Goal: Task Accomplishment & Management: Use online tool/utility

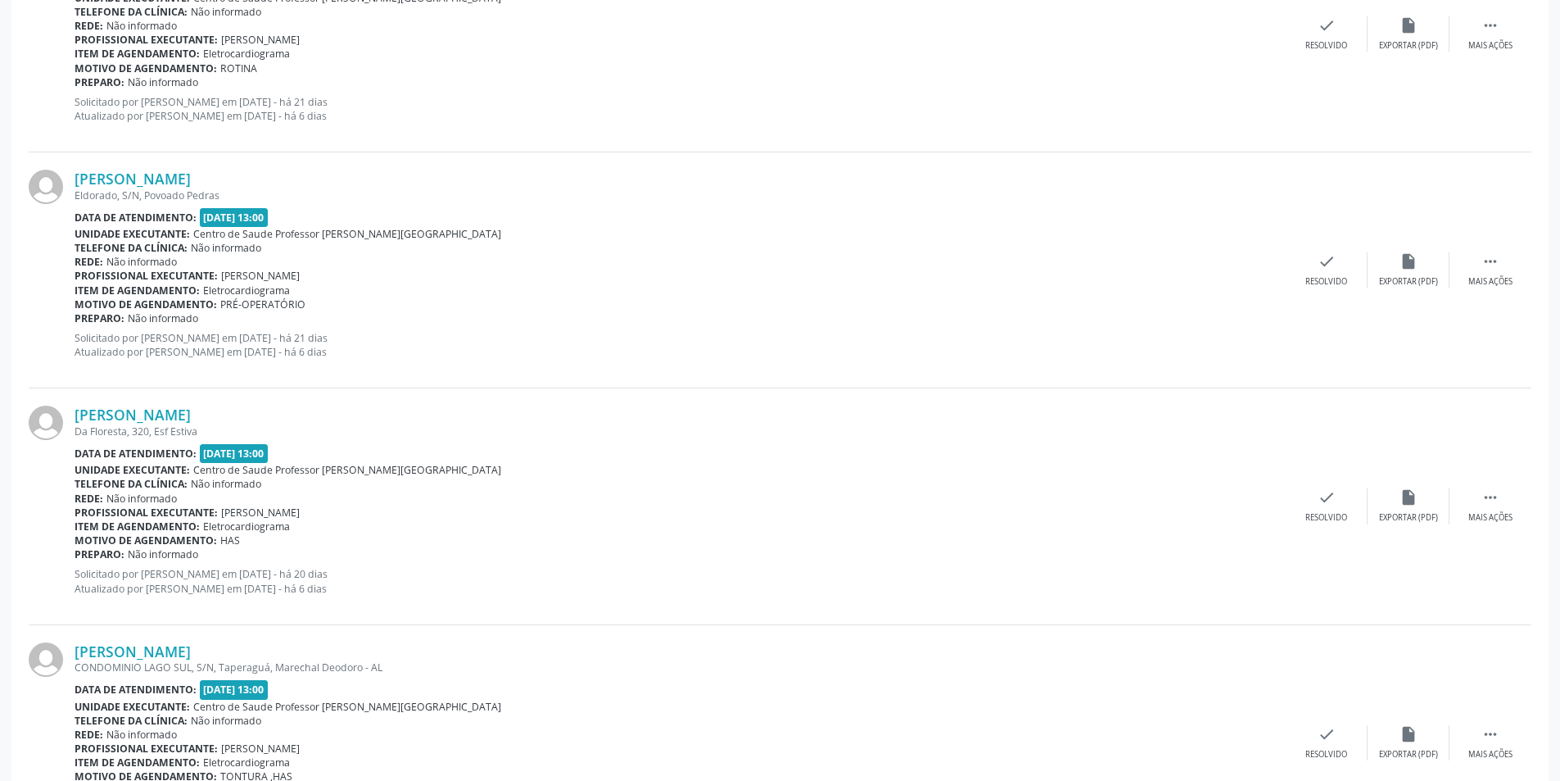
scroll to position [984, 0]
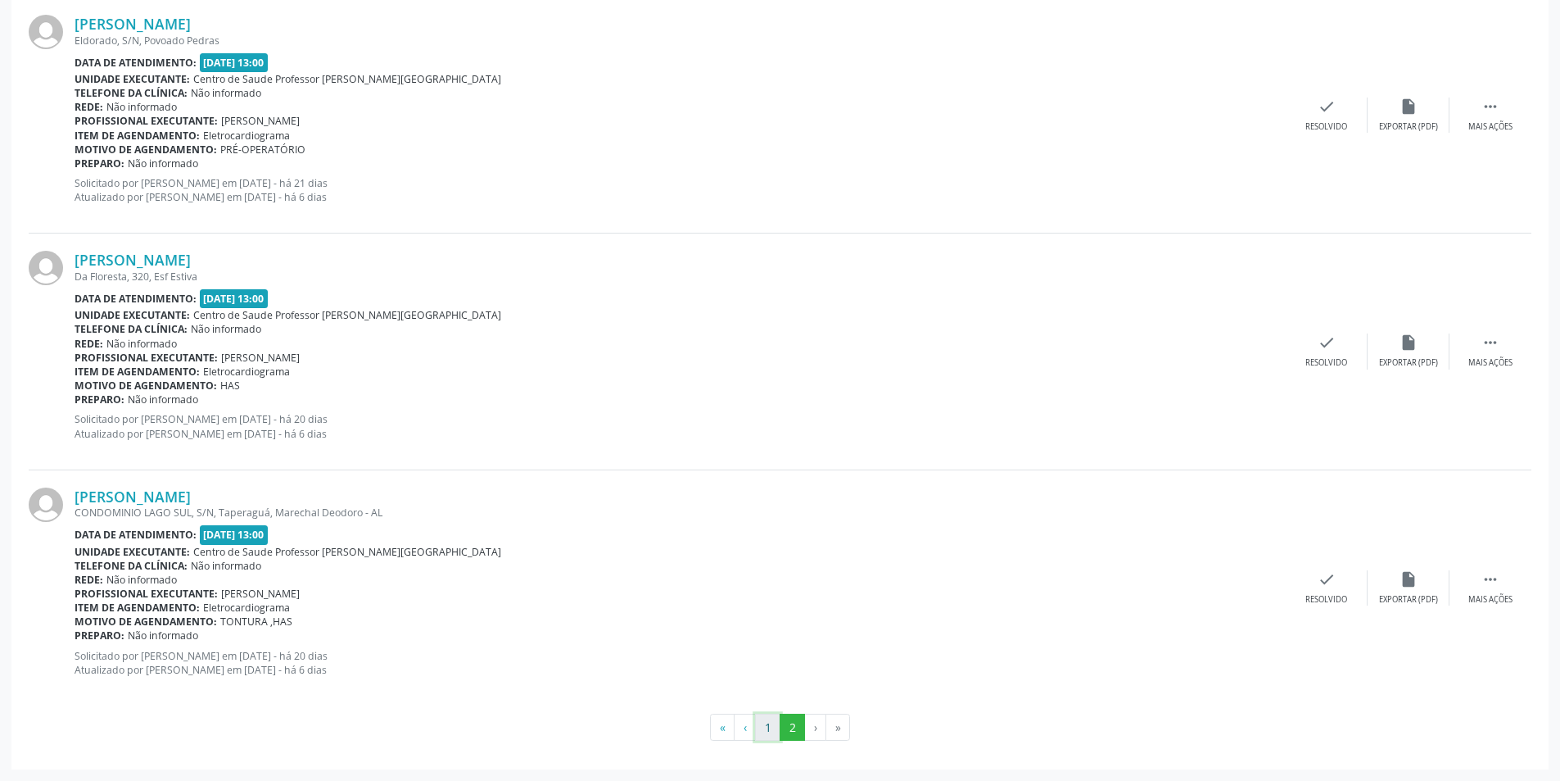
click at [768, 727] on button "1" at bounding box center [767, 727] width 25 height 28
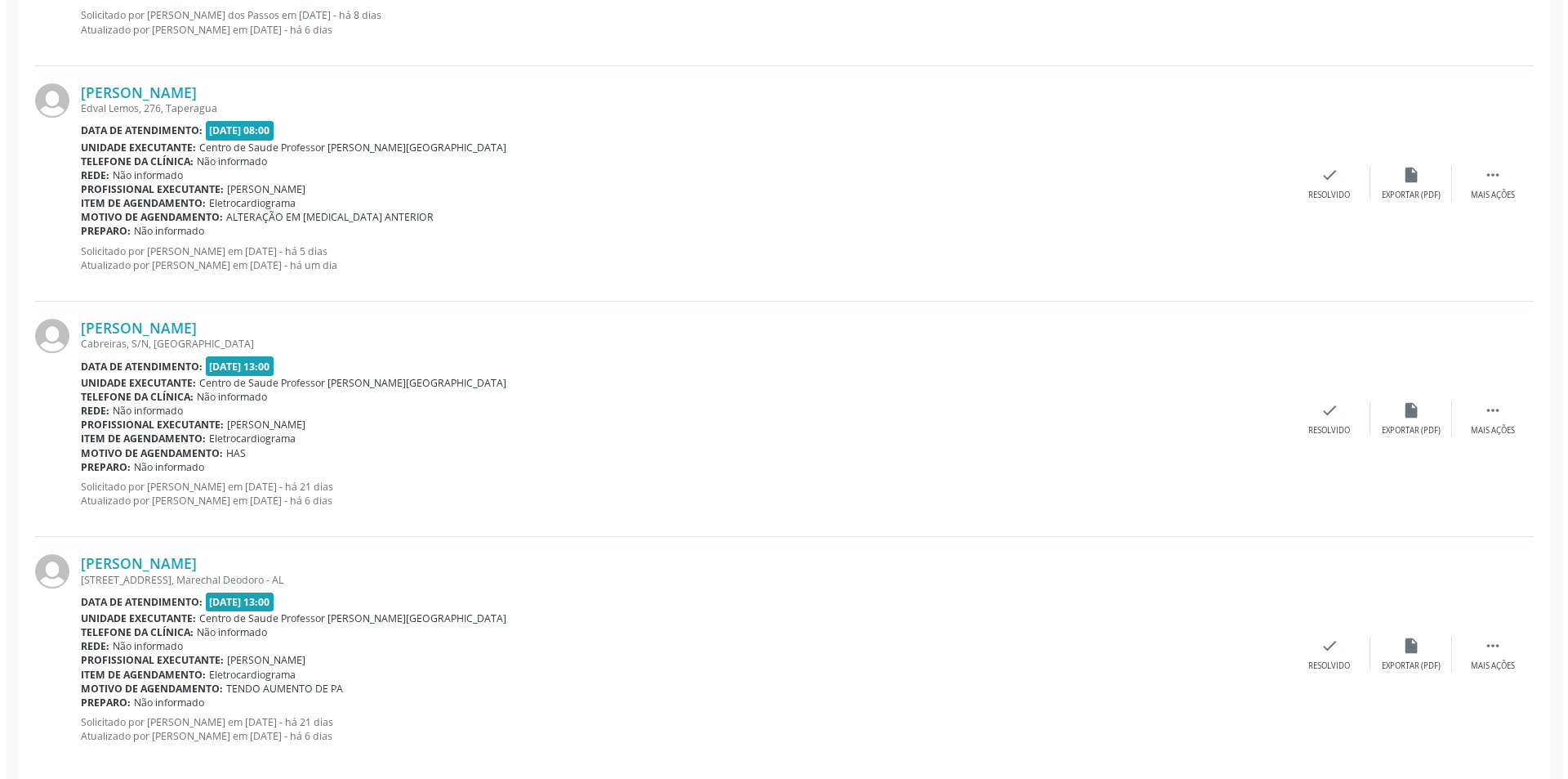
scroll to position [3336, 0]
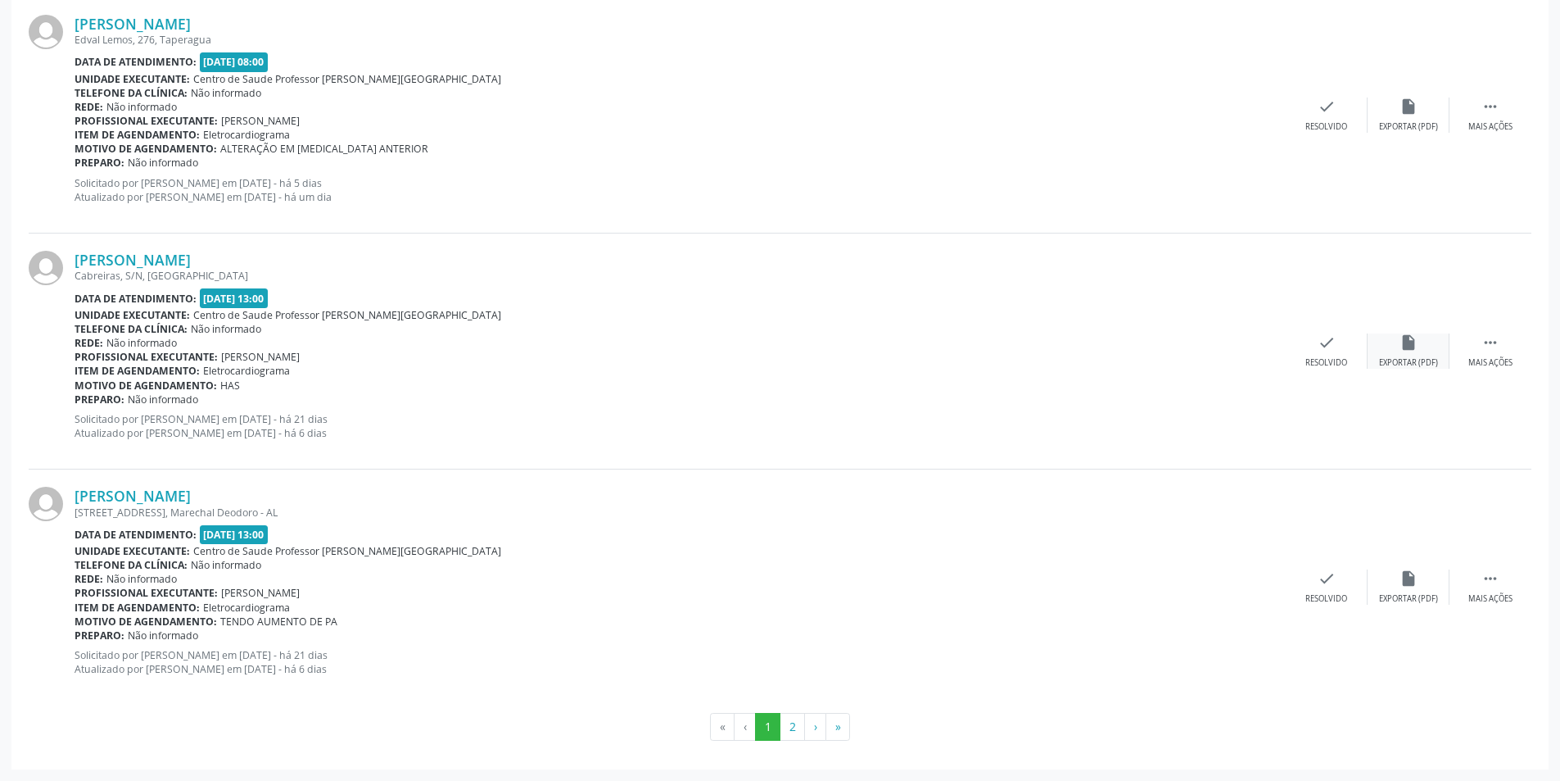
click at [1411, 360] on div "Exportar (PDF)" at bounding box center [1408, 362] width 59 height 11
click at [1311, 374] on div "[PERSON_NAME] Cabreiras, S/N, [GEOGRAPHIC_DATA] Data de atendimento: [DATE] 13:…" at bounding box center [780, 351] width 1503 height 236
click at [1330, 356] on div "check Resolvido" at bounding box center [1327, 350] width 82 height 35
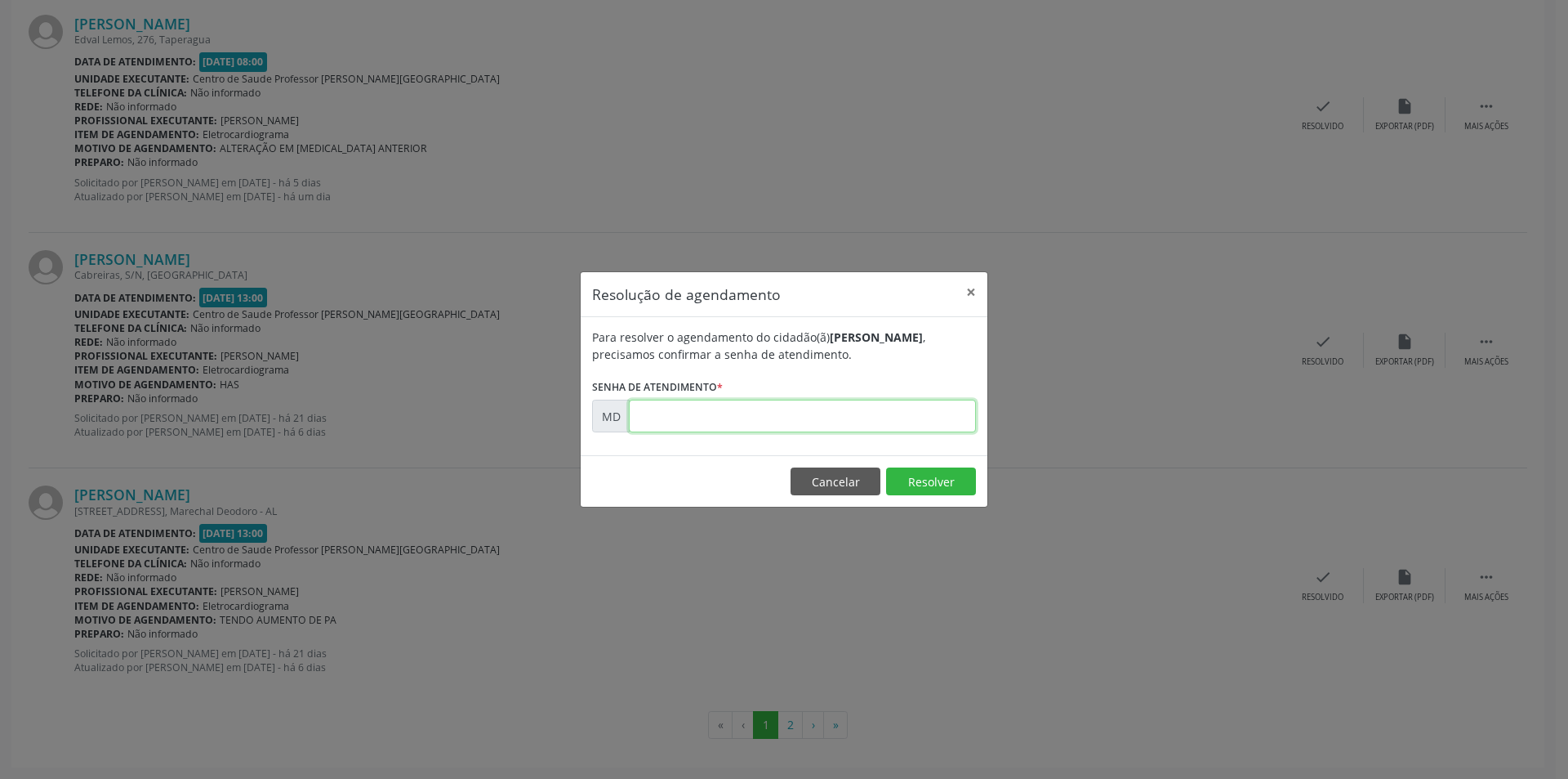
paste input "00004874"
type input "00004874"
click at [914, 482] on button "Resolver" at bounding box center [931, 482] width 90 height 28
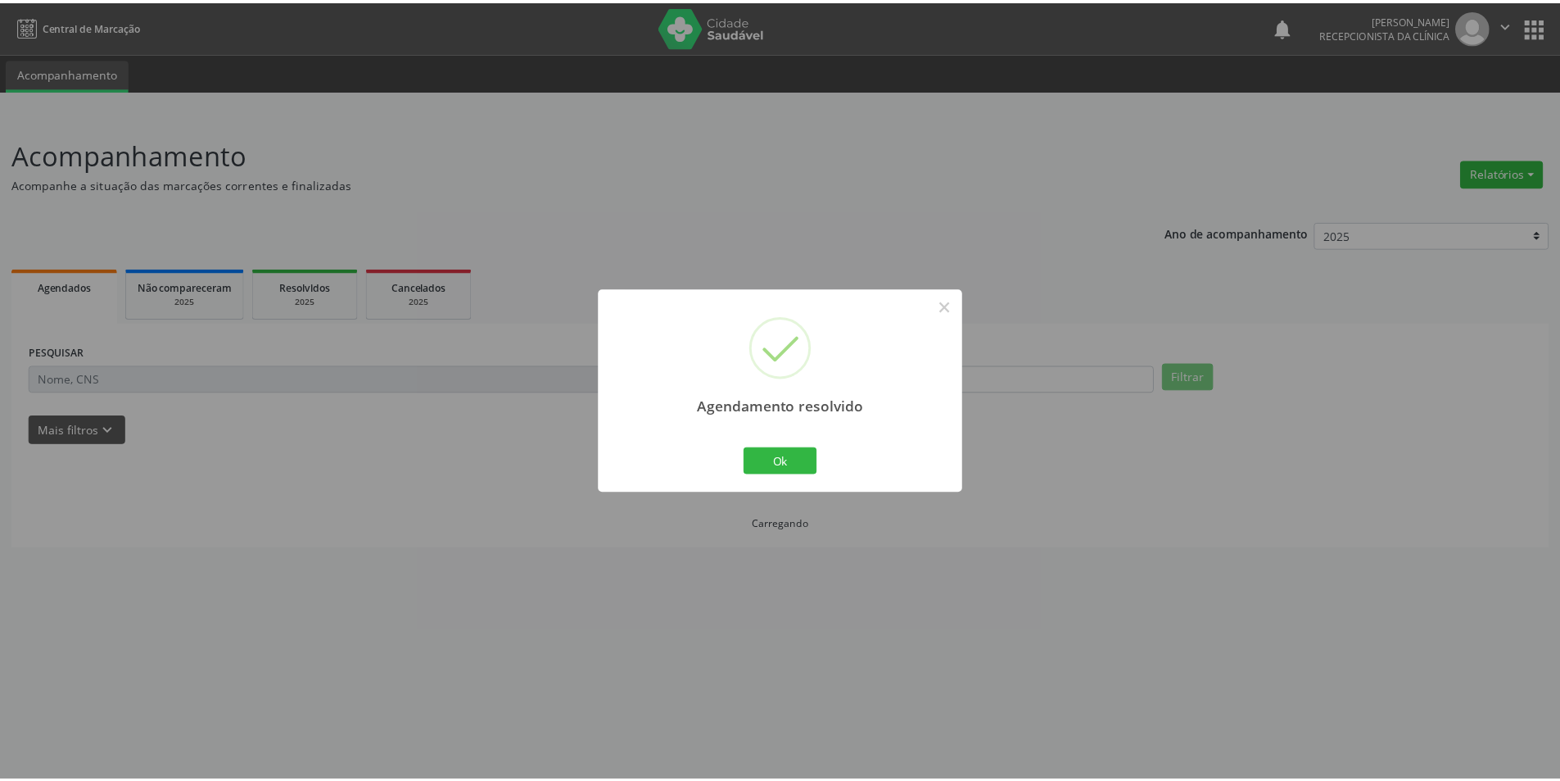
scroll to position [0, 0]
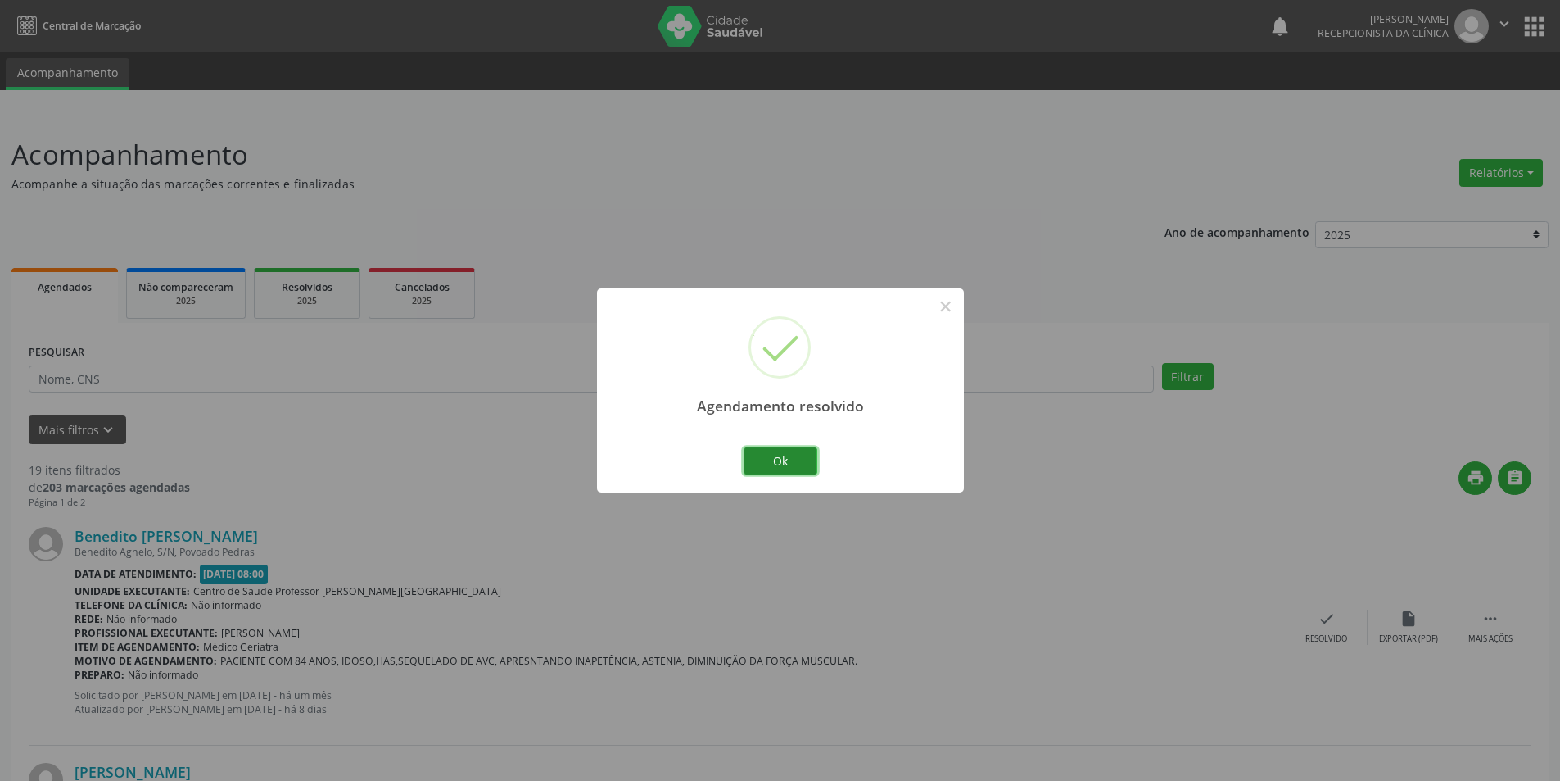
click at [758, 460] on button "Ok" at bounding box center [781, 461] width 74 height 28
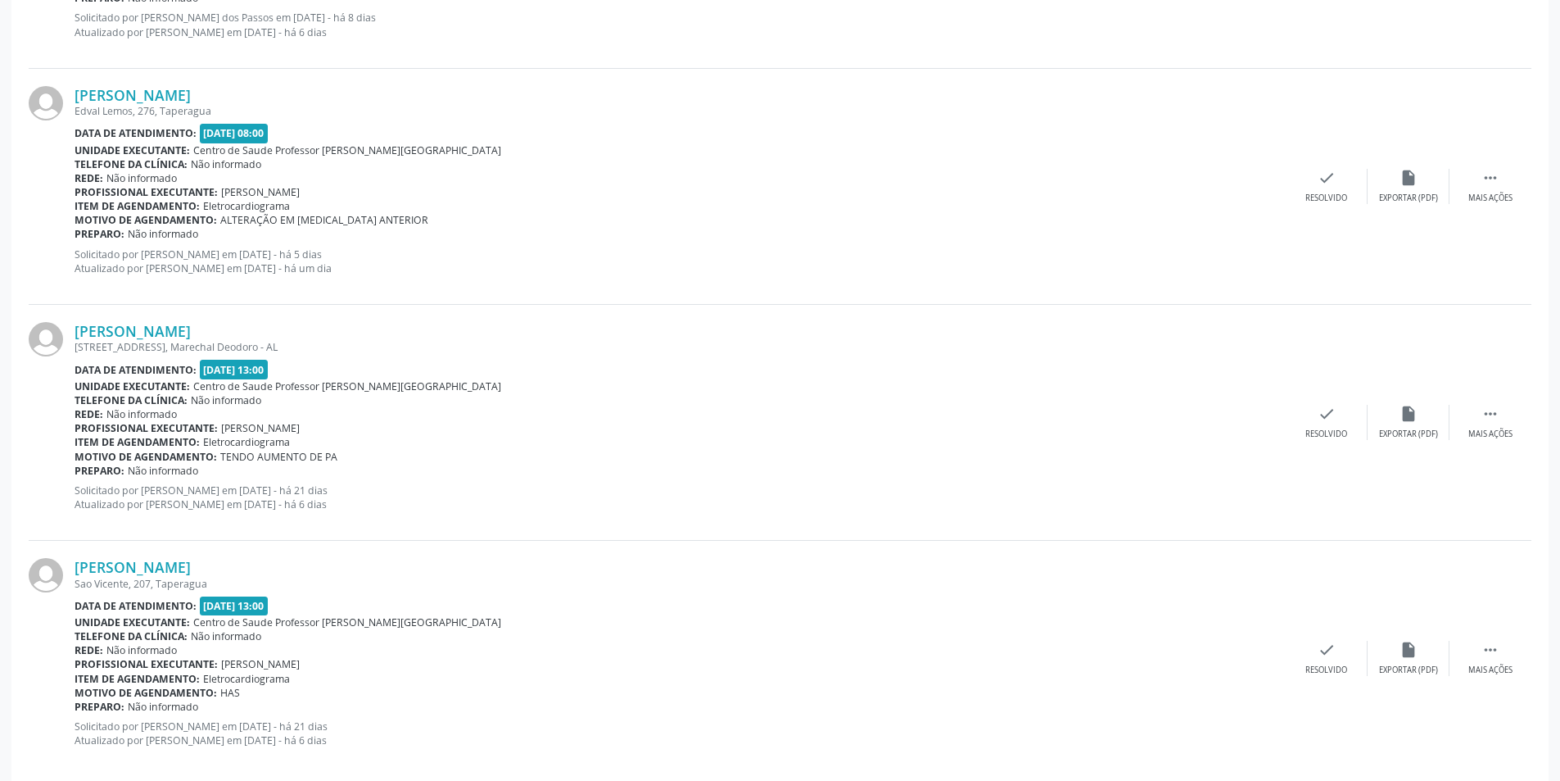
scroll to position [3345, 0]
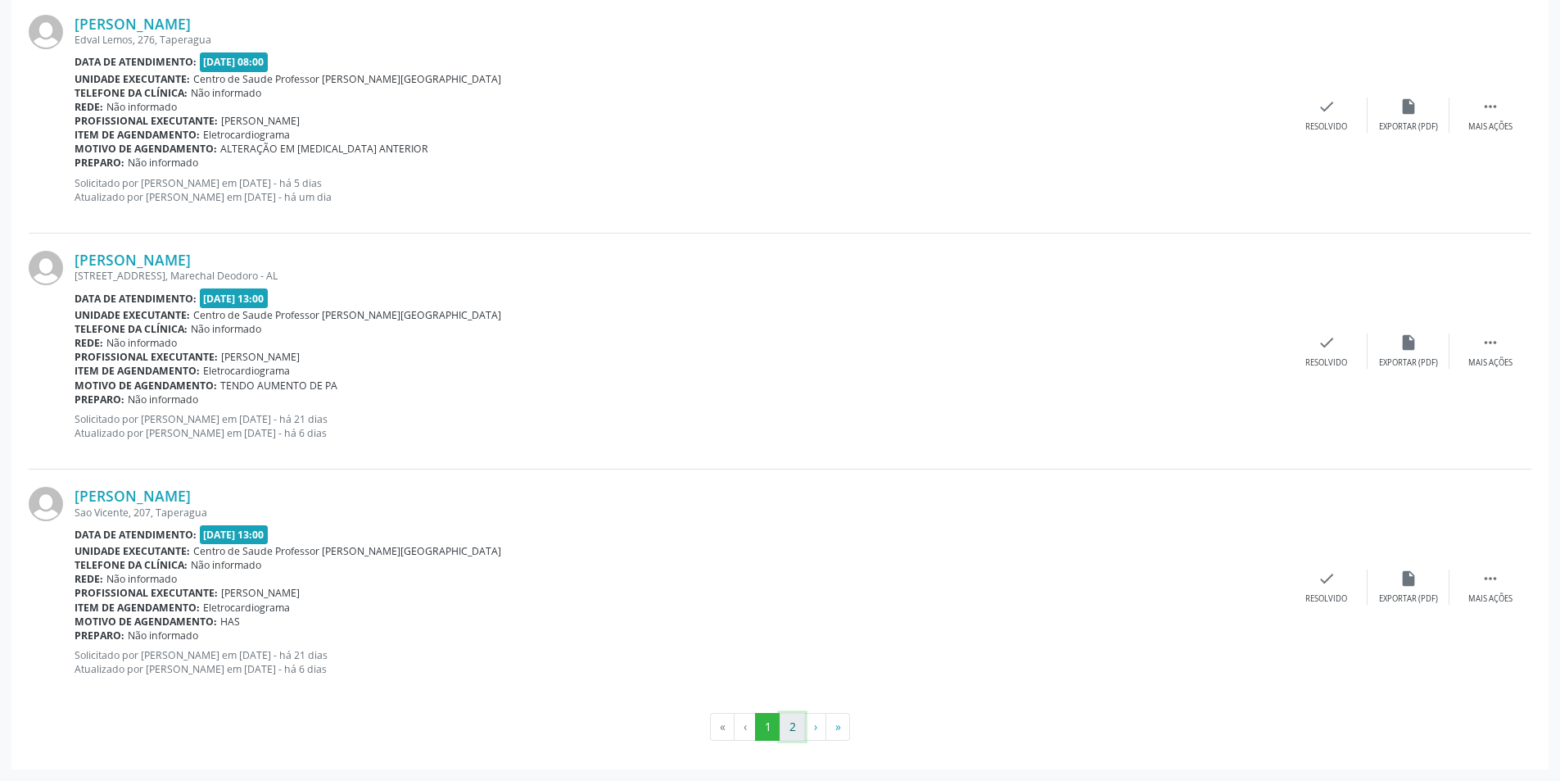
click at [796, 722] on button "2" at bounding box center [792, 727] width 25 height 28
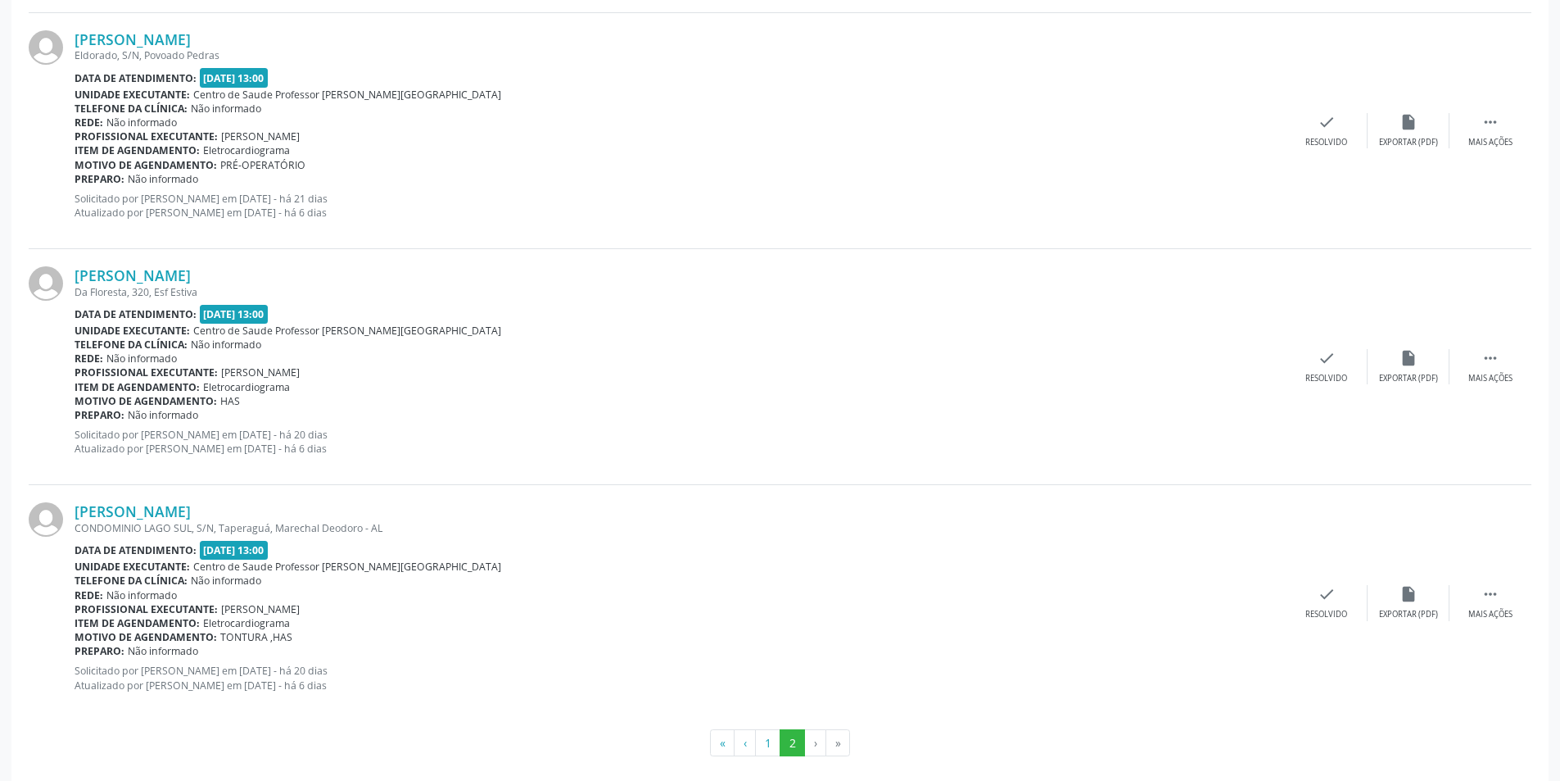
scroll to position [748, 0]
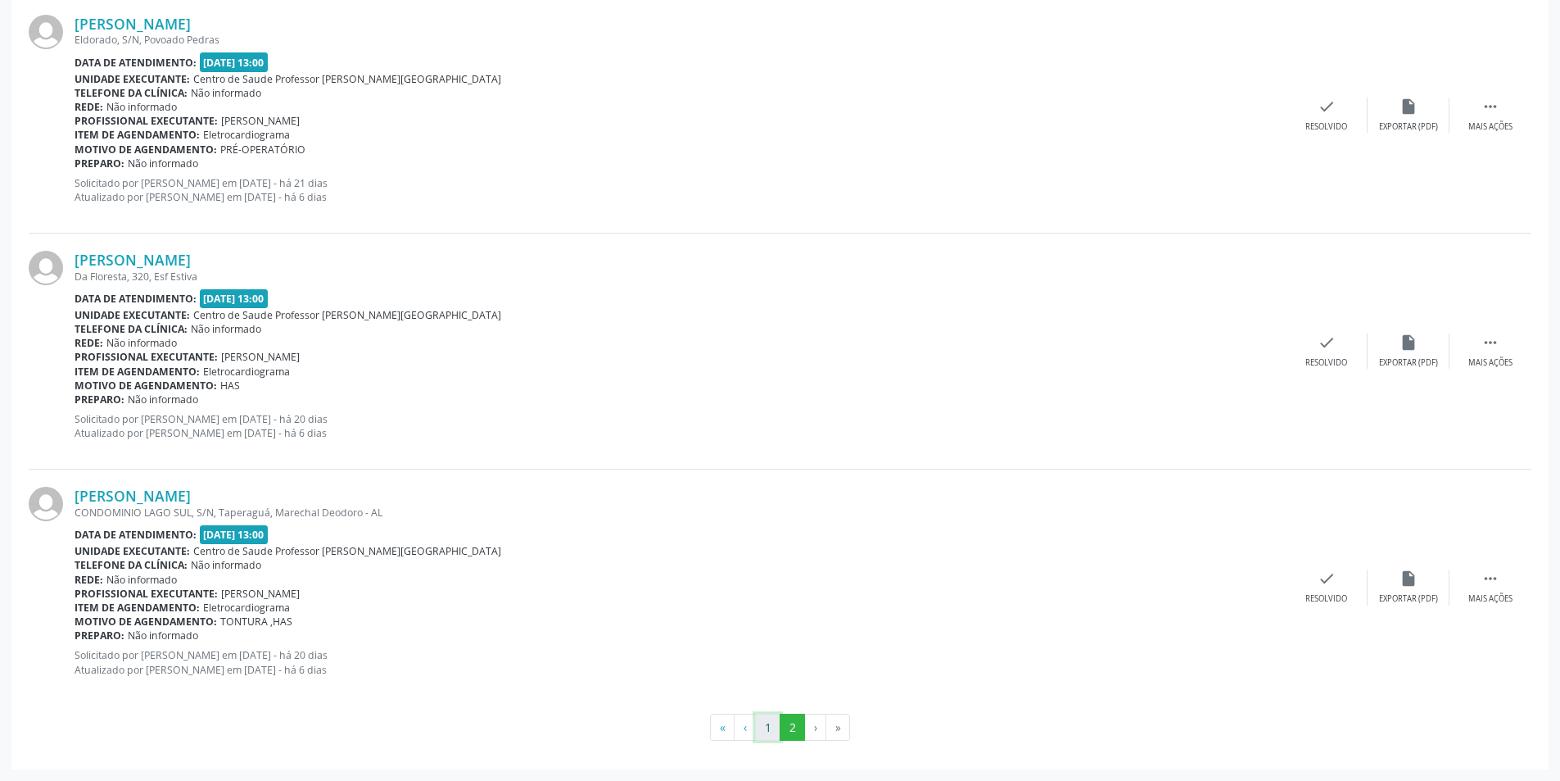
click at [774, 737] on button "1" at bounding box center [767, 727] width 25 height 28
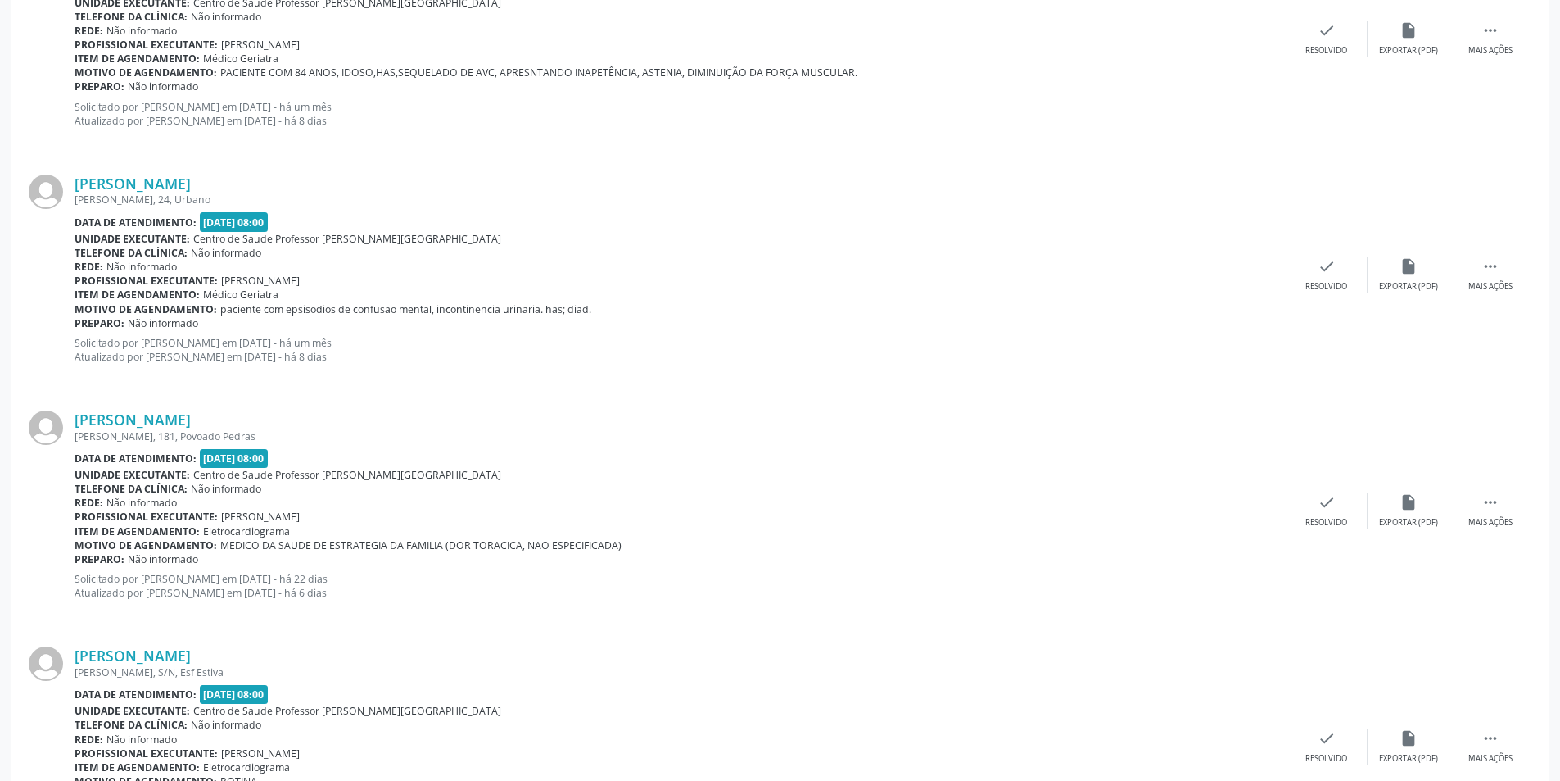
scroll to position [737, 0]
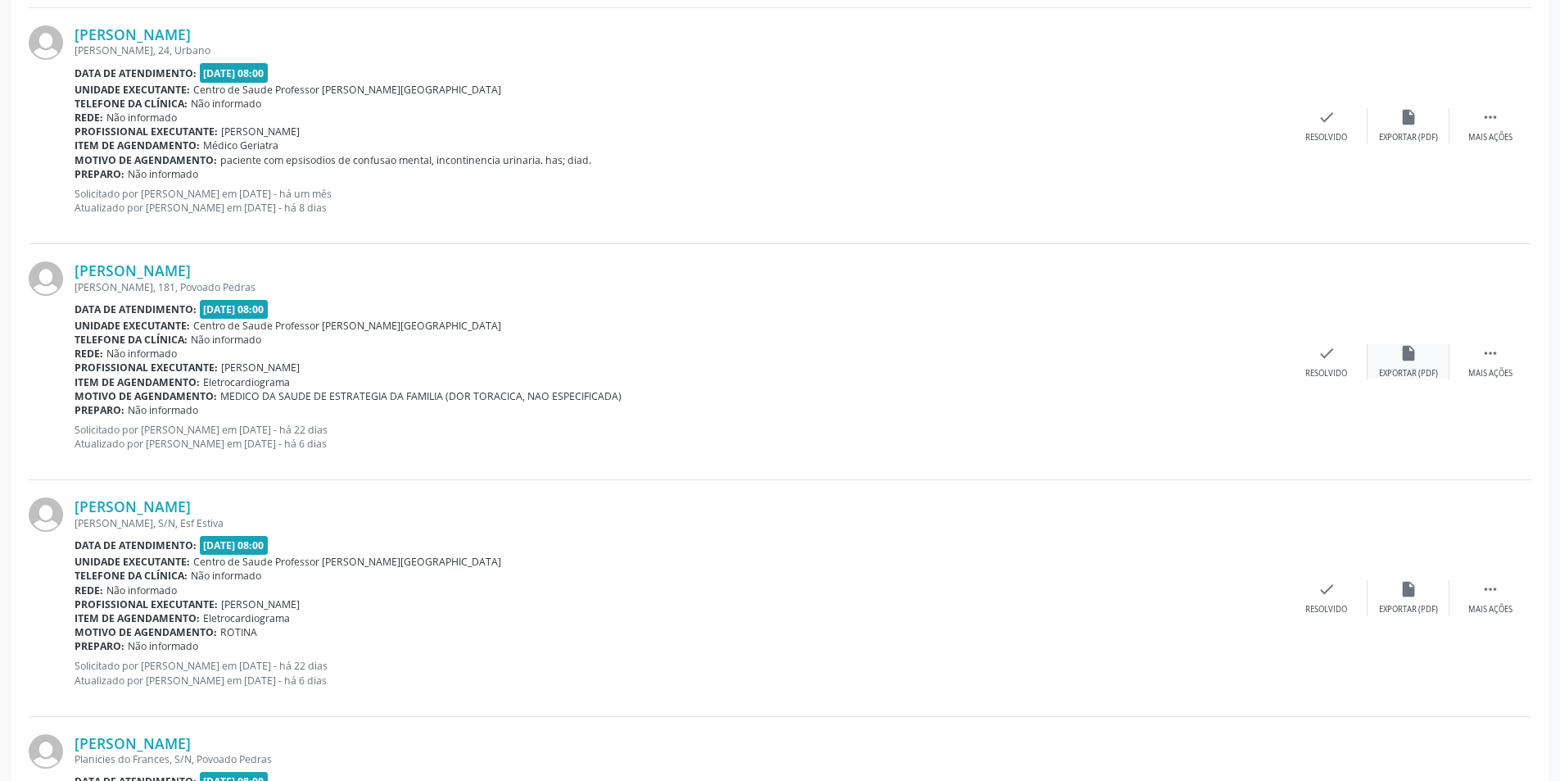
click at [1403, 359] on icon "insert_drive_file" at bounding box center [1409, 353] width 18 height 18
click at [1461, 362] on div " Mais ações" at bounding box center [1491, 361] width 82 height 35
click at [1480, 357] on div " Menos ações" at bounding box center [1491, 361] width 82 height 35
click at [1498, 363] on div " Mais ações" at bounding box center [1491, 361] width 82 height 35
click at [1408, 360] on icon "alarm_off" at bounding box center [1409, 353] width 18 height 18
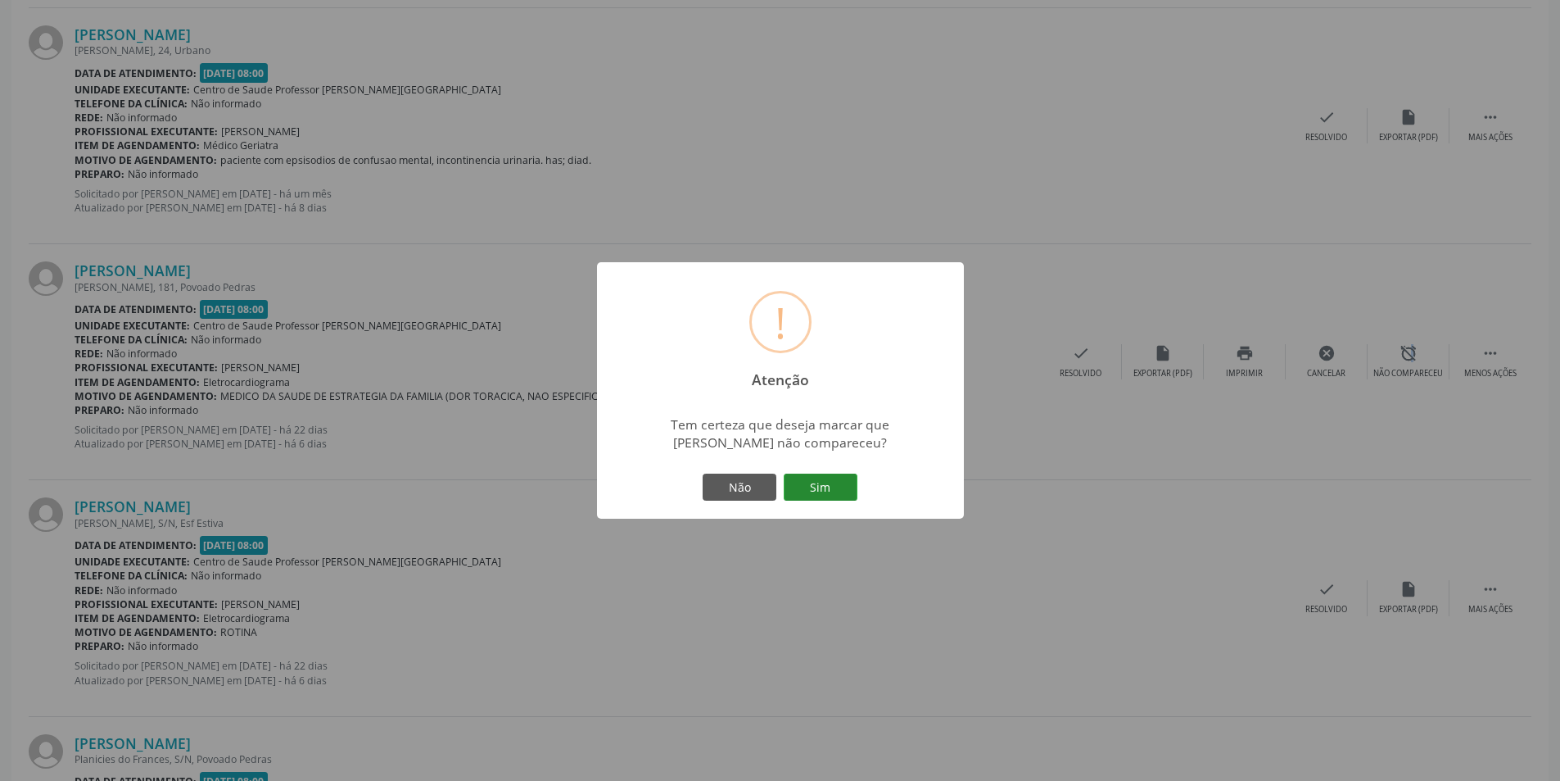
click at [845, 487] on button "Sim" at bounding box center [821, 487] width 74 height 28
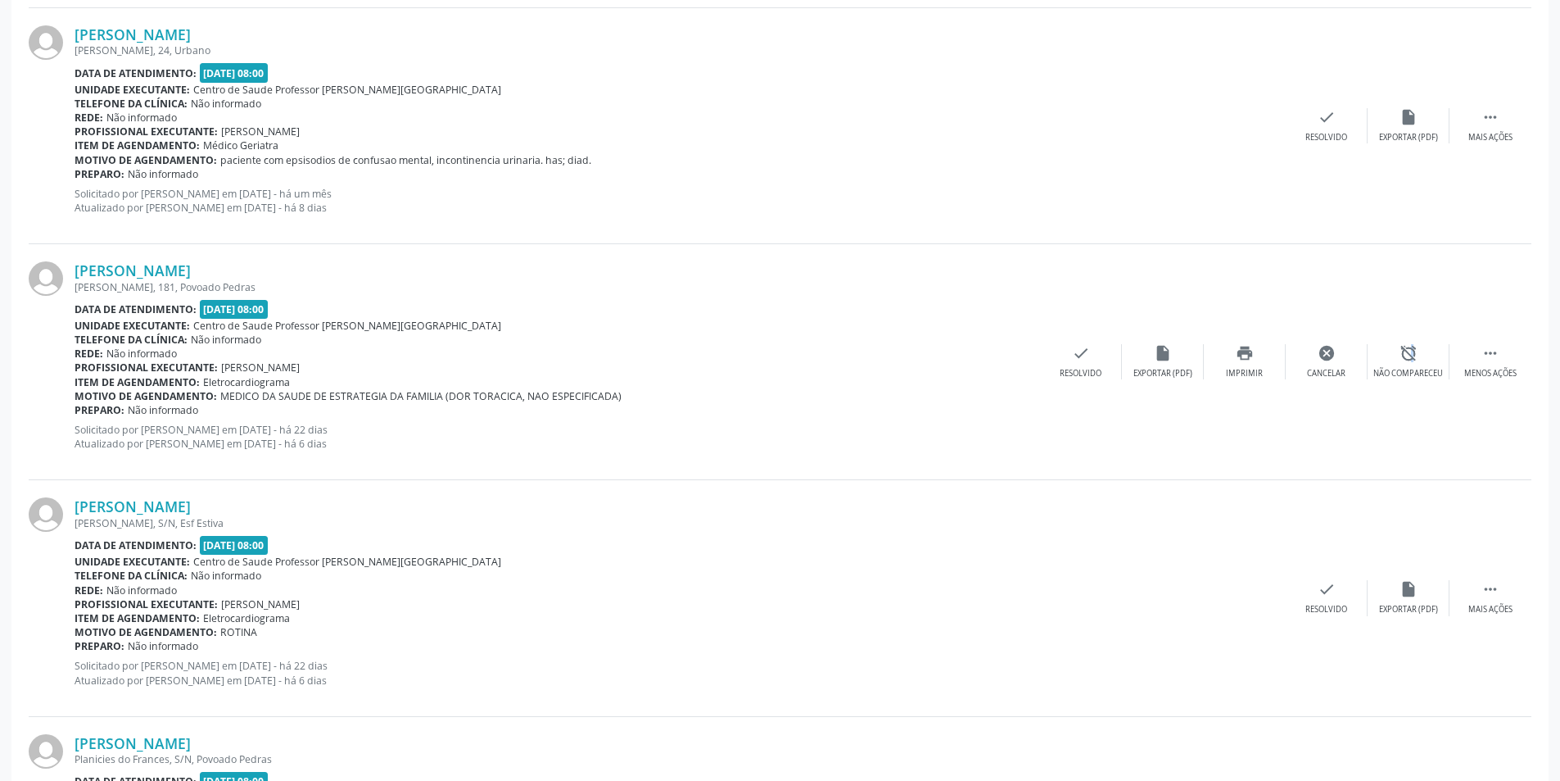
scroll to position [0, 0]
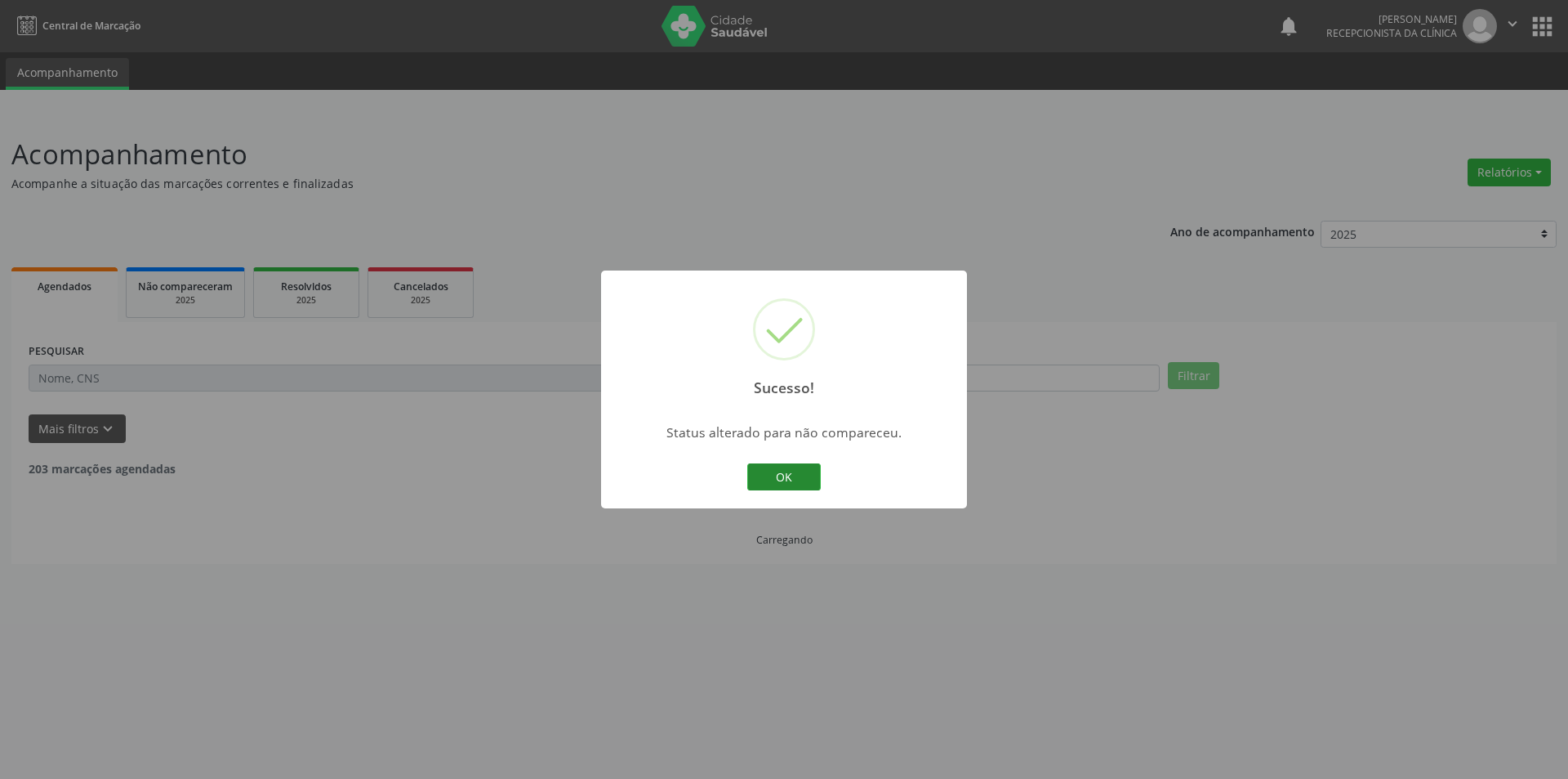
click at [782, 474] on button "OK" at bounding box center [784, 477] width 74 height 28
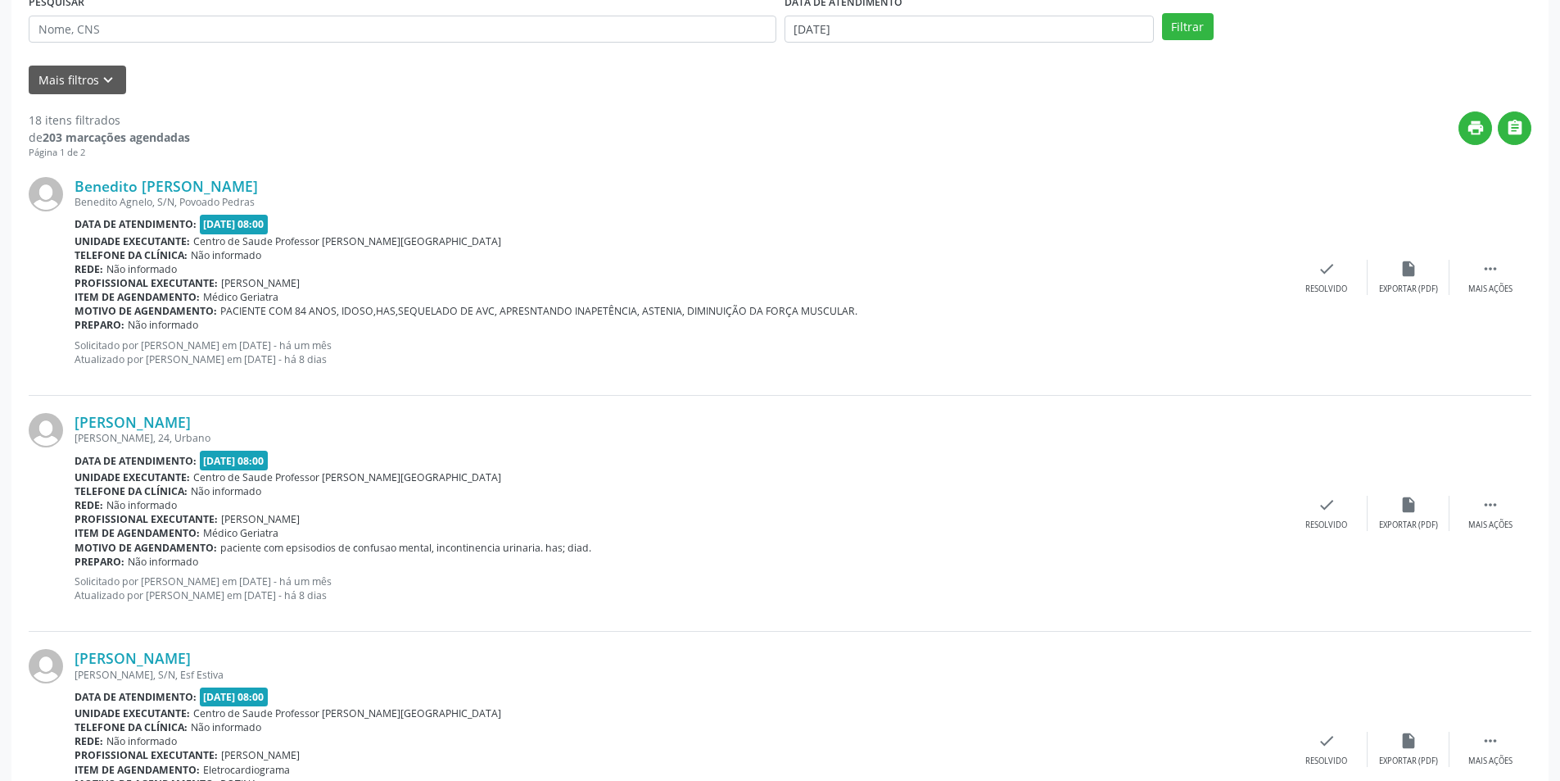
scroll to position [410, 0]
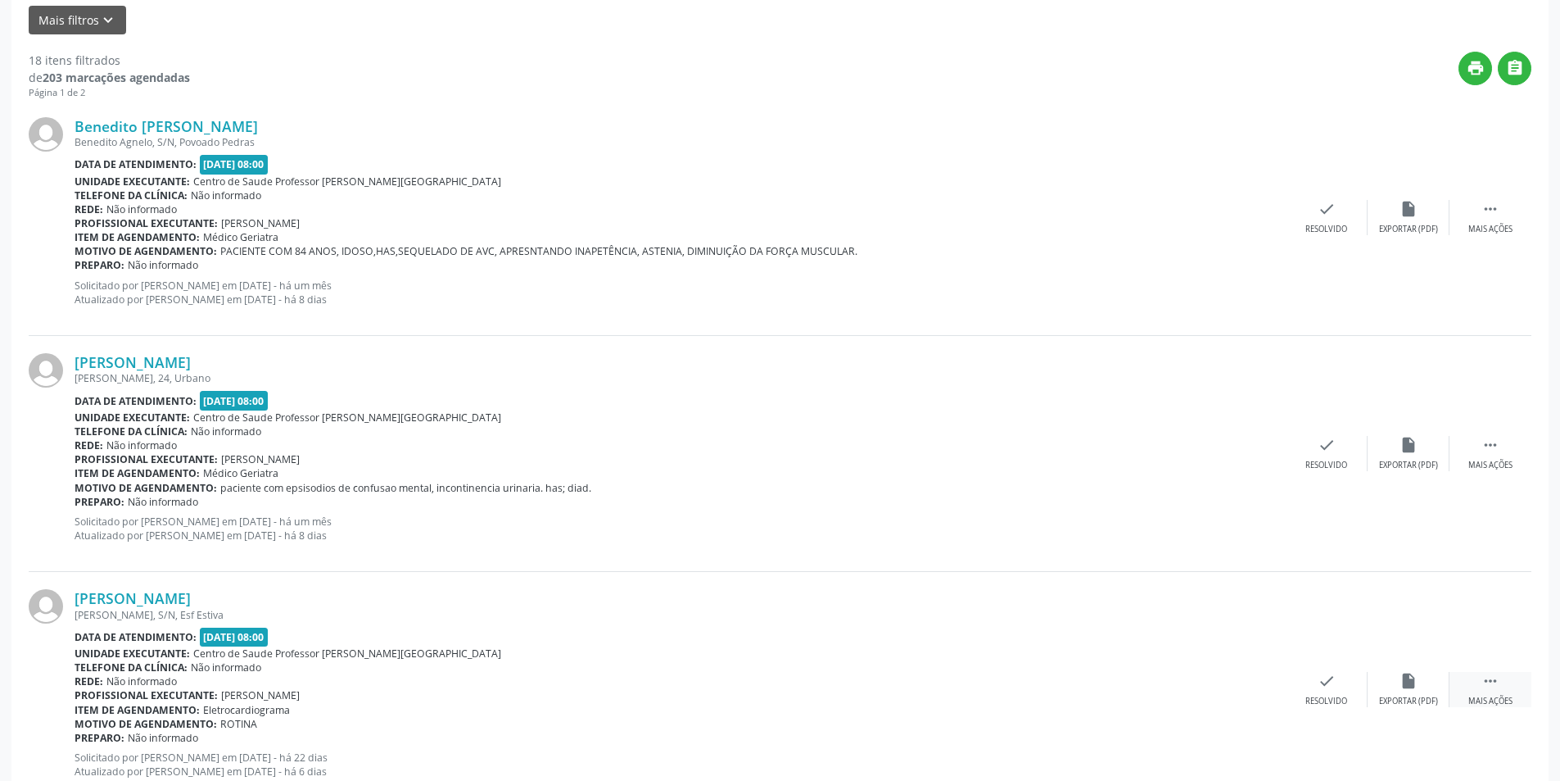
click at [1489, 686] on icon "" at bounding box center [1491, 681] width 18 height 18
click at [1419, 691] on div "alarm_off Não compareceu" at bounding box center [1409, 689] width 82 height 35
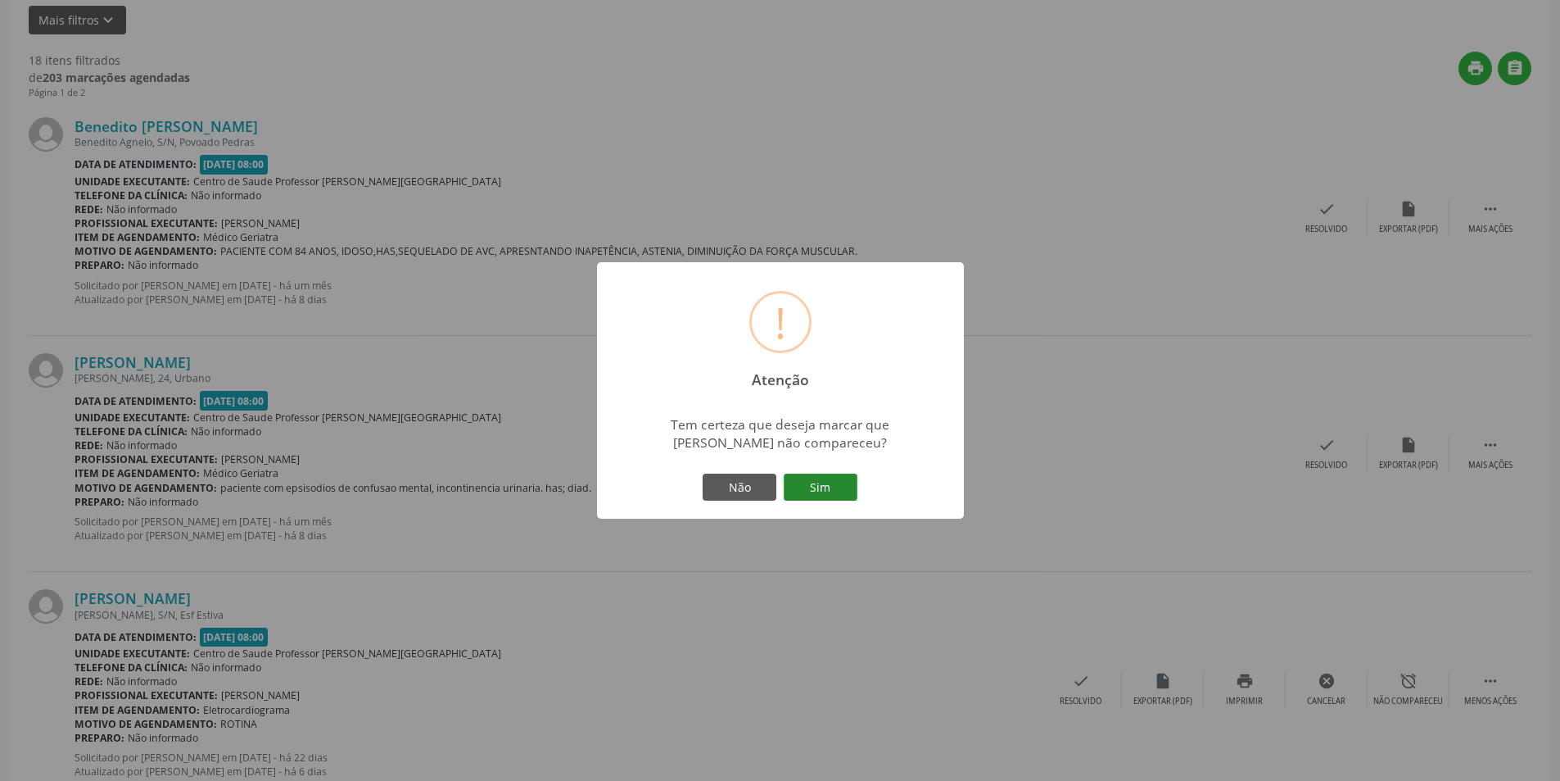
click at [838, 485] on button "Sim" at bounding box center [821, 487] width 74 height 28
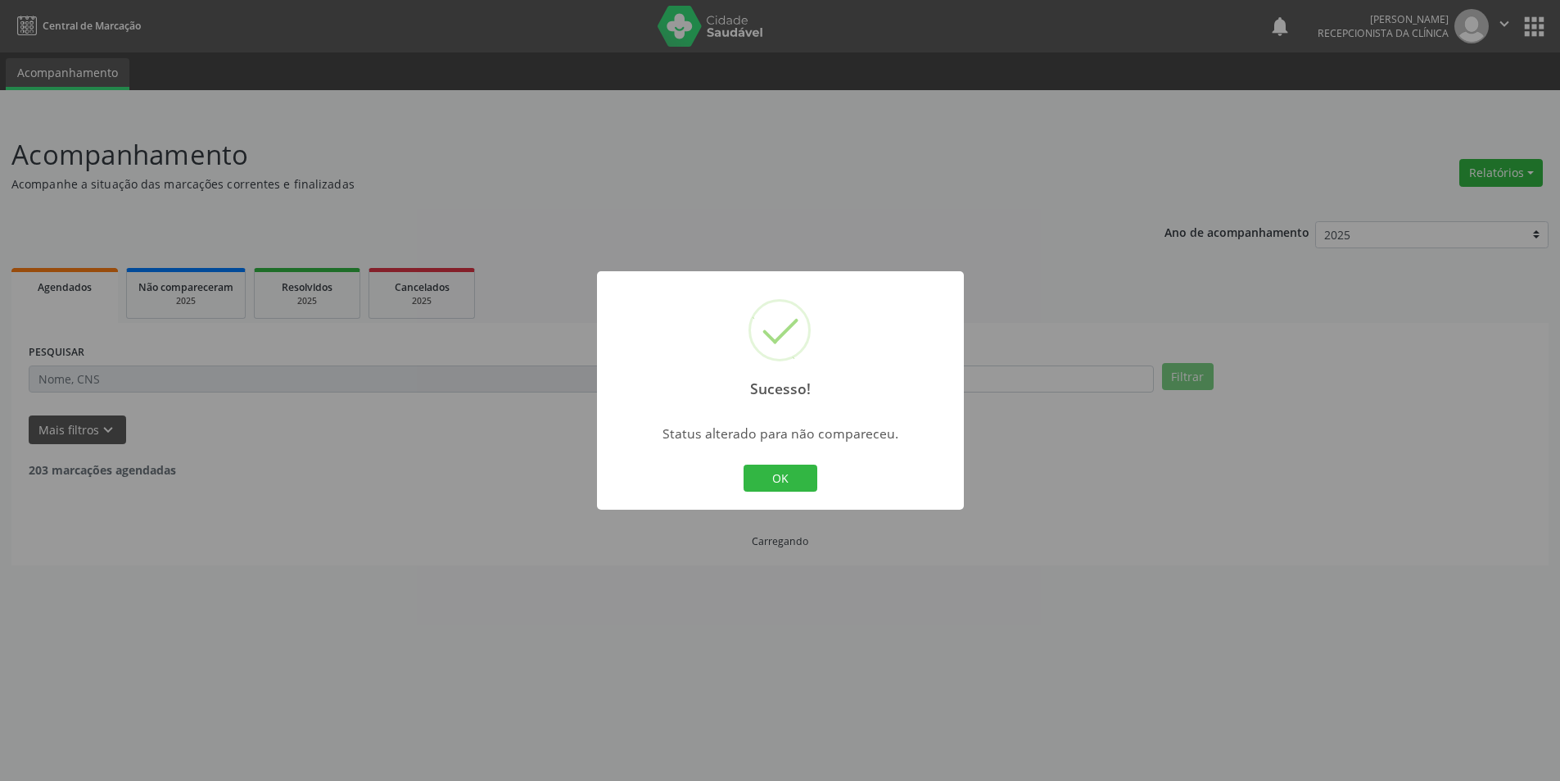
scroll to position [0, 0]
click at [805, 486] on button "OK" at bounding box center [787, 478] width 74 height 28
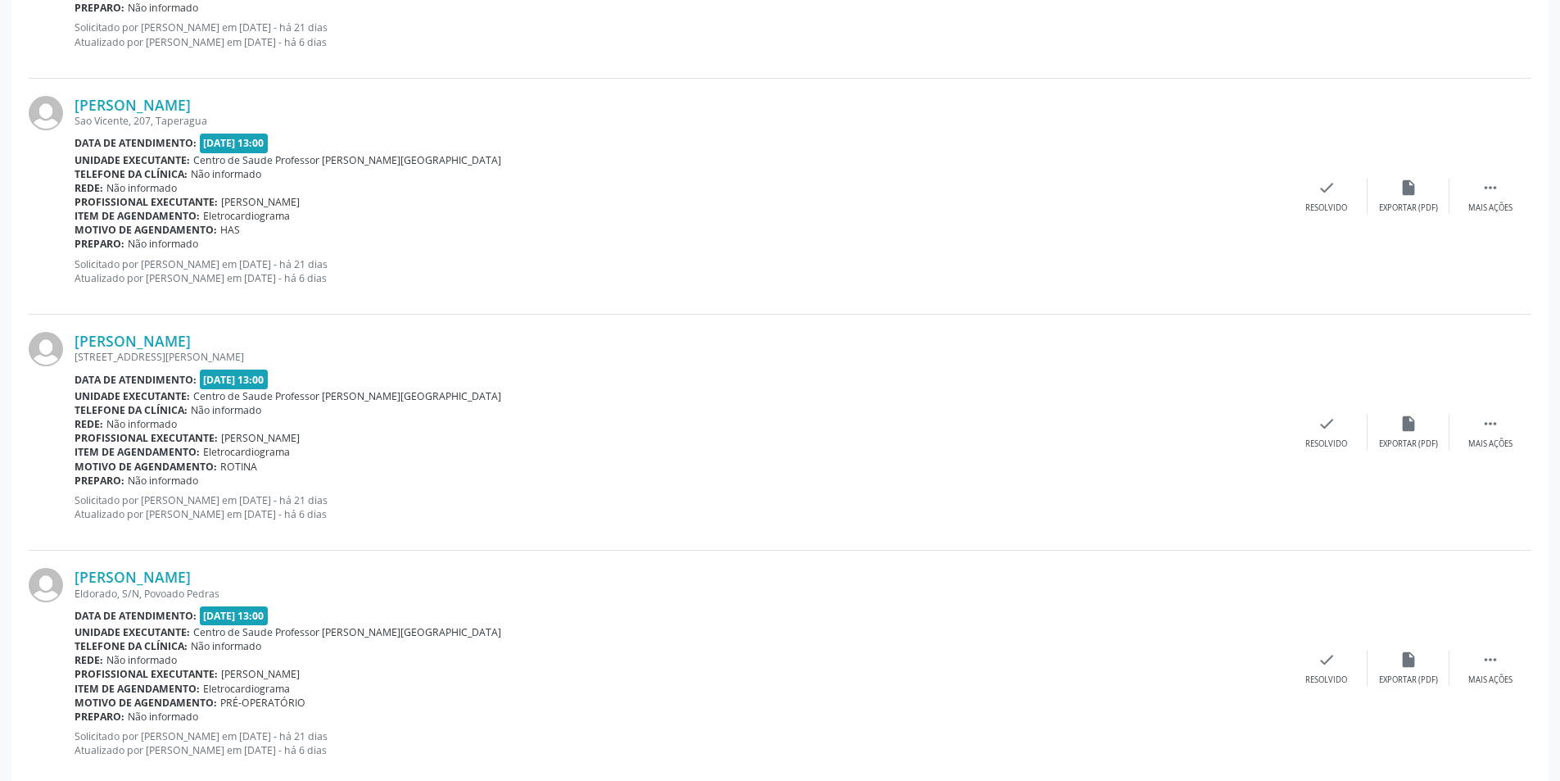
scroll to position [3345, 0]
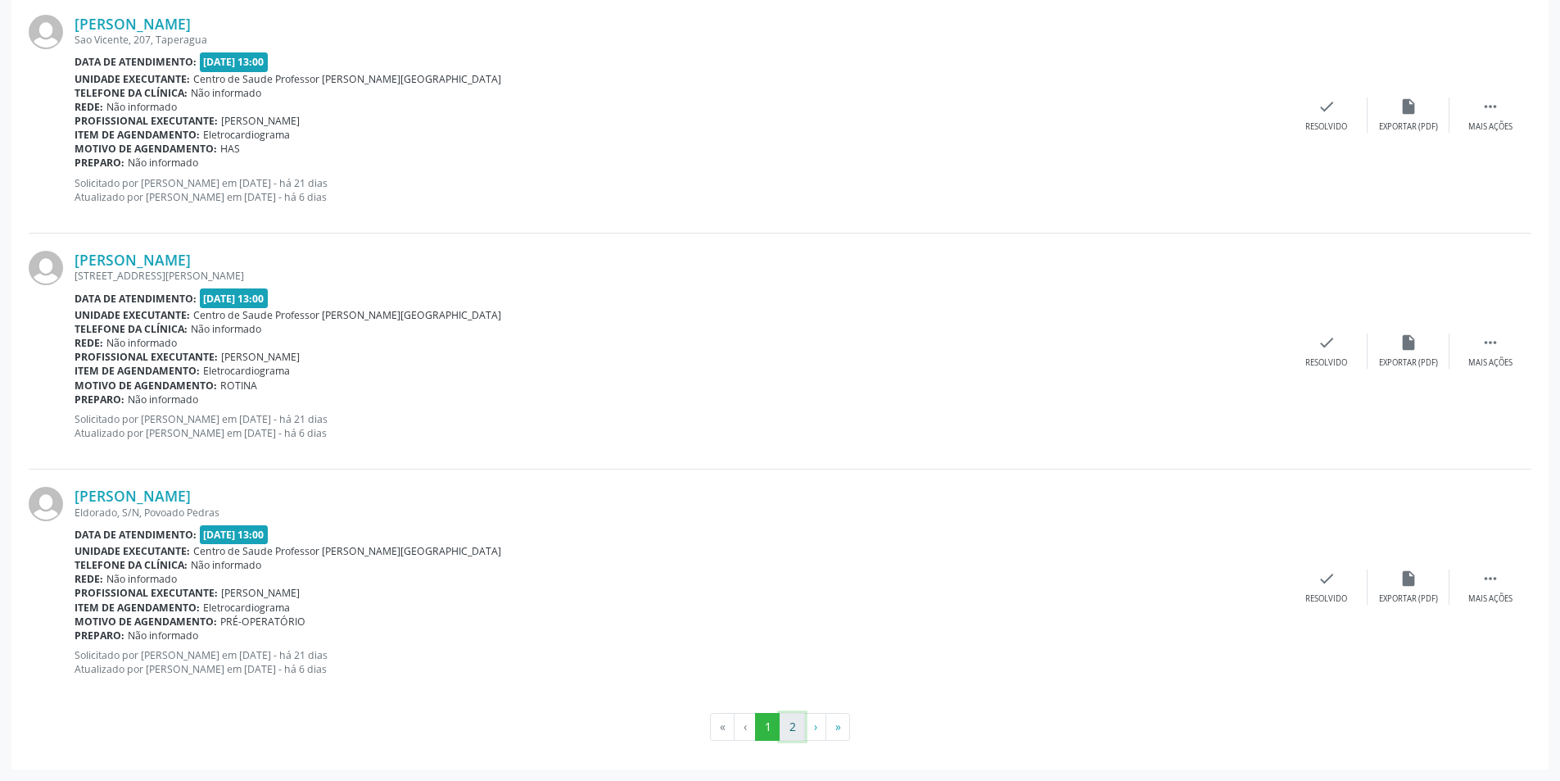
click at [795, 736] on button "2" at bounding box center [792, 727] width 25 height 28
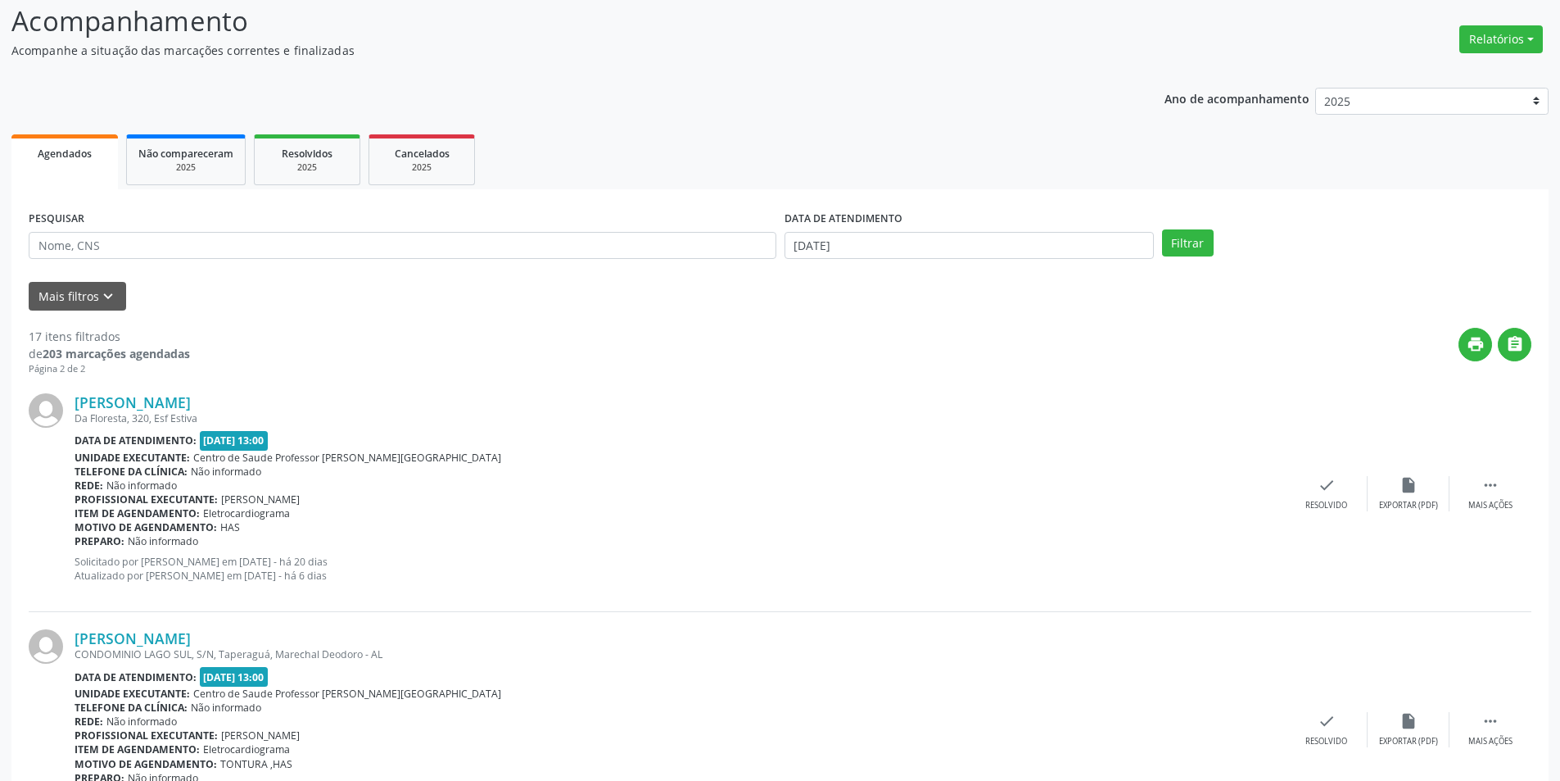
scroll to position [276, 0]
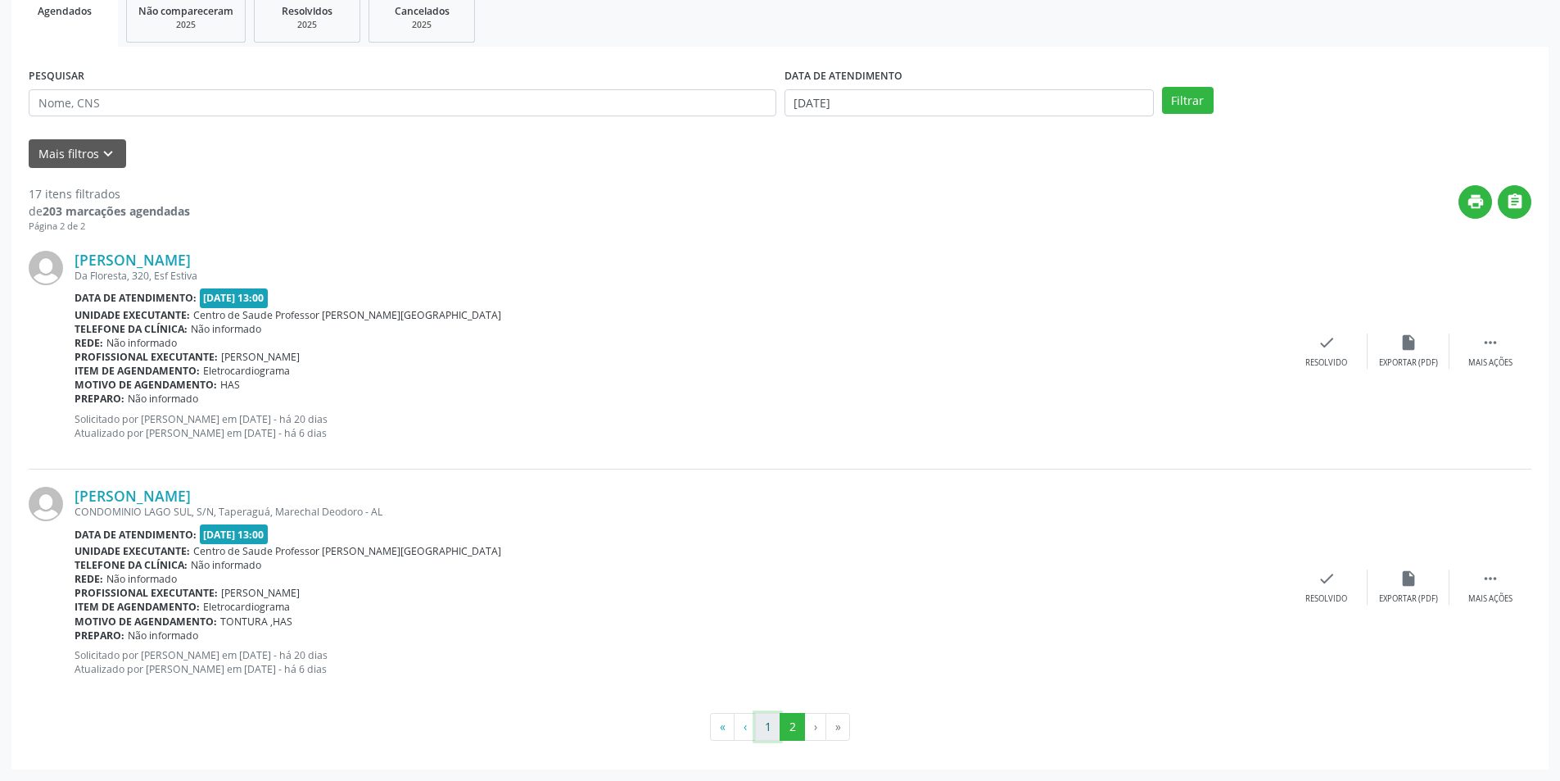
click at [772, 725] on button "1" at bounding box center [767, 727] width 25 height 28
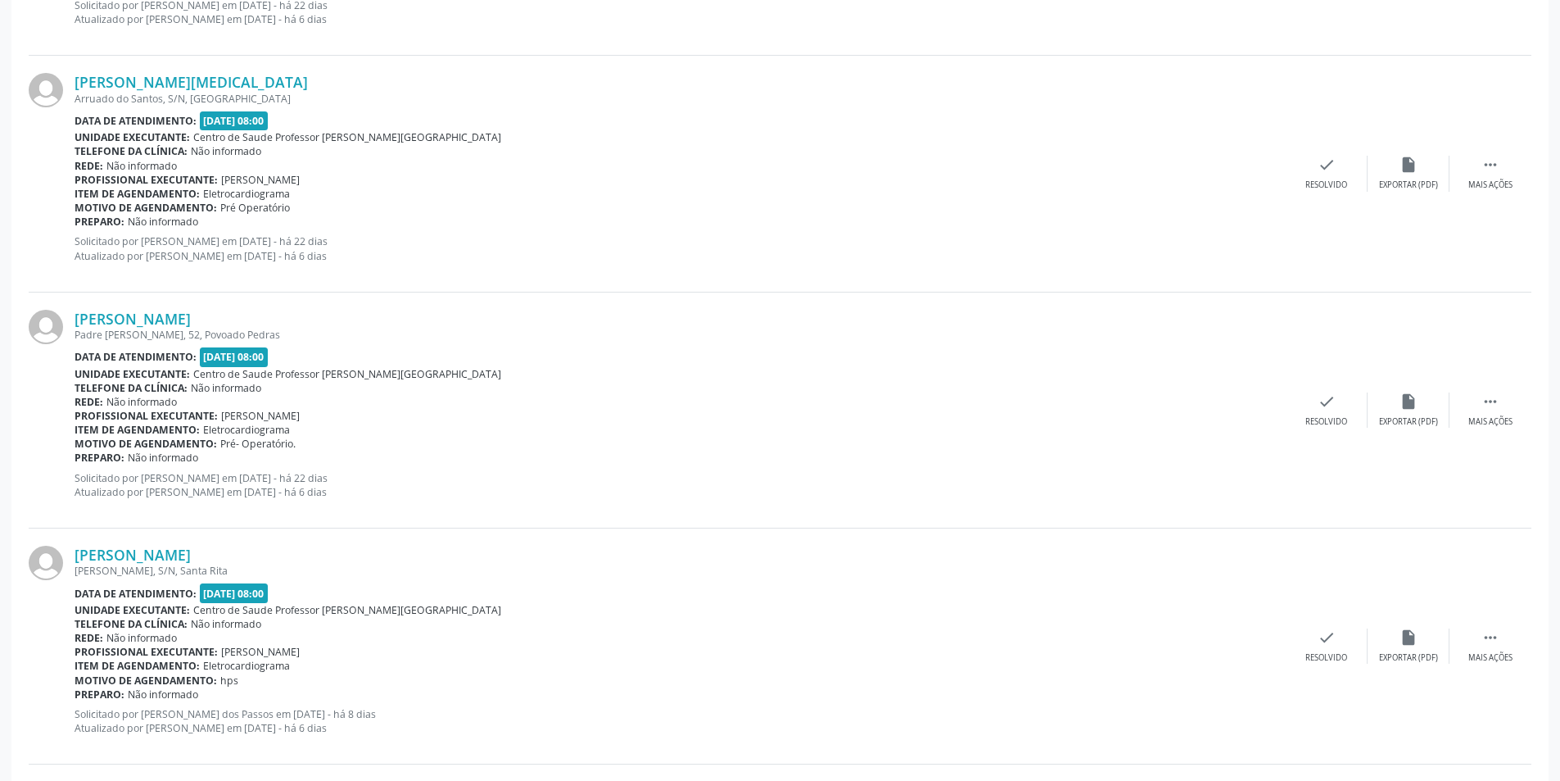
scroll to position [2280, 0]
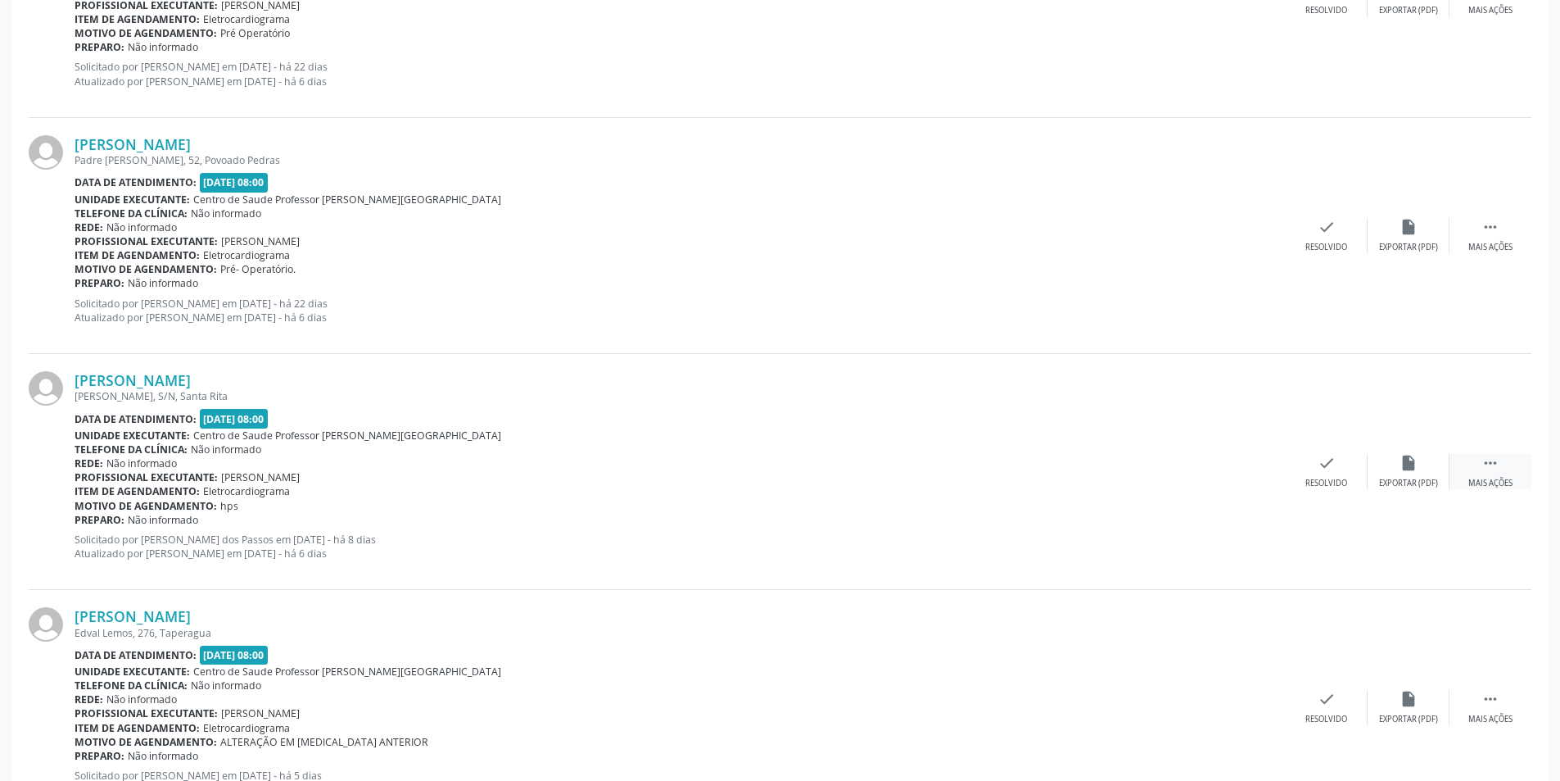
click at [1484, 461] on icon "" at bounding box center [1491, 463] width 18 height 18
click at [1477, 472] on div " Menos ações" at bounding box center [1491, 471] width 82 height 35
click at [1427, 526] on div "[PERSON_NAME] [PERSON_NAME], S/N, Santa Rita Data de atendimento: [DATE] 08:00 …" at bounding box center [780, 472] width 1503 height 236
click at [1487, 473] on div " Mais ações" at bounding box center [1491, 471] width 82 height 35
click at [1393, 482] on div "Não compareceu" at bounding box center [1409, 483] width 70 height 11
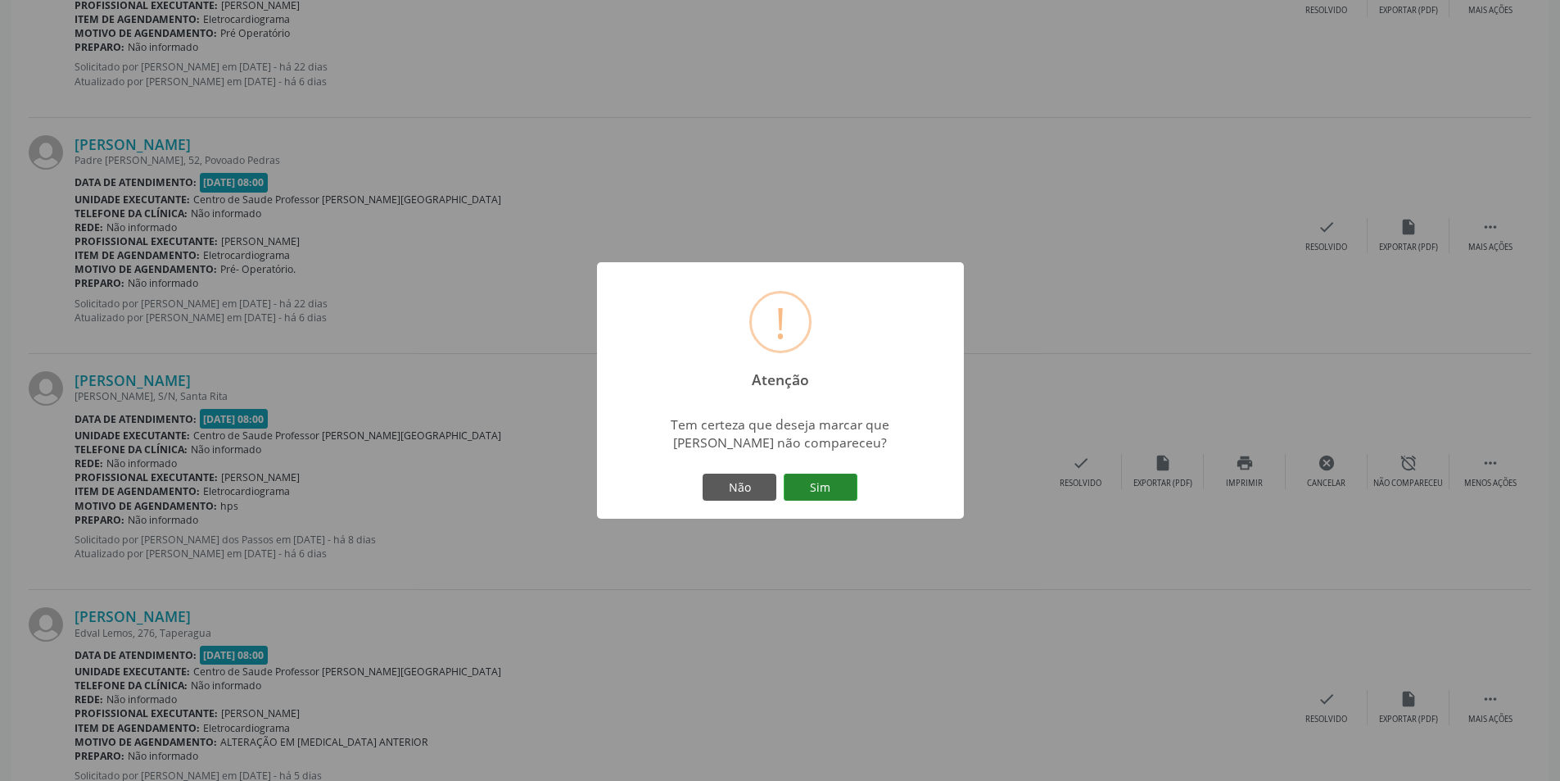
click at [839, 492] on button "Sim" at bounding box center [821, 487] width 74 height 28
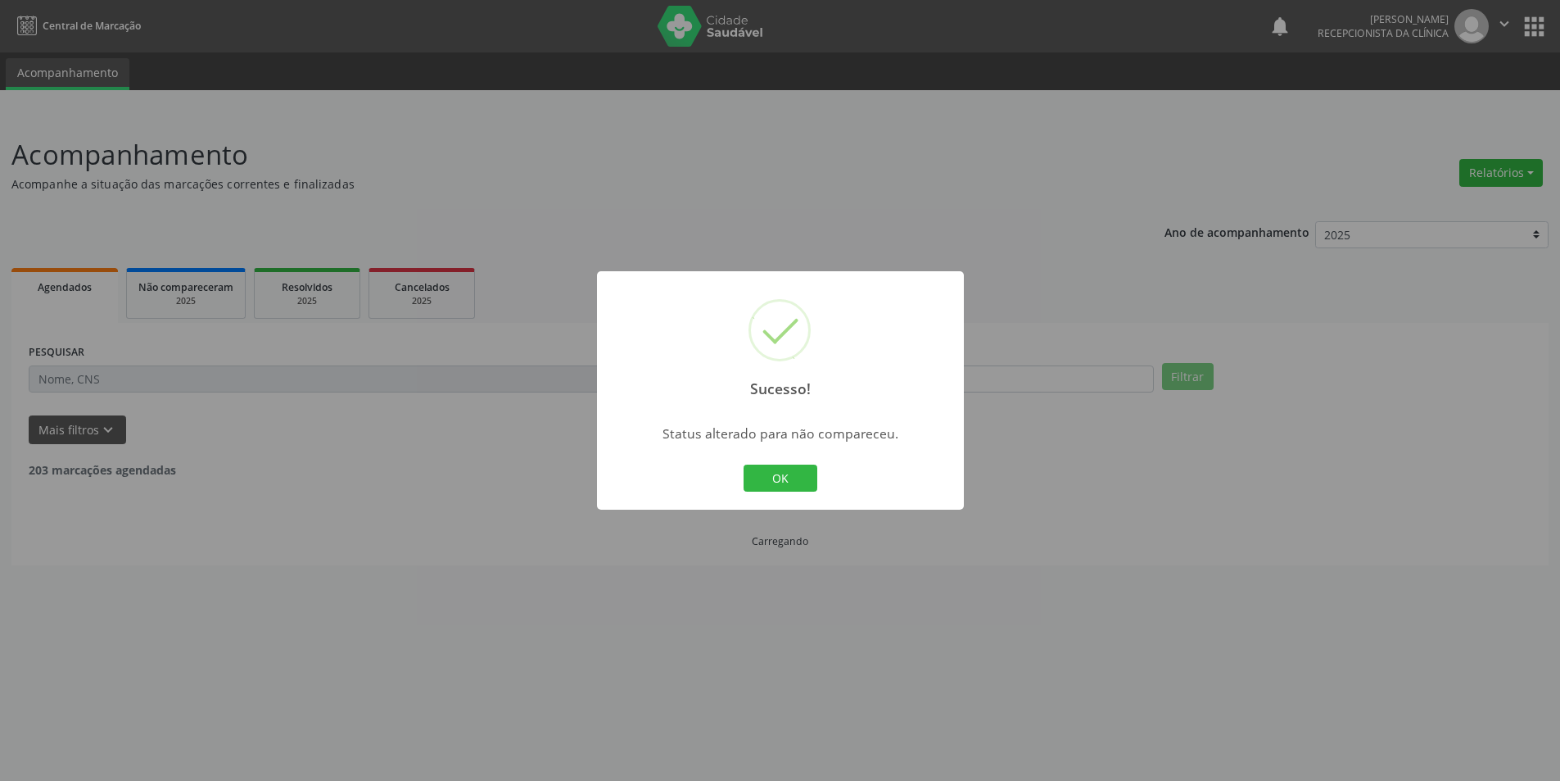
scroll to position [0, 0]
click at [792, 487] on button "OK" at bounding box center [787, 478] width 74 height 28
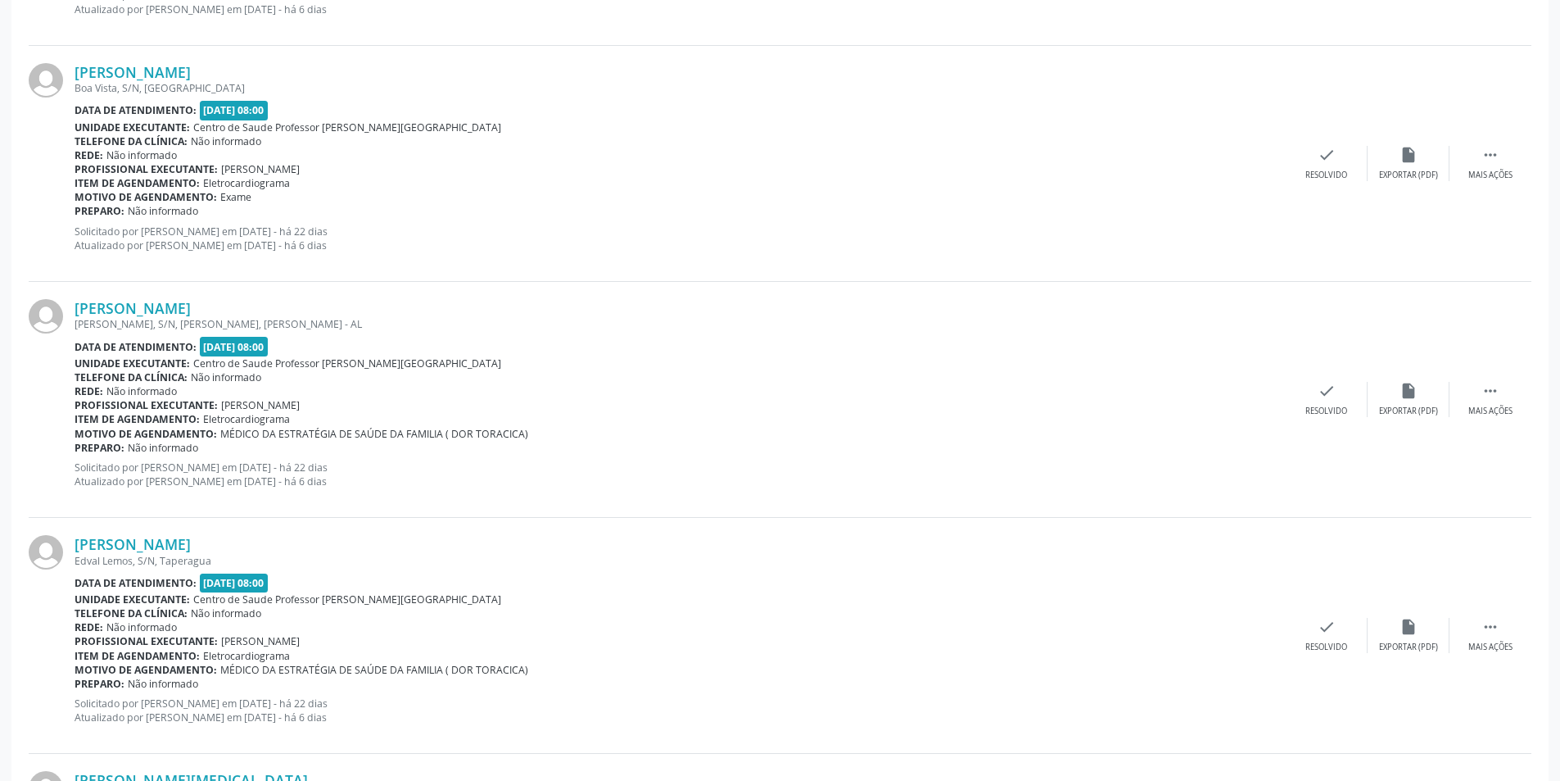
scroll to position [1720, 0]
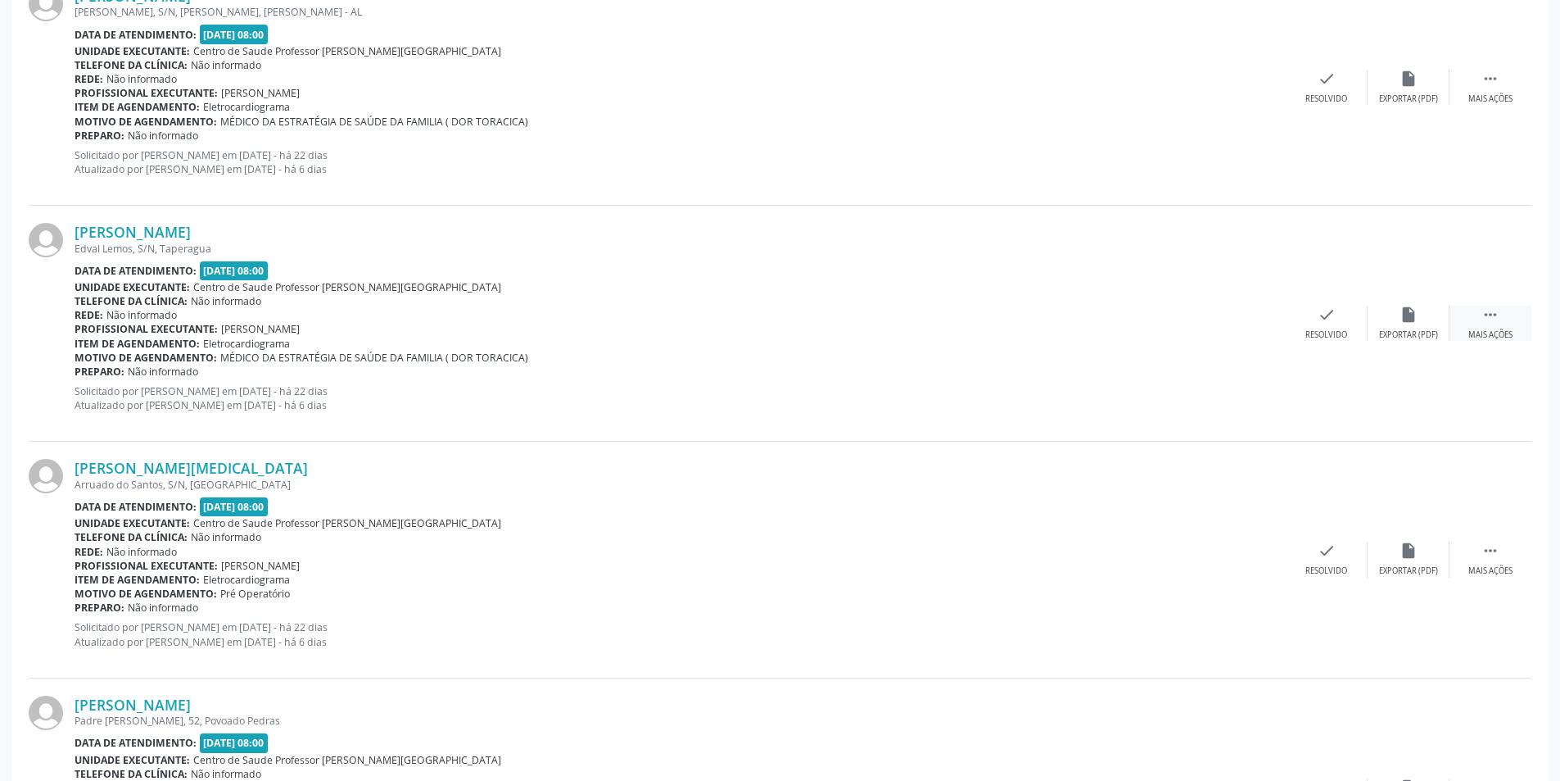
click at [1503, 328] on div " Mais ações" at bounding box center [1491, 323] width 82 height 35
click at [1490, 336] on div "Menos ações" at bounding box center [1491, 334] width 52 height 11
click at [1490, 336] on div "Mais ações" at bounding box center [1491, 334] width 44 height 11
click at [1411, 333] on div "Não compareceu" at bounding box center [1409, 334] width 70 height 11
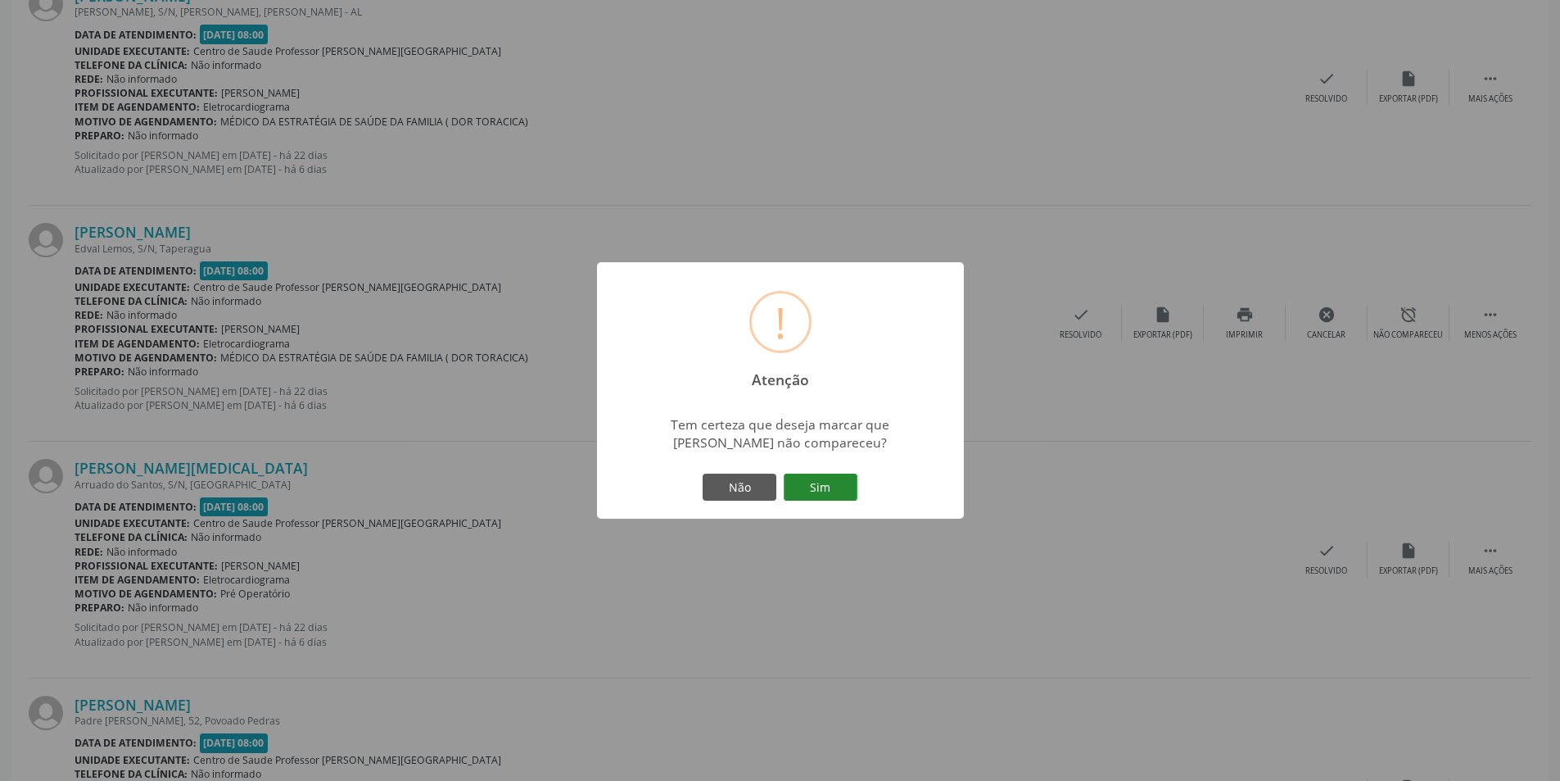
click at [833, 491] on button "Sim" at bounding box center [821, 487] width 74 height 28
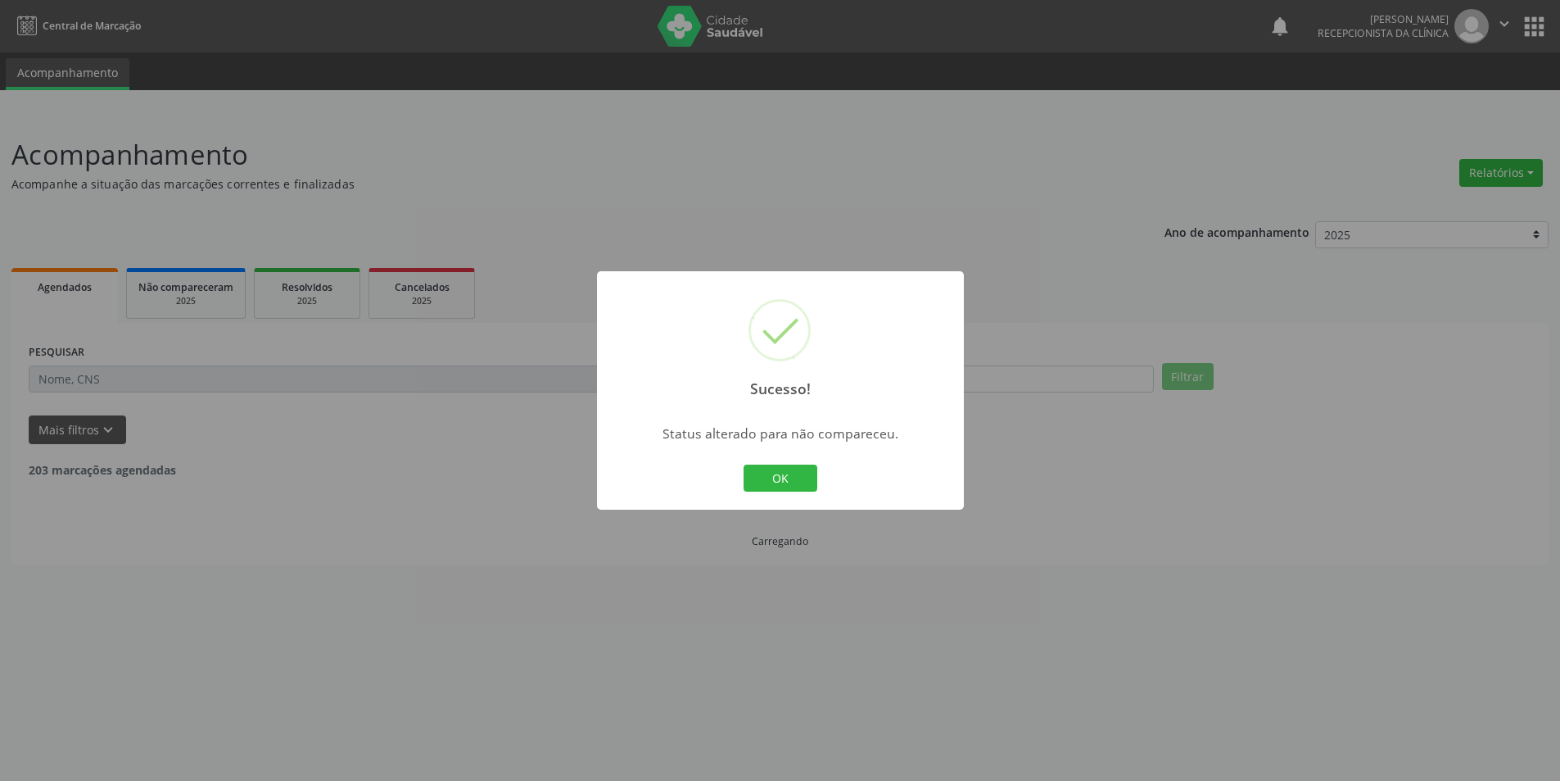
scroll to position [0, 0]
click at [799, 473] on button "OK" at bounding box center [787, 478] width 74 height 28
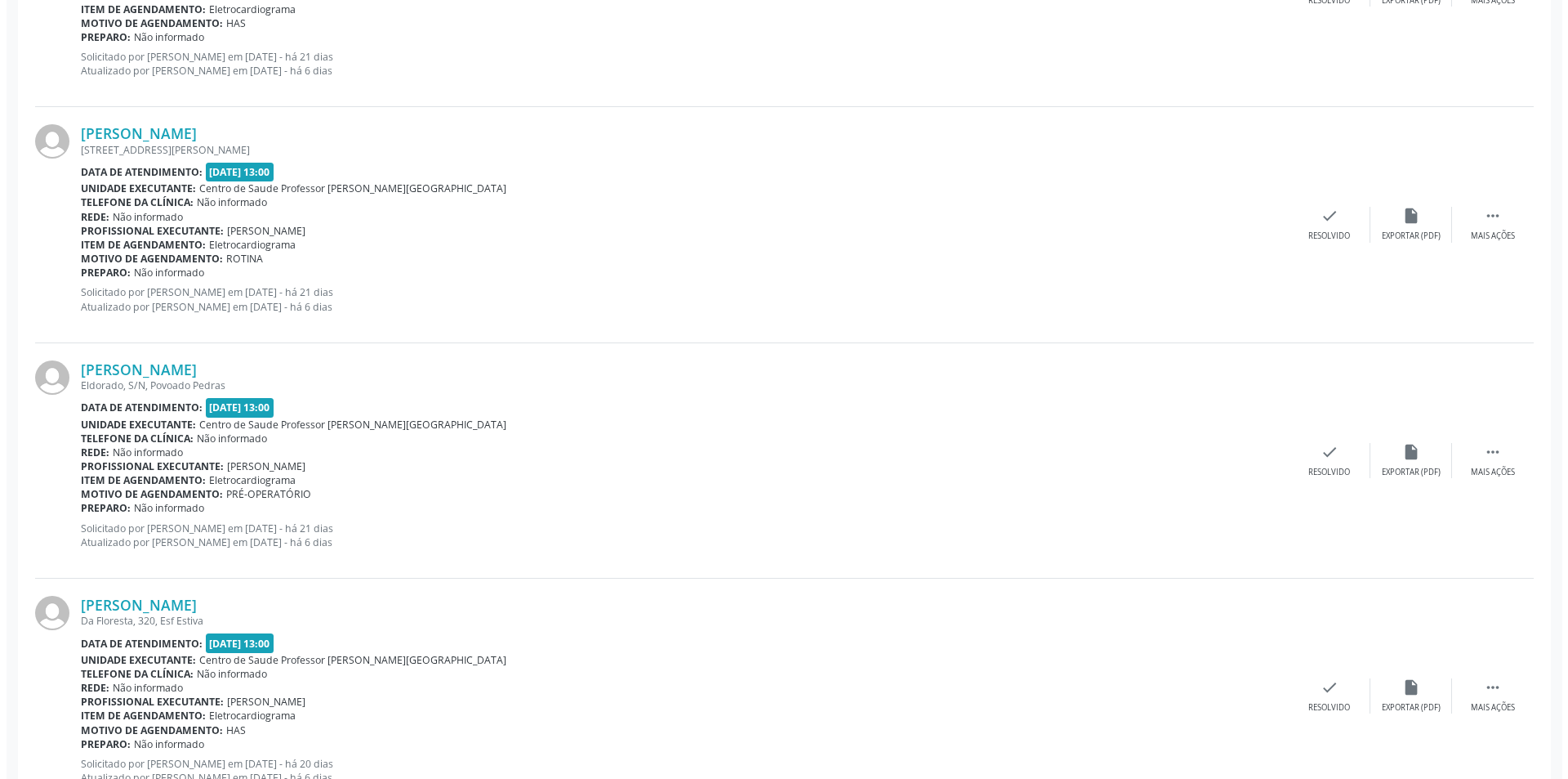
scroll to position [2962, 0]
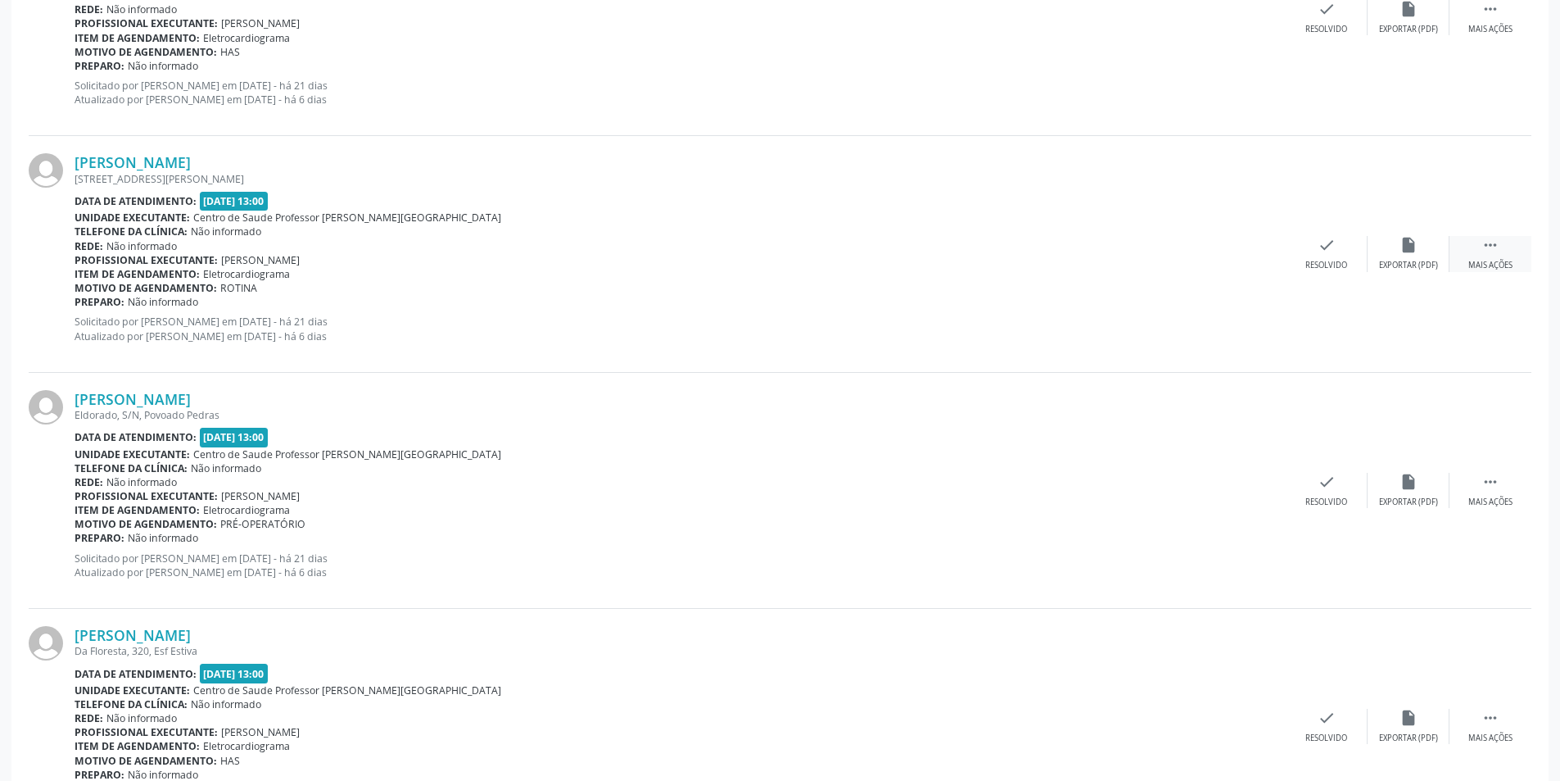
click at [1506, 260] on div "Mais ações" at bounding box center [1491, 265] width 44 height 11
click at [922, 285] on div "Motivo de agendamento: [GEOGRAPHIC_DATA]" at bounding box center [558, 288] width 966 height 14
click at [1497, 267] on div "Menos ações" at bounding box center [1491, 265] width 52 height 11
click at [1416, 260] on div "Exportar (PDF)" at bounding box center [1408, 265] width 59 height 11
click at [1347, 256] on div "check Resolvido" at bounding box center [1327, 253] width 82 height 35
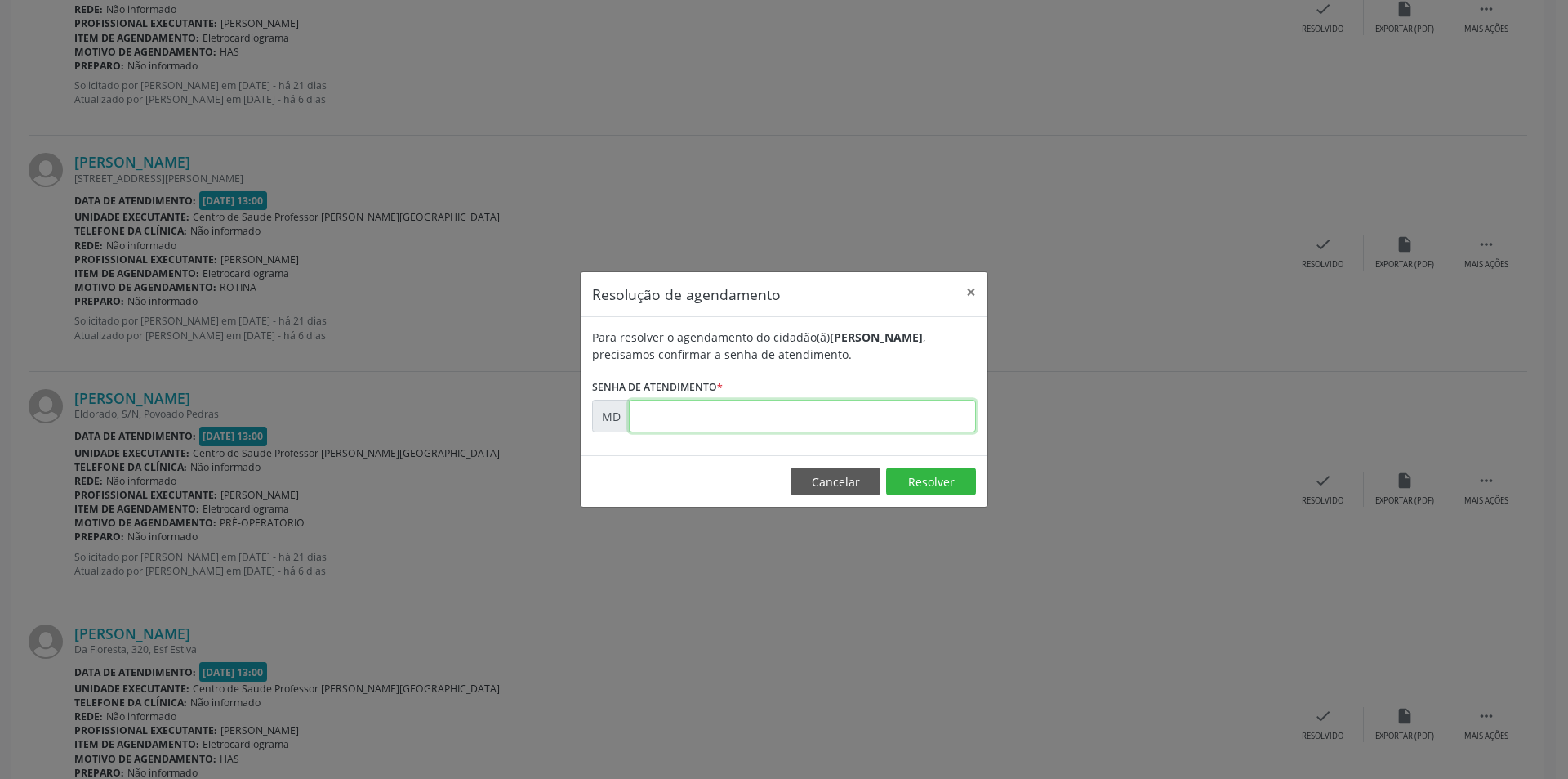
paste input "00004923"
type input "00004923"
click at [921, 488] on button "Resolver" at bounding box center [931, 482] width 90 height 28
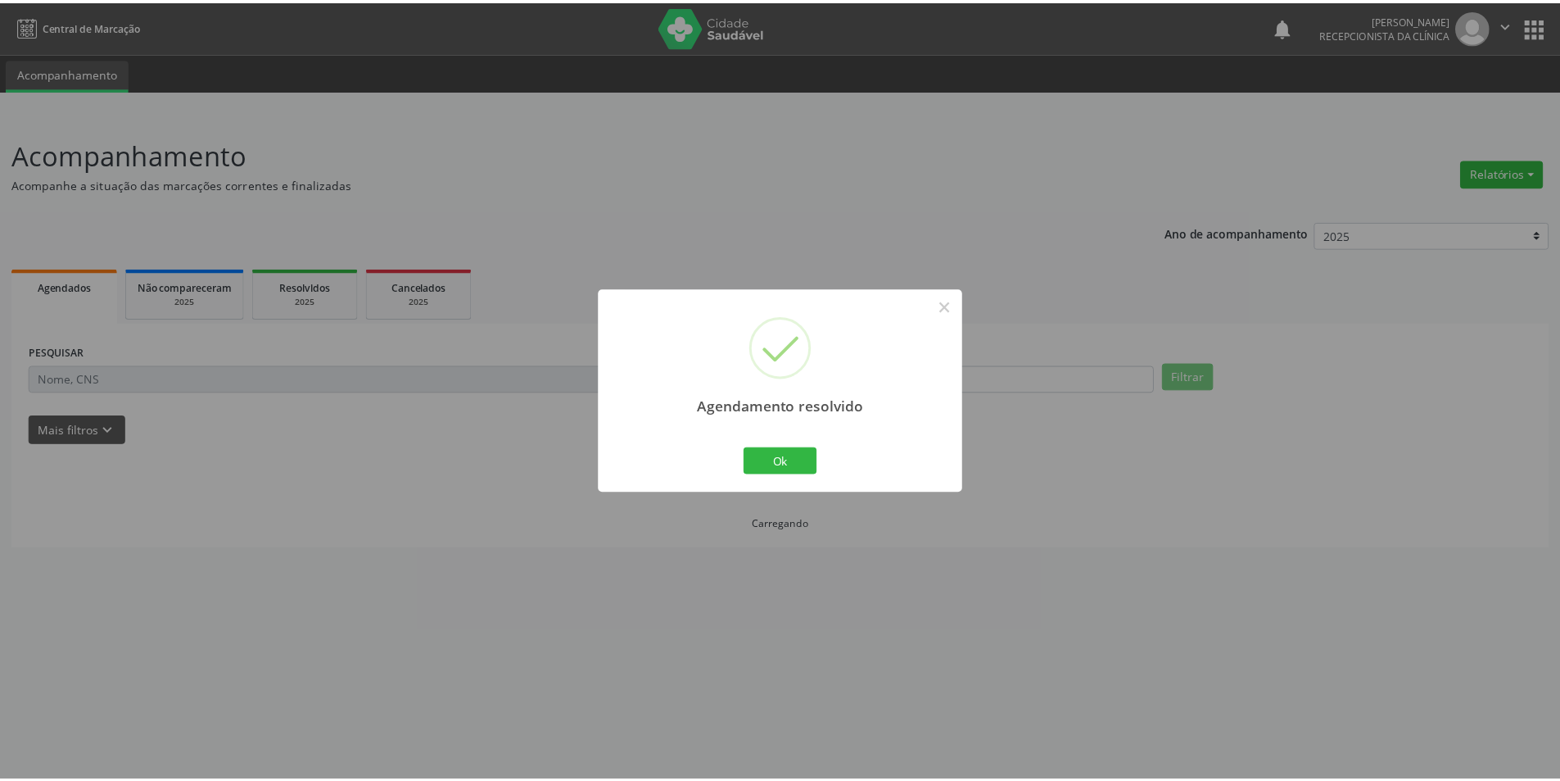
scroll to position [0, 0]
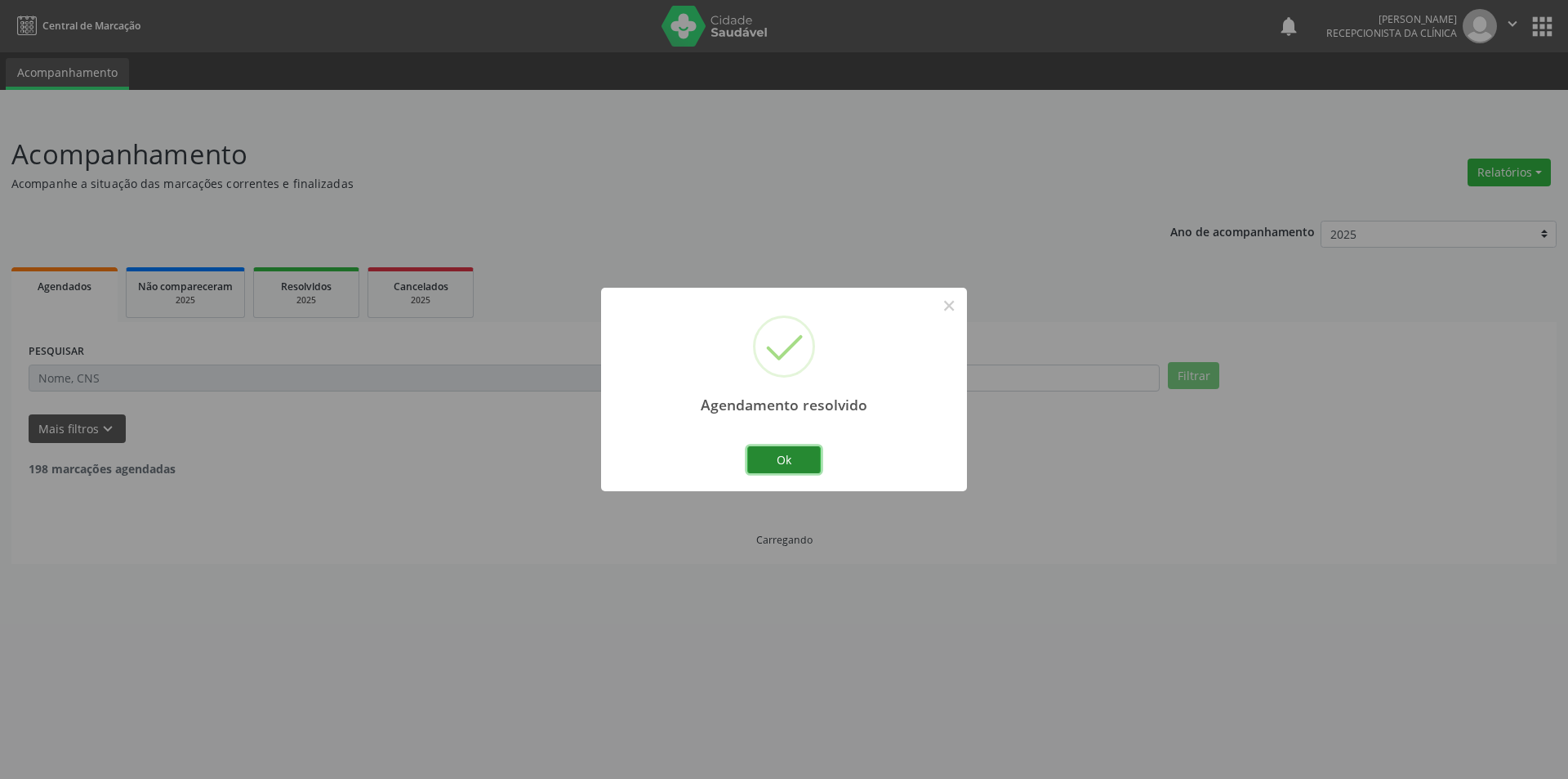
click at [802, 458] on button "Ok" at bounding box center [784, 460] width 74 height 28
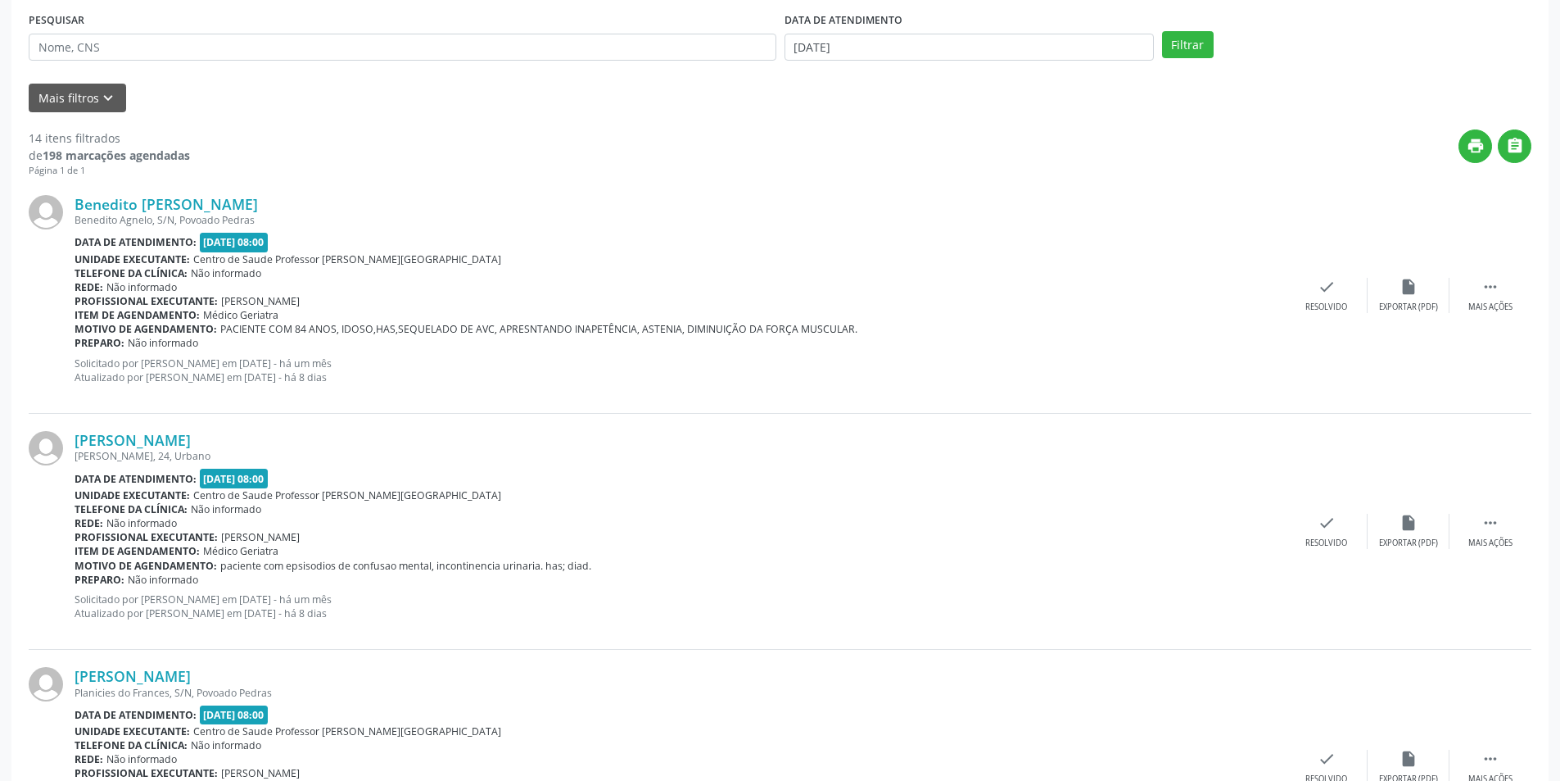
scroll to position [277, 0]
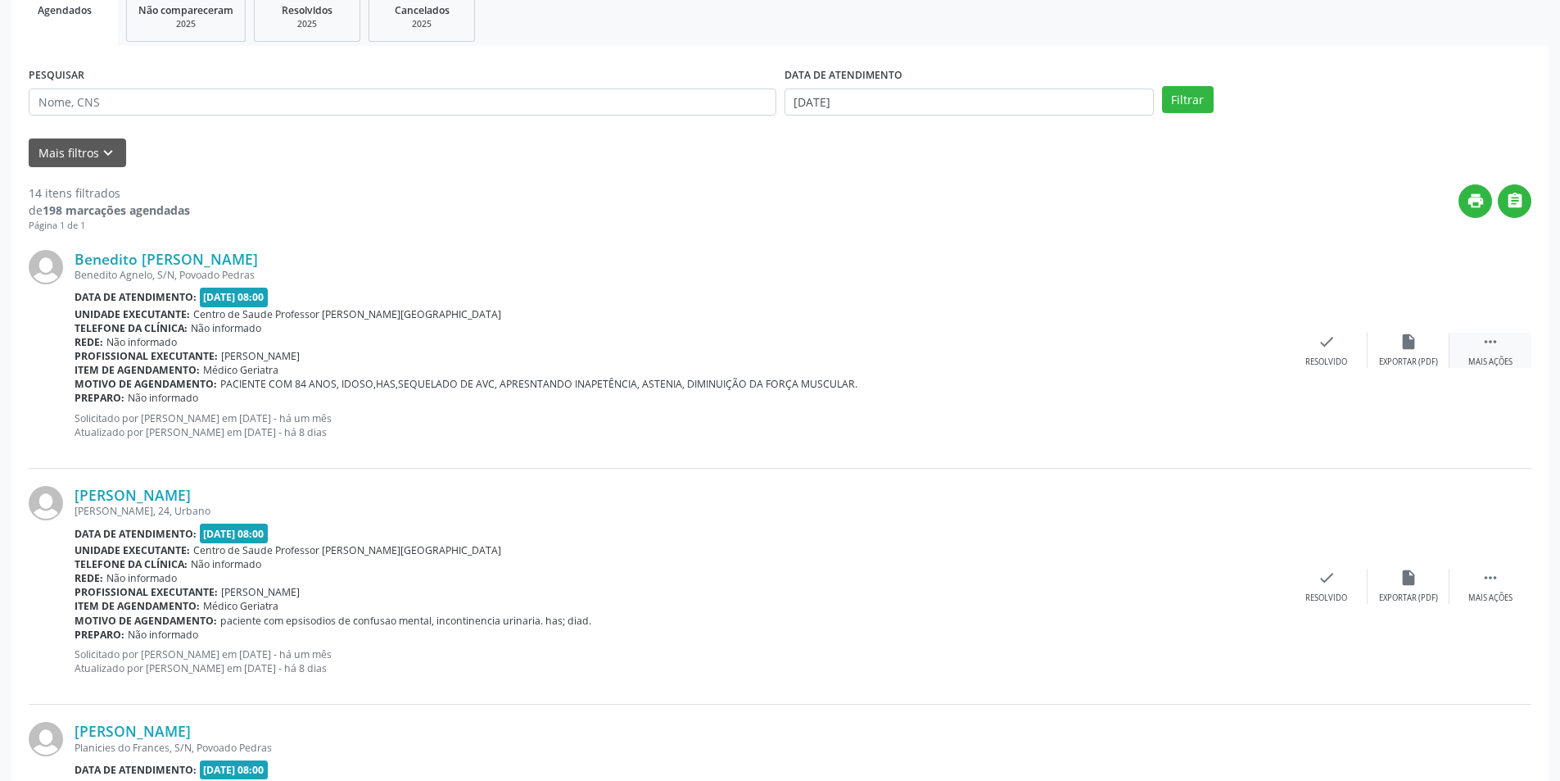
click at [1487, 354] on div " Mais ações" at bounding box center [1491, 350] width 82 height 35
click at [1487, 365] on div "Menos ações" at bounding box center [1491, 361] width 52 height 11
click at [1497, 360] on div "Mais ações" at bounding box center [1491, 361] width 44 height 11
click at [1421, 354] on div "alarm_off Não compareceu" at bounding box center [1409, 350] width 82 height 35
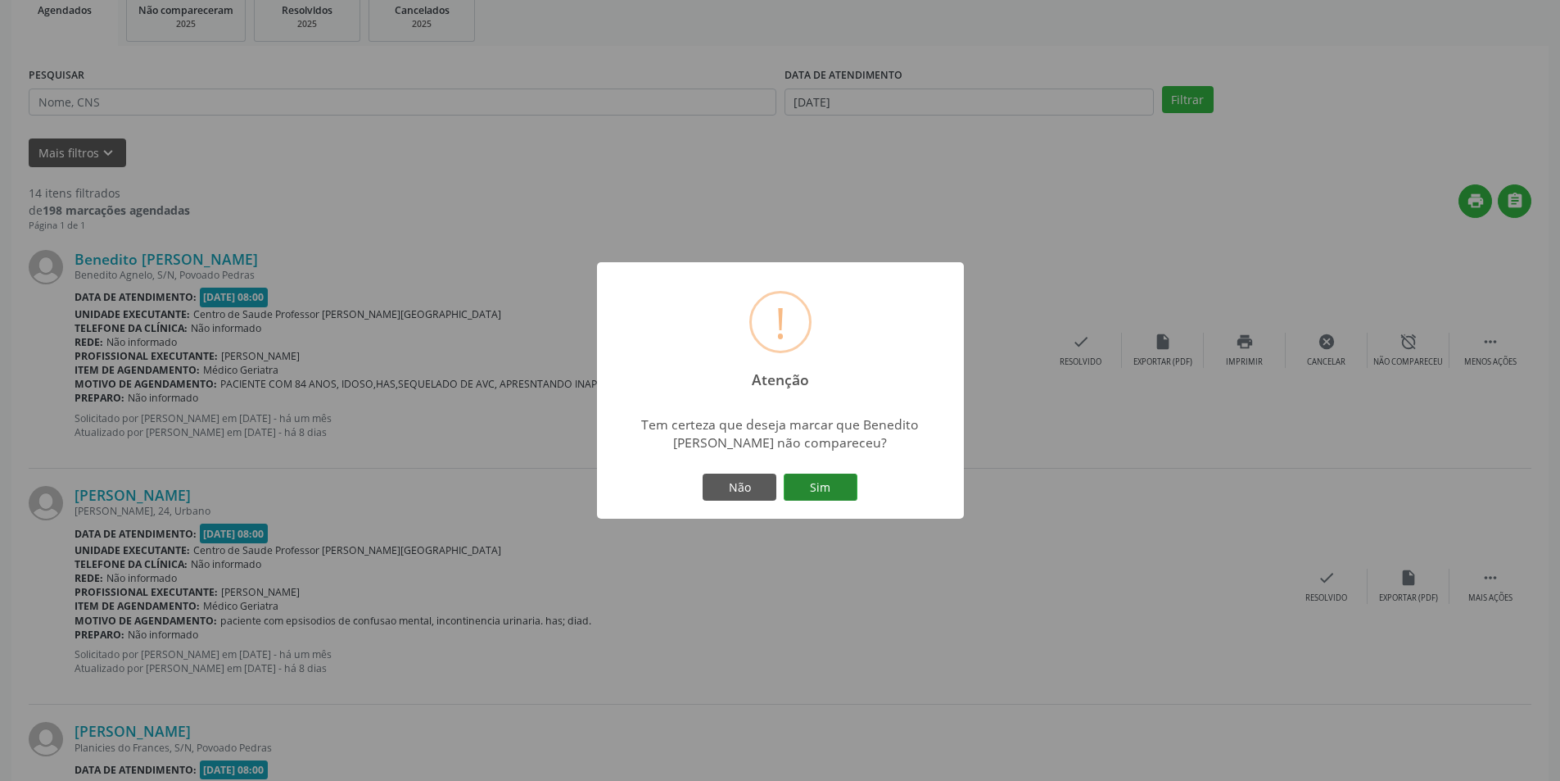
click at [809, 491] on button "Sim" at bounding box center [821, 487] width 74 height 28
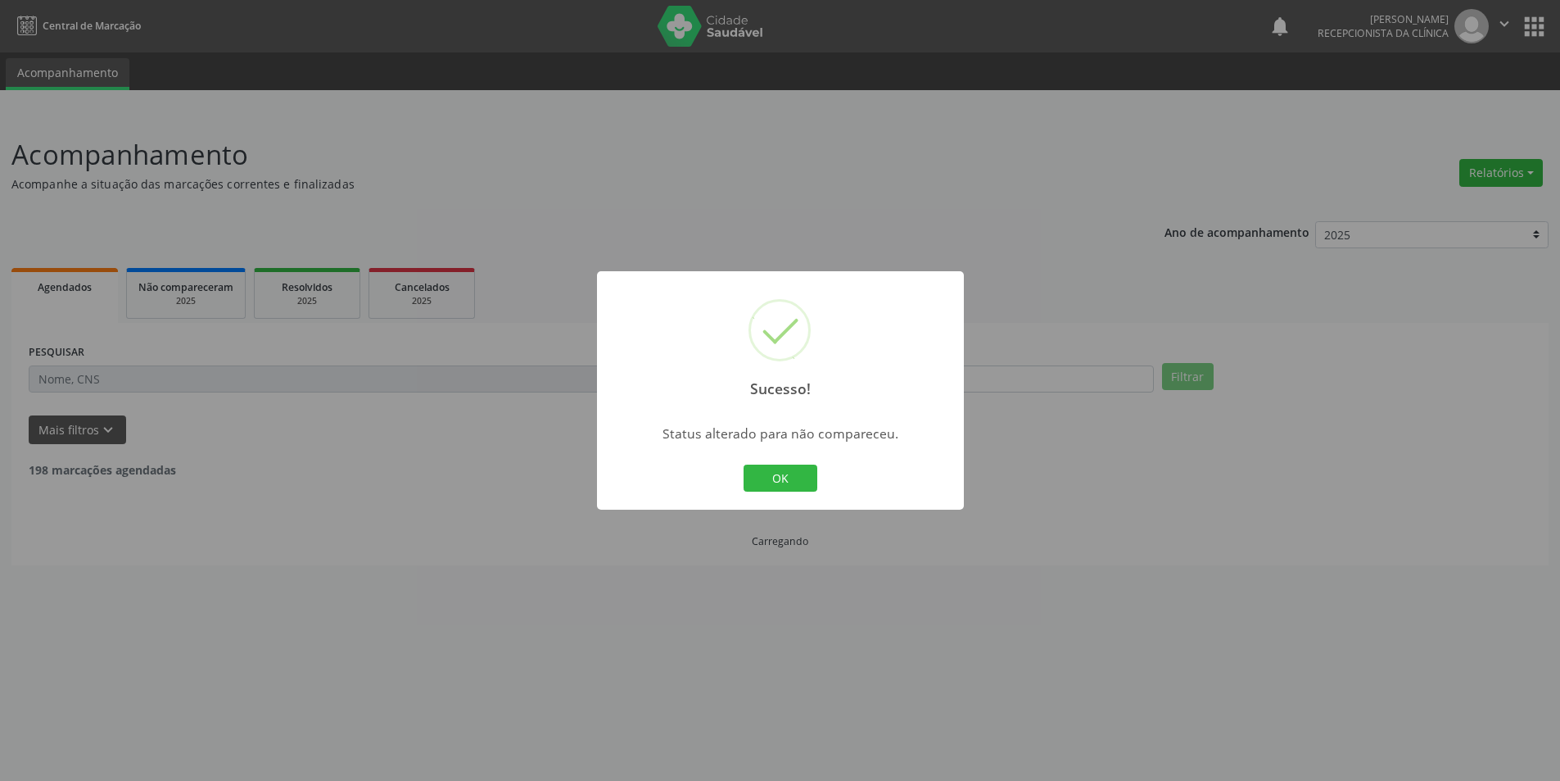
scroll to position [0, 0]
click at [794, 469] on button "OK" at bounding box center [781, 478] width 74 height 28
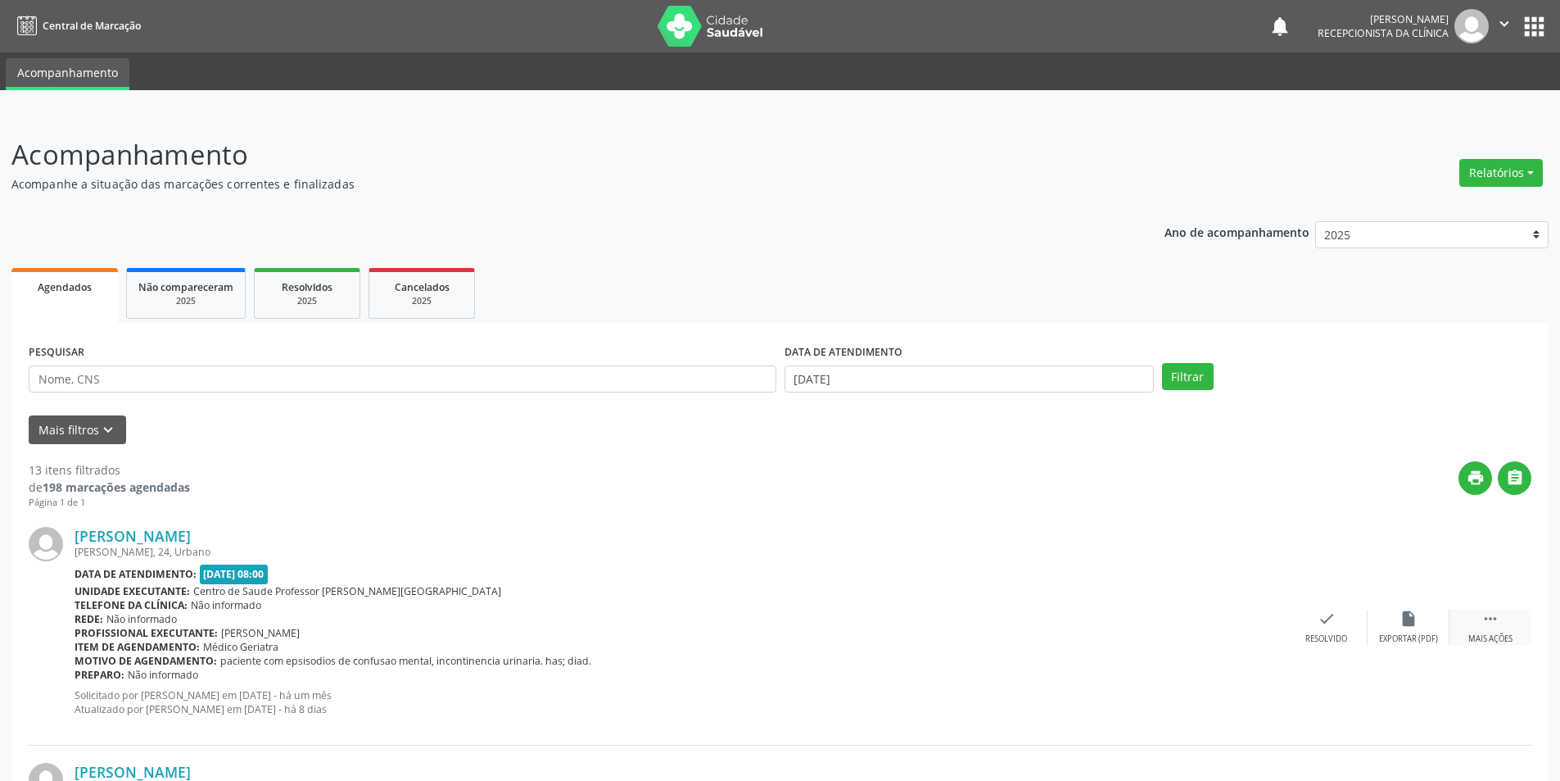
drag, startPoint x: 1506, startPoint y: 644, endPoint x: 1454, endPoint y: 612, distance: 61.4
click at [1506, 644] on div "Mais ações" at bounding box center [1491, 638] width 44 height 11
click at [1412, 624] on icon "alarm_off" at bounding box center [1409, 618] width 18 height 18
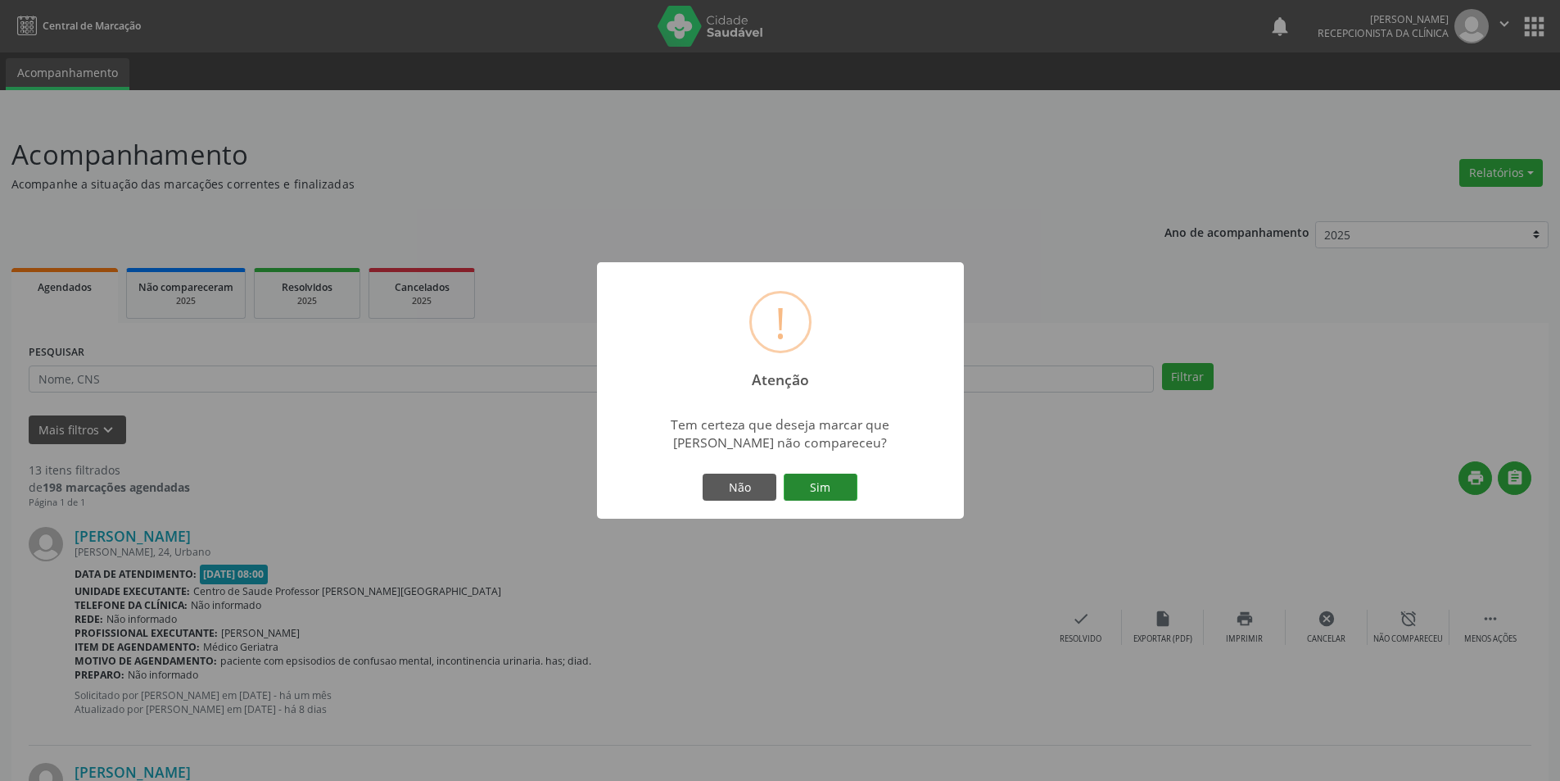
click at [839, 477] on button "Sim" at bounding box center [821, 487] width 74 height 28
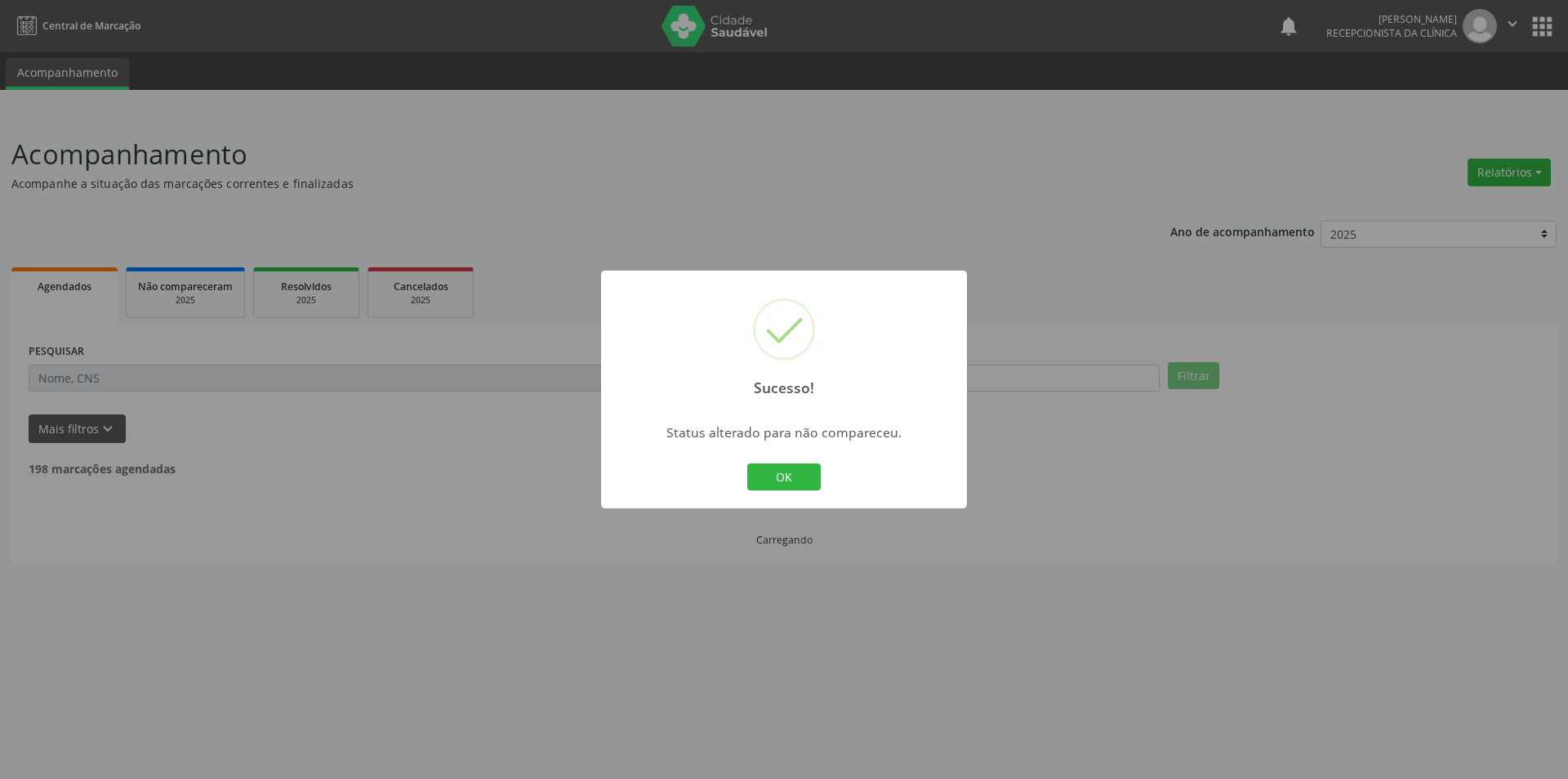
click at [785, 475] on button "OK" at bounding box center [784, 477] width 74 height 28
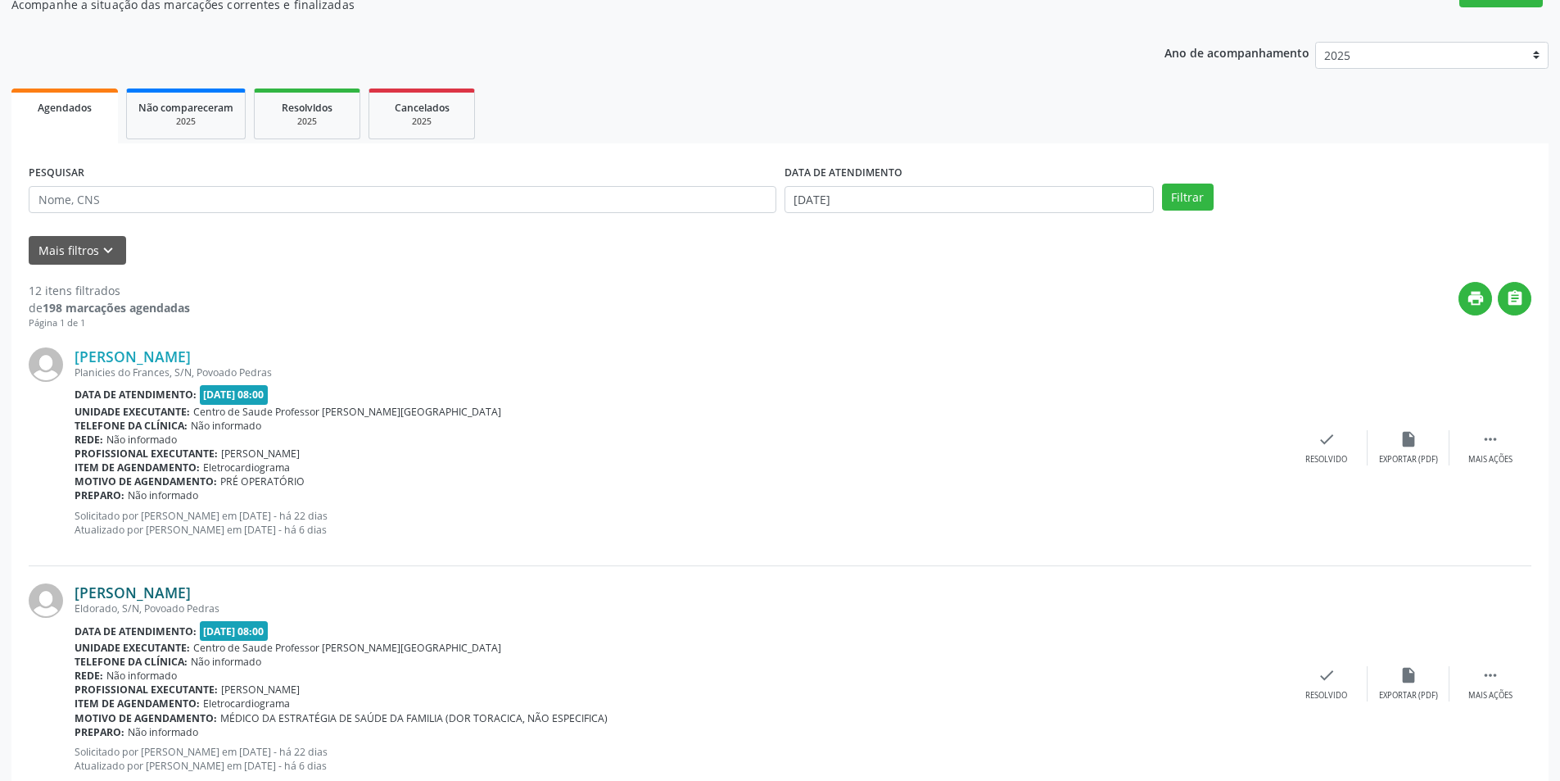
scroll to position [133, 0]
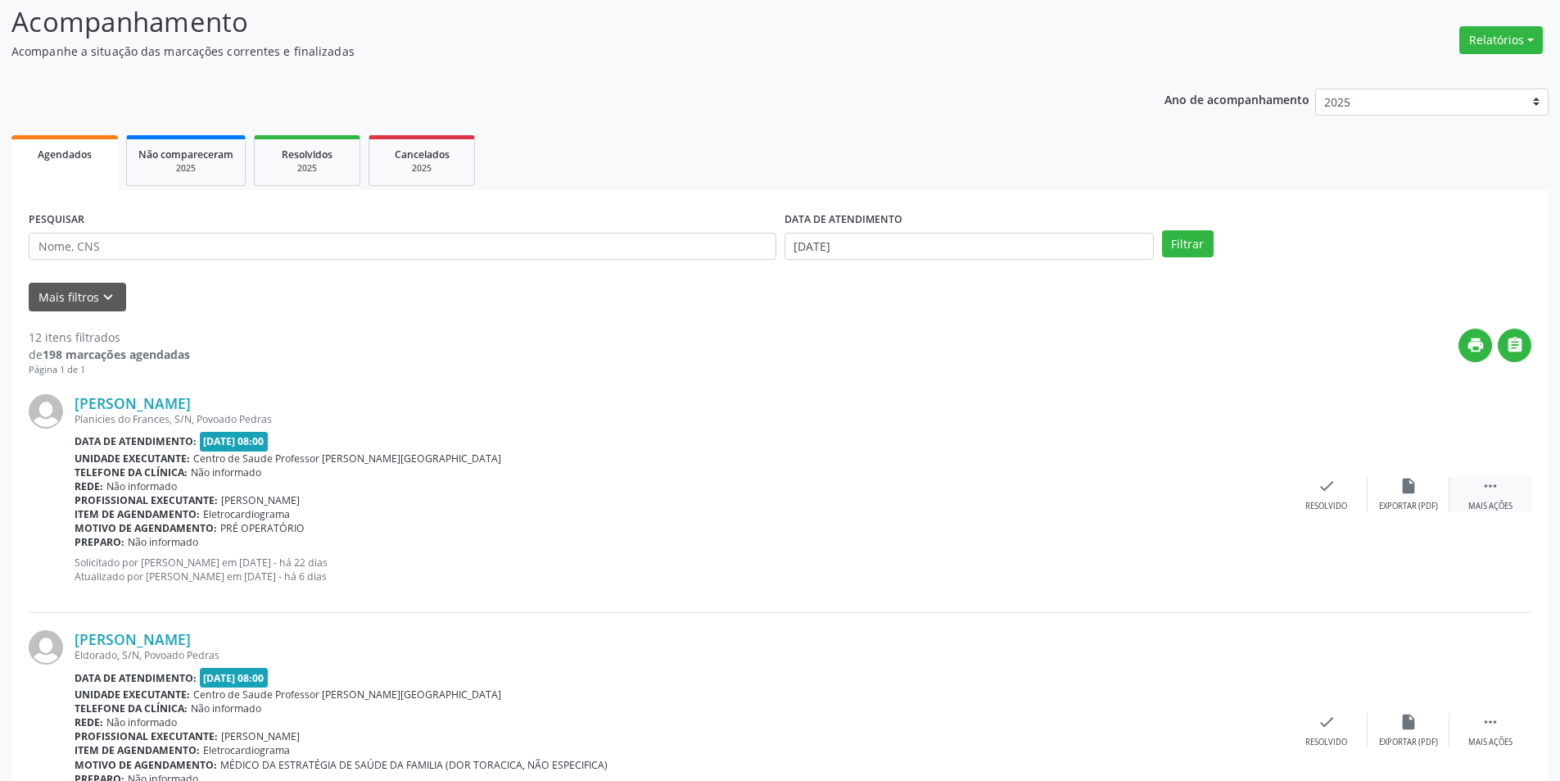
click at [1484, 491] on icon "" at bounding box center [1491, 486] width 18 height 18
click at [1410, 483] on icon "alarm_off" at bounding box center [1409, 486] width 18 height 18
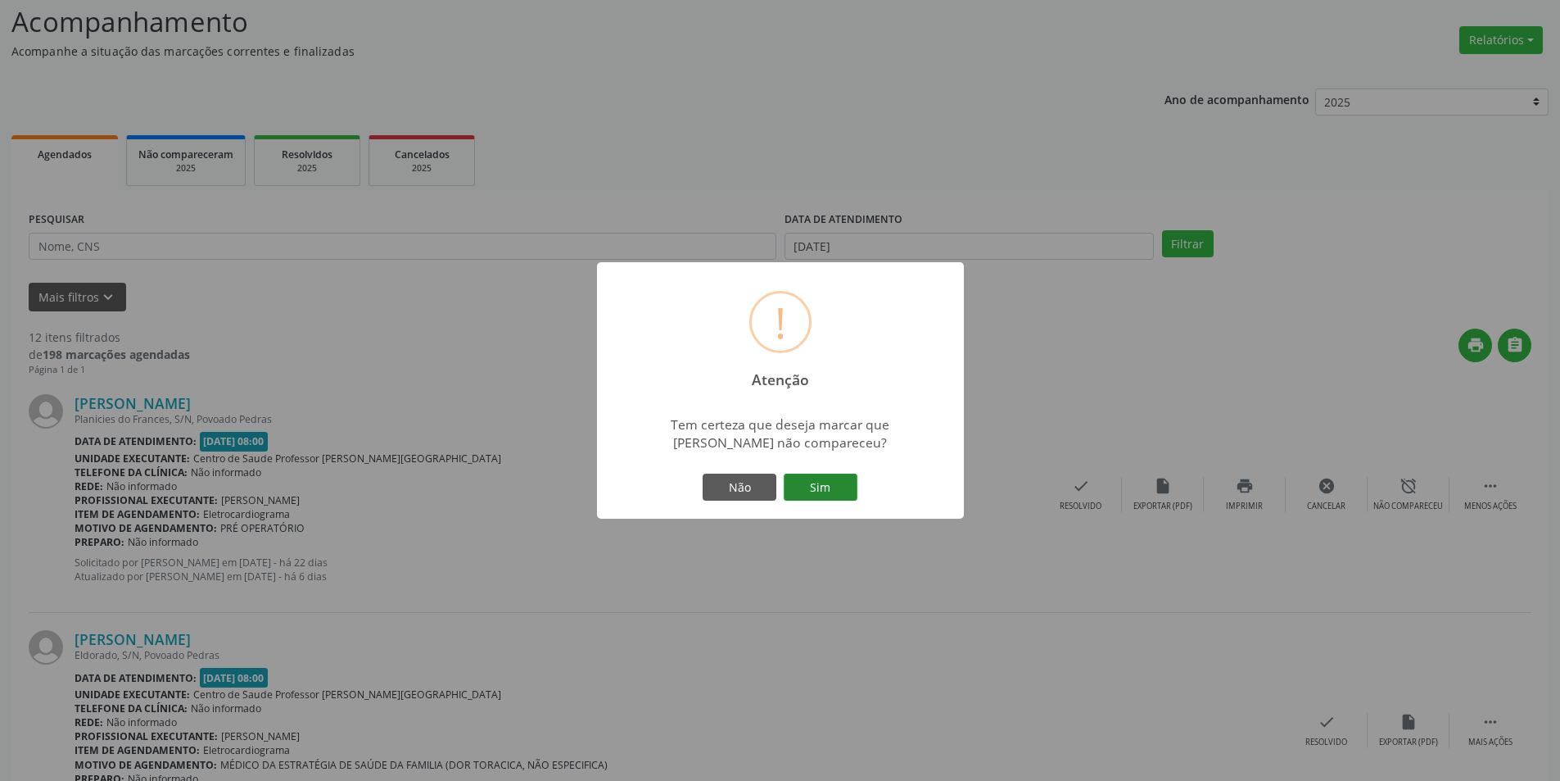
click at [842, 491] on button "Sim" at bounding box center [821, 487] width 74 height 28
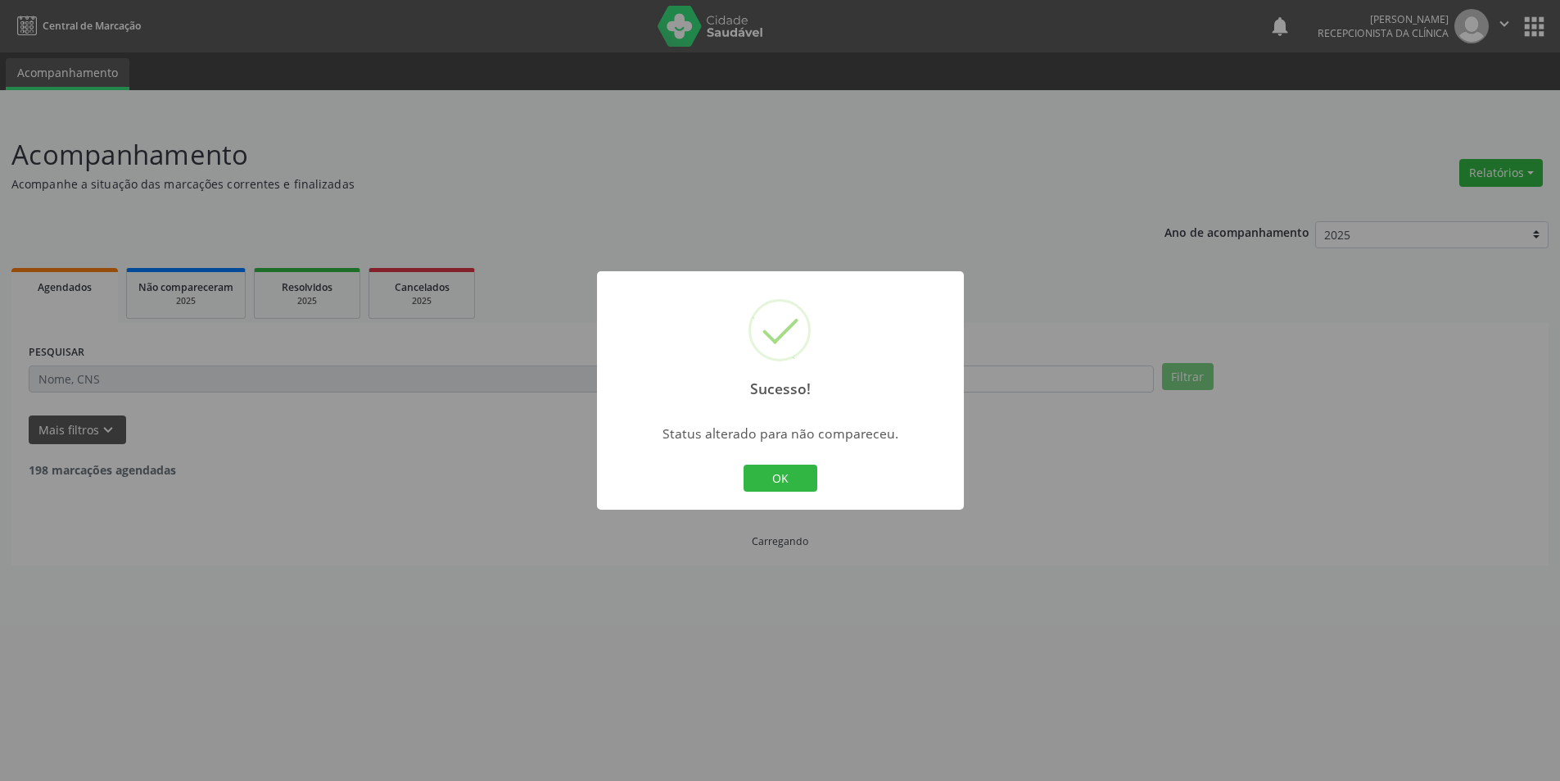
scroll to position [0, 0]
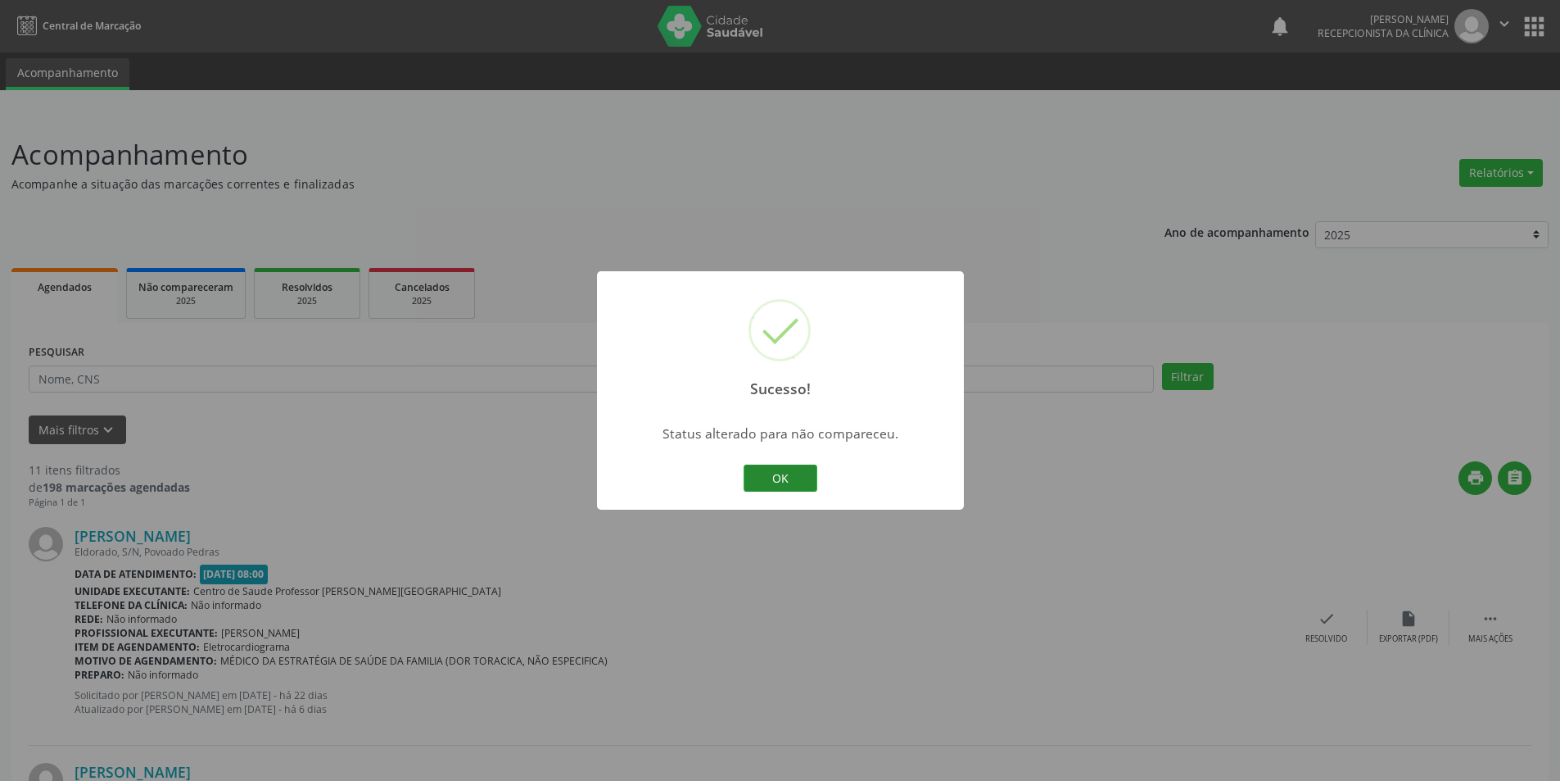
click at [795, 477] on button "OK" at bounding box center [781, 478] width 74 height 28
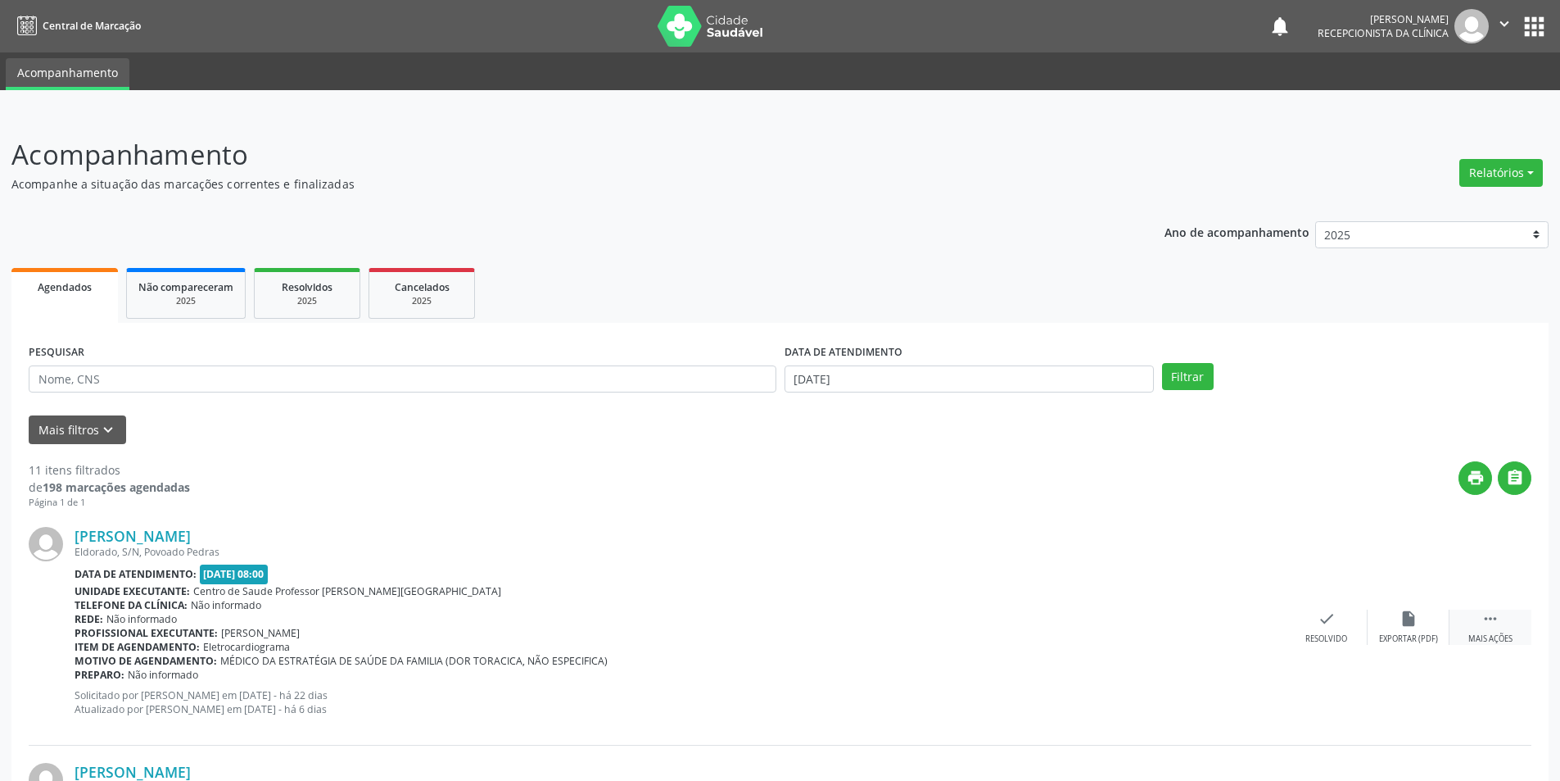
click at [1486, 637] on div "Mais ações" at bounding box center [1491, 638] width 44 height 11
click at [1401, 630] on div "alarm_off Não compareceu" at bounding box center [1409, 626] width 82 height 35
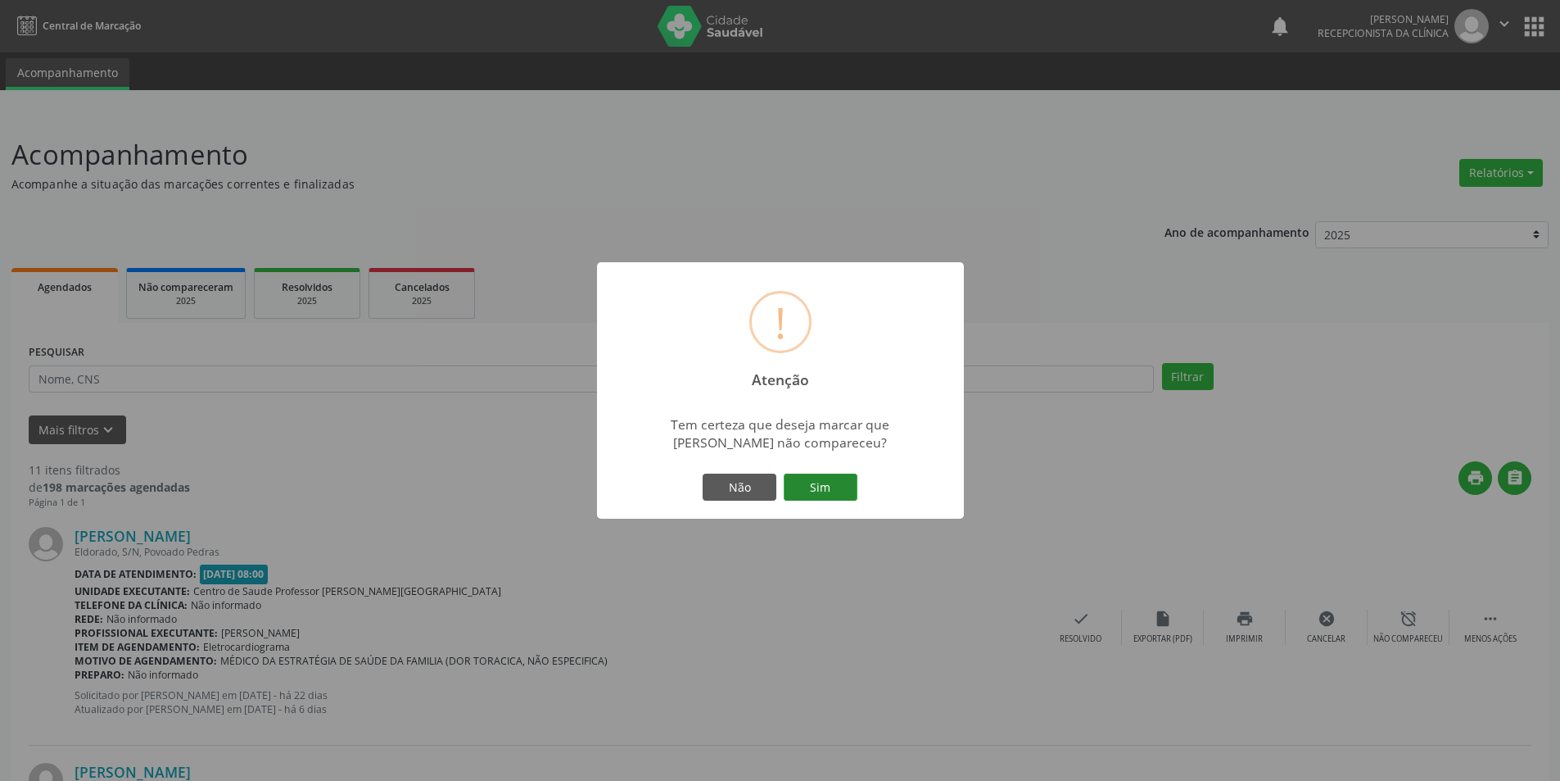
click at [828, 485] on button "Sim" at bounding box center [821, 487] width 74 height 28
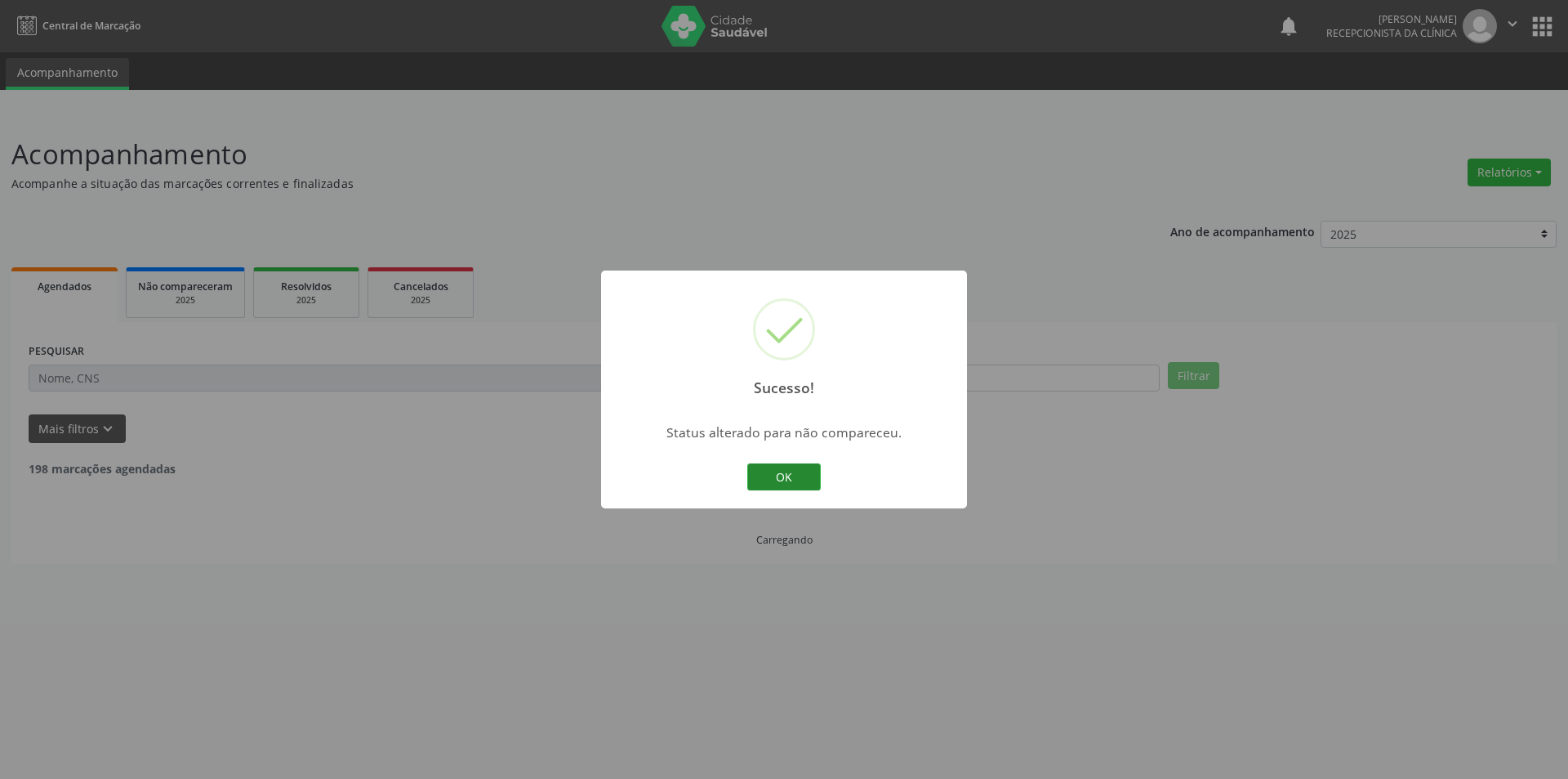
click at [813, 464] on button "OK" at bounding box center [784, 477] width 74 height 28
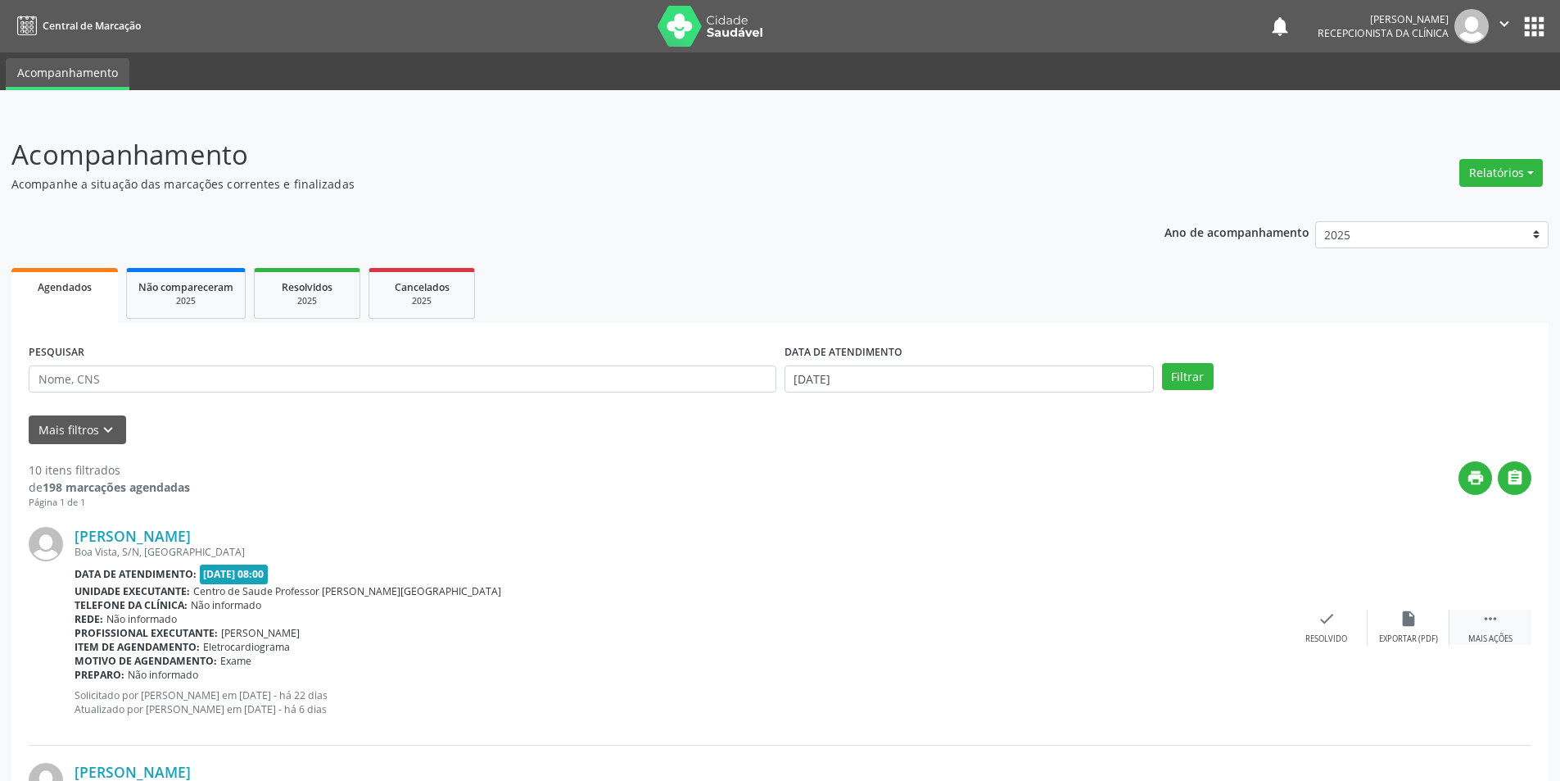
click at [1491, 631] on div " Mais ações" at bounding box center [1491, 626] width 82 height 35
click at [1432, 633] on div "Não compareceu" at bounding box center [1409, 638] width 70 height 11
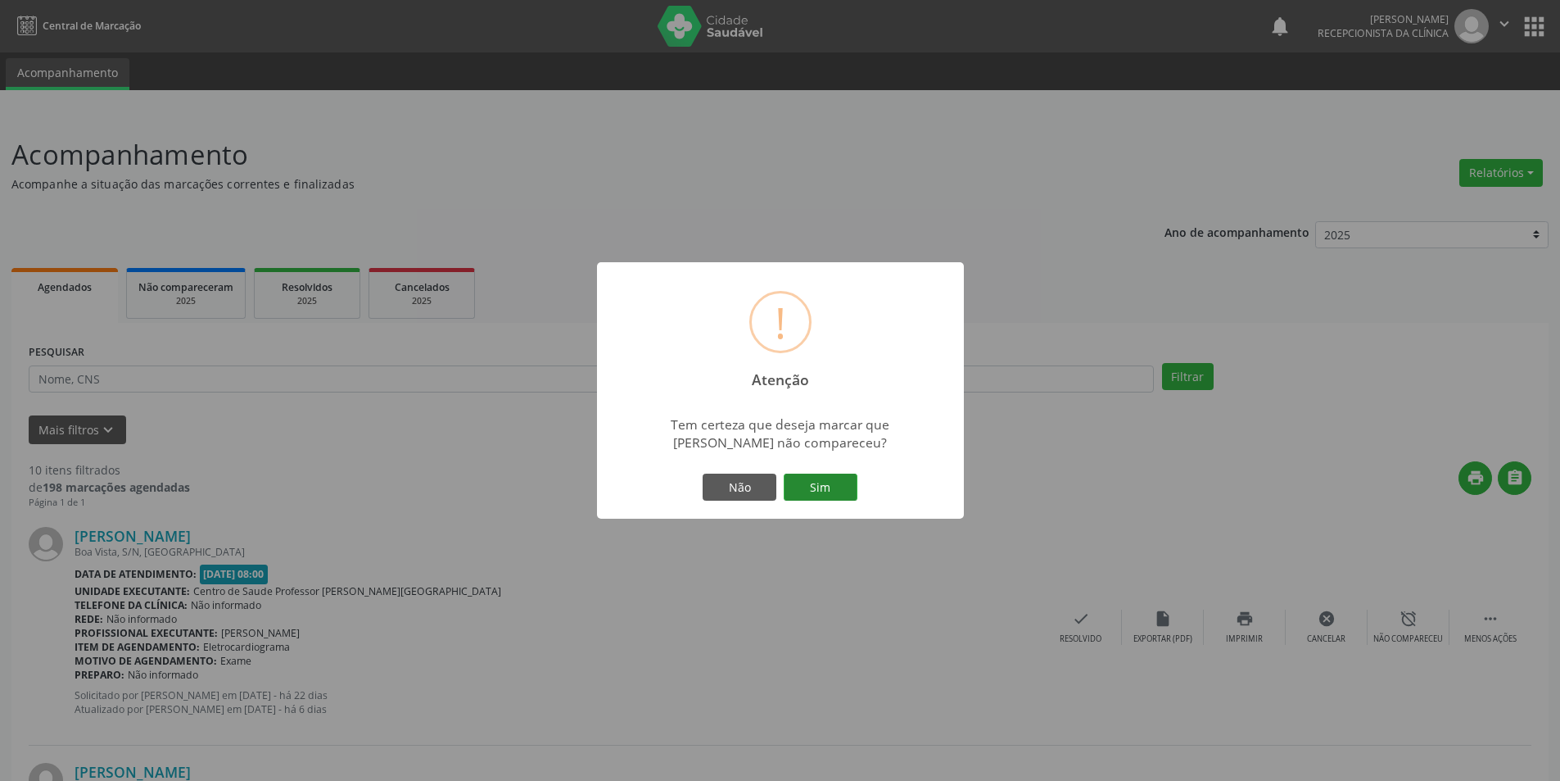
click at [810, 478] on button "Sim" at bounding box center [821, 487] width 74 height 28
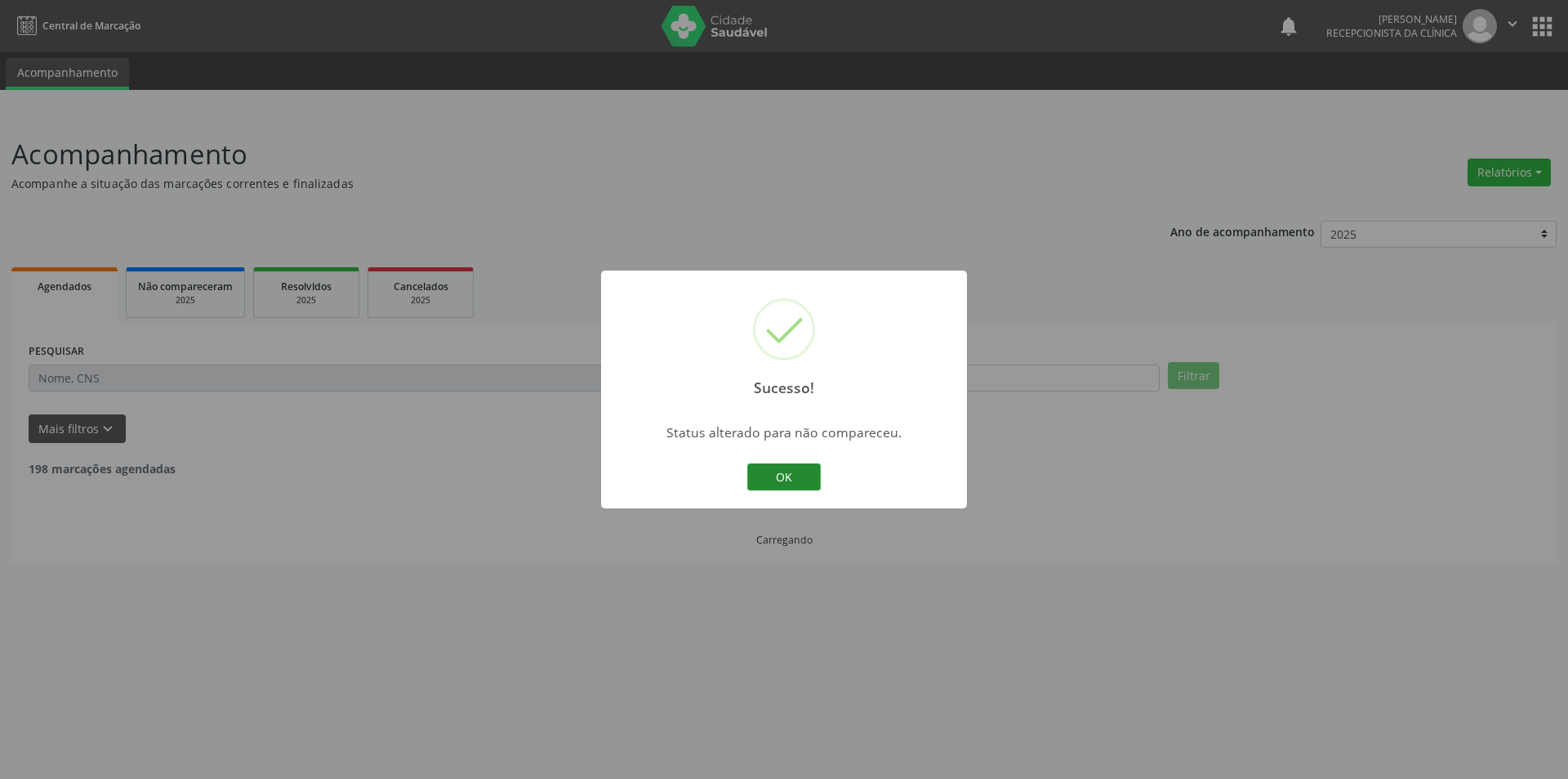
click at [805, 482] on button "OK" at bounding box center [784, 477] width 74 height 28
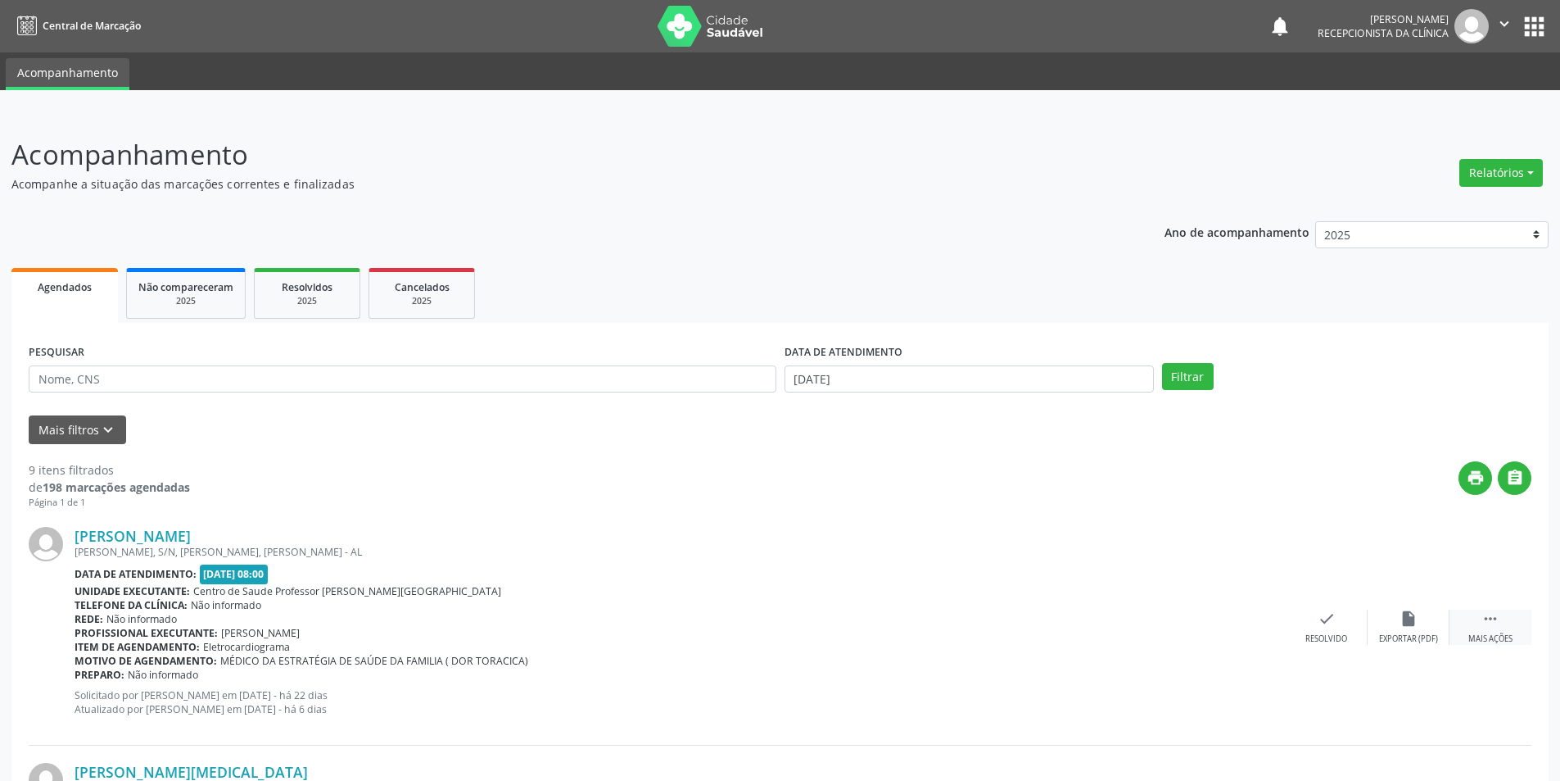
click at [1488, 641] on div "Mais ações" at bounding box center [1491, 638] width 44 height 11
click at [1483, 633] on div "Menos ações" at bounding box center [1491, 638] width 52 height 11
click at [1470, 636] on div "Mais ações" at bounding box center [1491, 638] width 44 height 11
click at [1409, 629] on div "alarm_off Não compareceu" at bounding box center [1409, 626] width 82 height 35
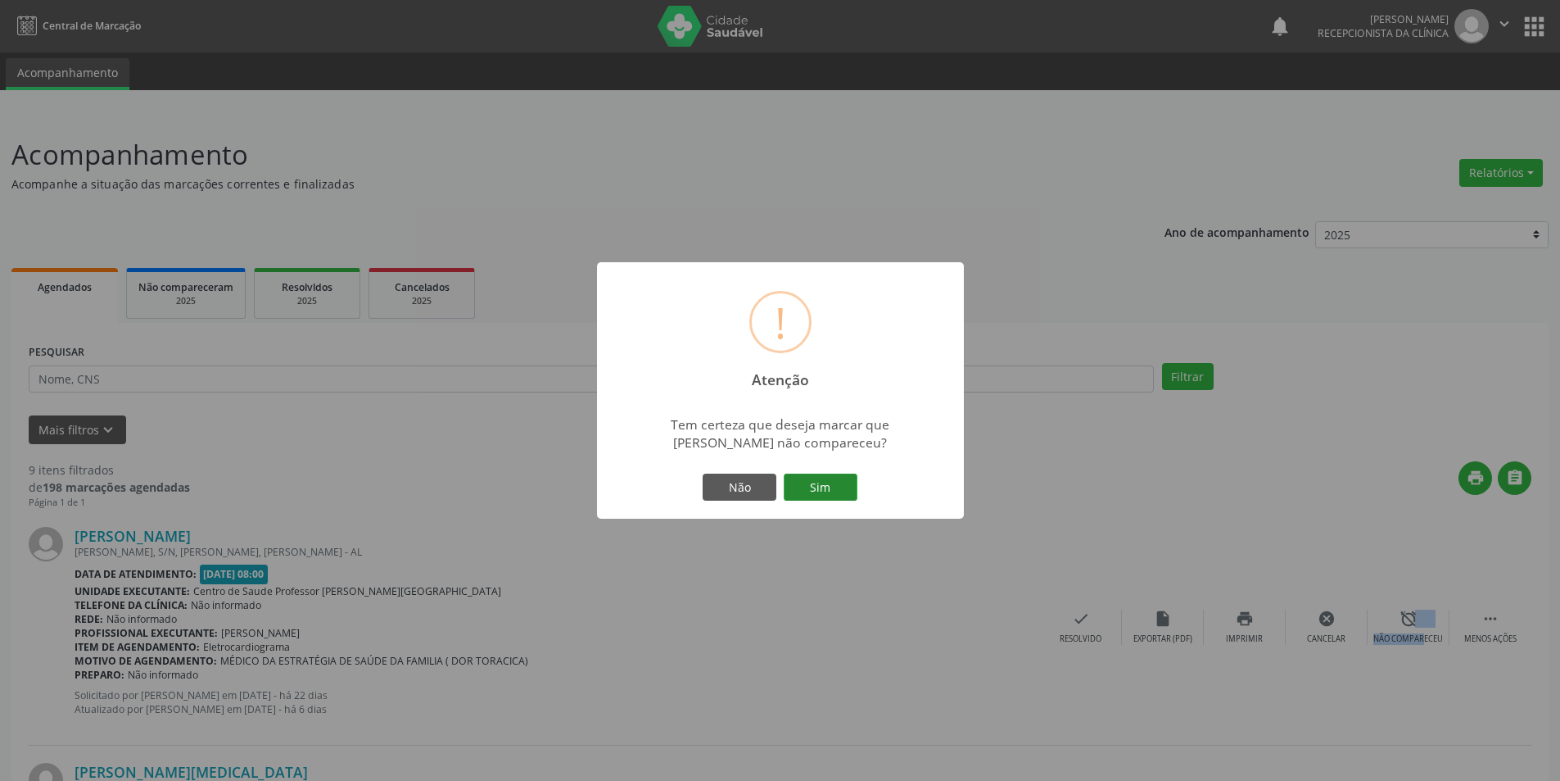
click at [840, 497] on button "Sim" at bounding box center [821, 487] width 74 height 28
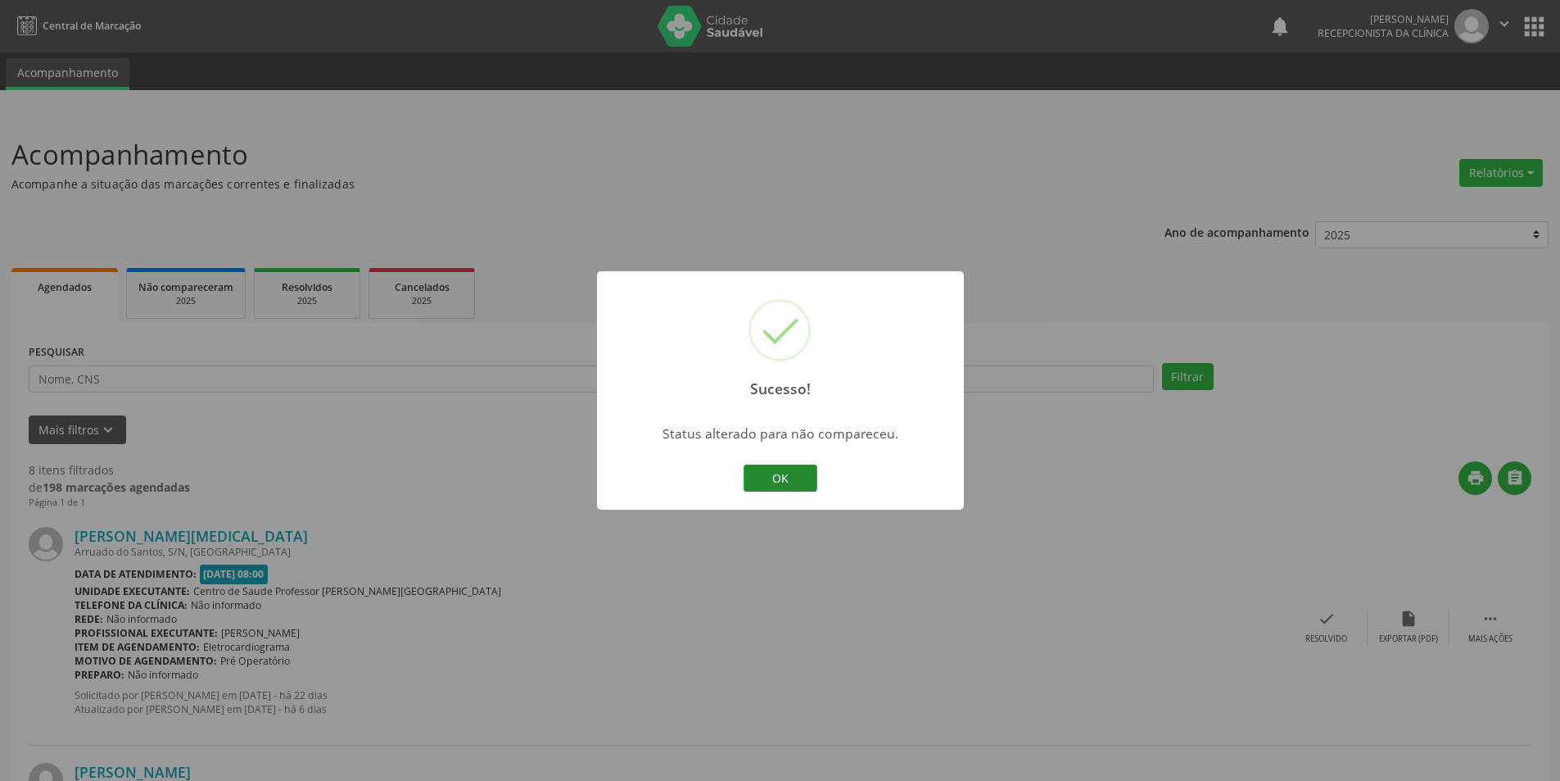
click at [800, 484] on button "OK" at bounding box center [781, 478] width 74 height 28
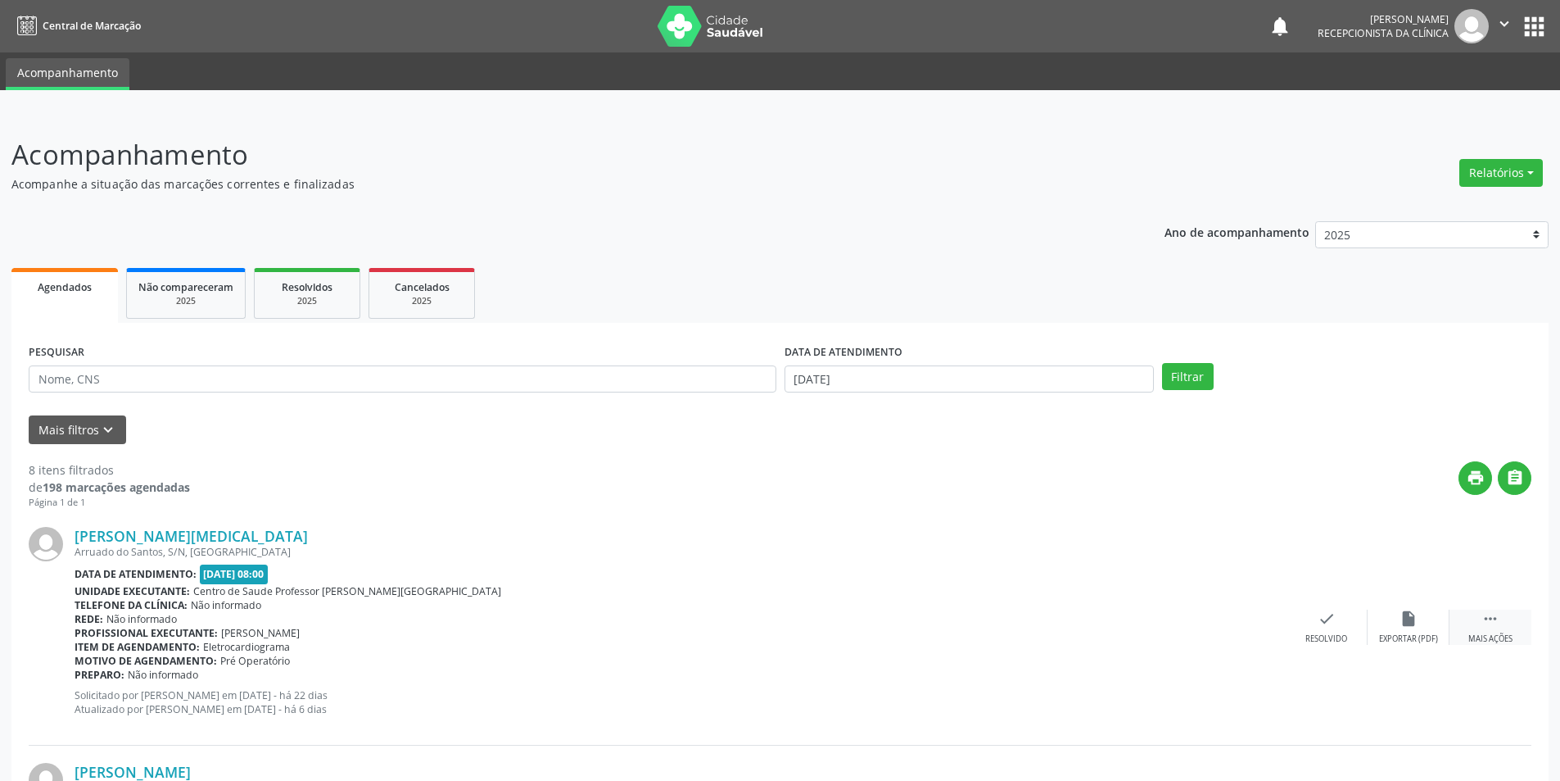
click at [1499, 643] on div "Mais ações" at bounding box center [1491, 638] width 44 height 11
click at [1410, 635] on div "Não compareceu" at bounding box center [1409, 638] width 70 height 11
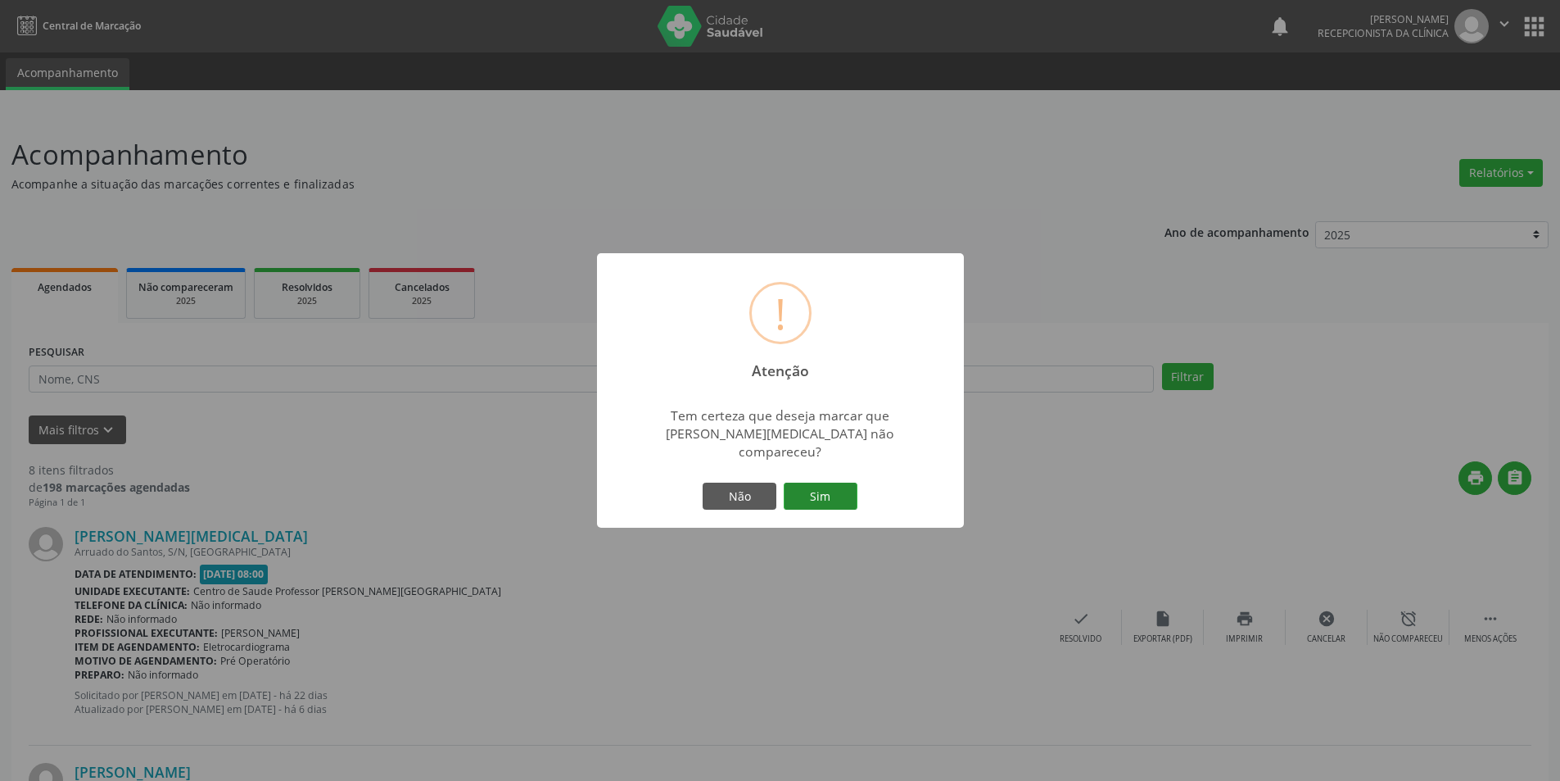
click at [814, 482] on button "Sim" at bounding box center [821, 496] width 74 height 28
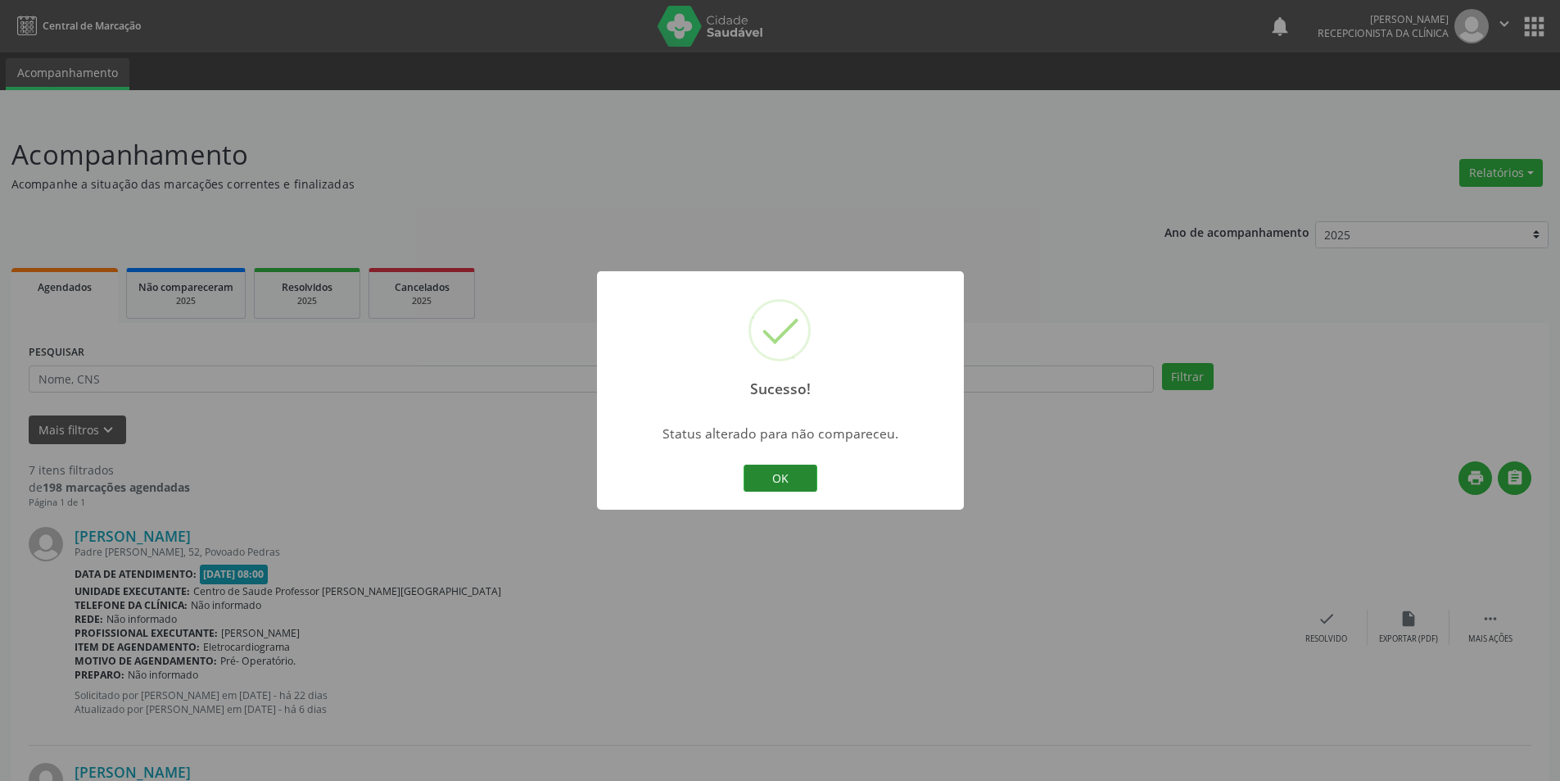
click at [776, 480] on button "OK" at bounding box center [781, 478] width 74 height 28
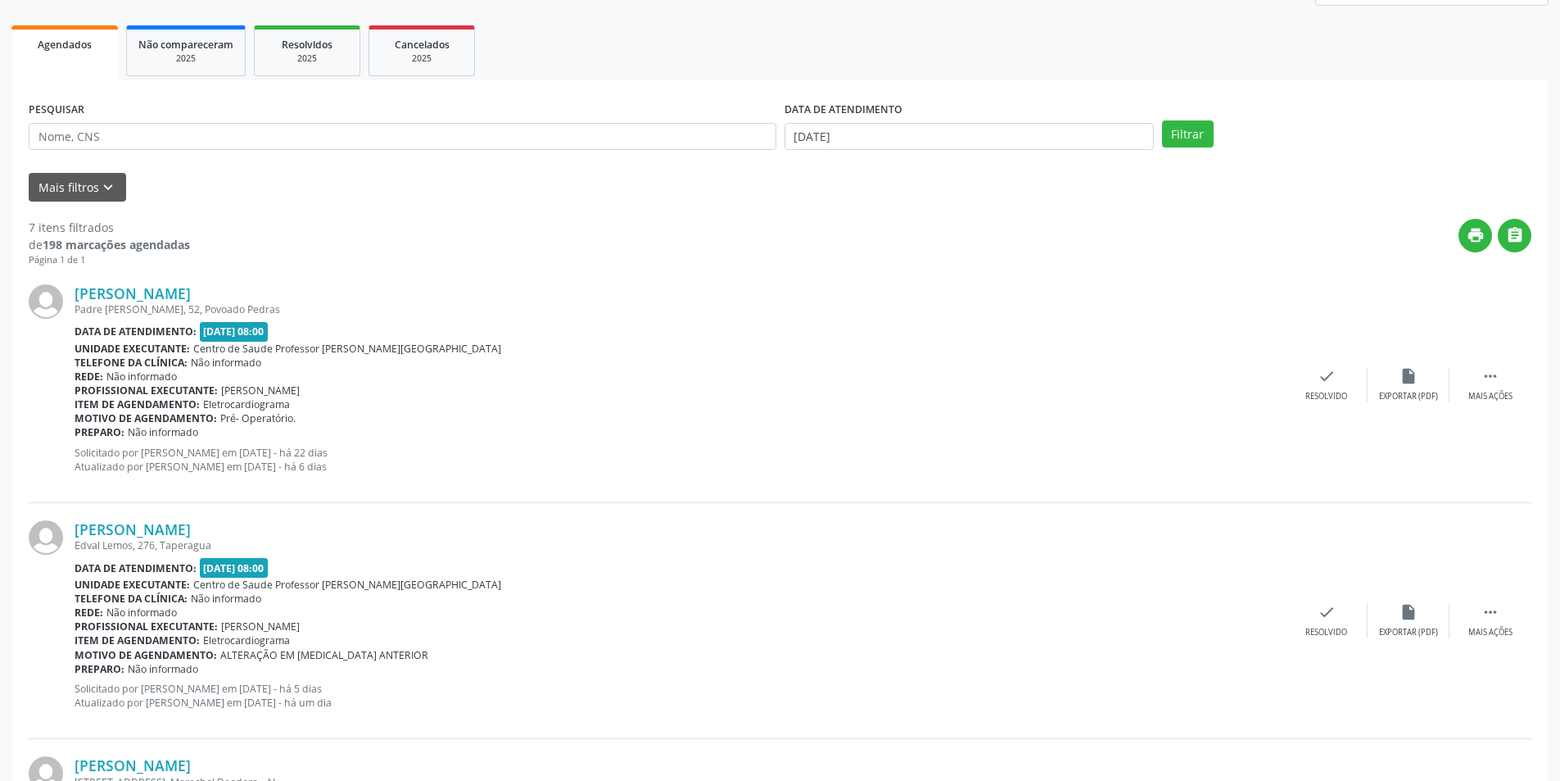
scroll to position [246, 0]
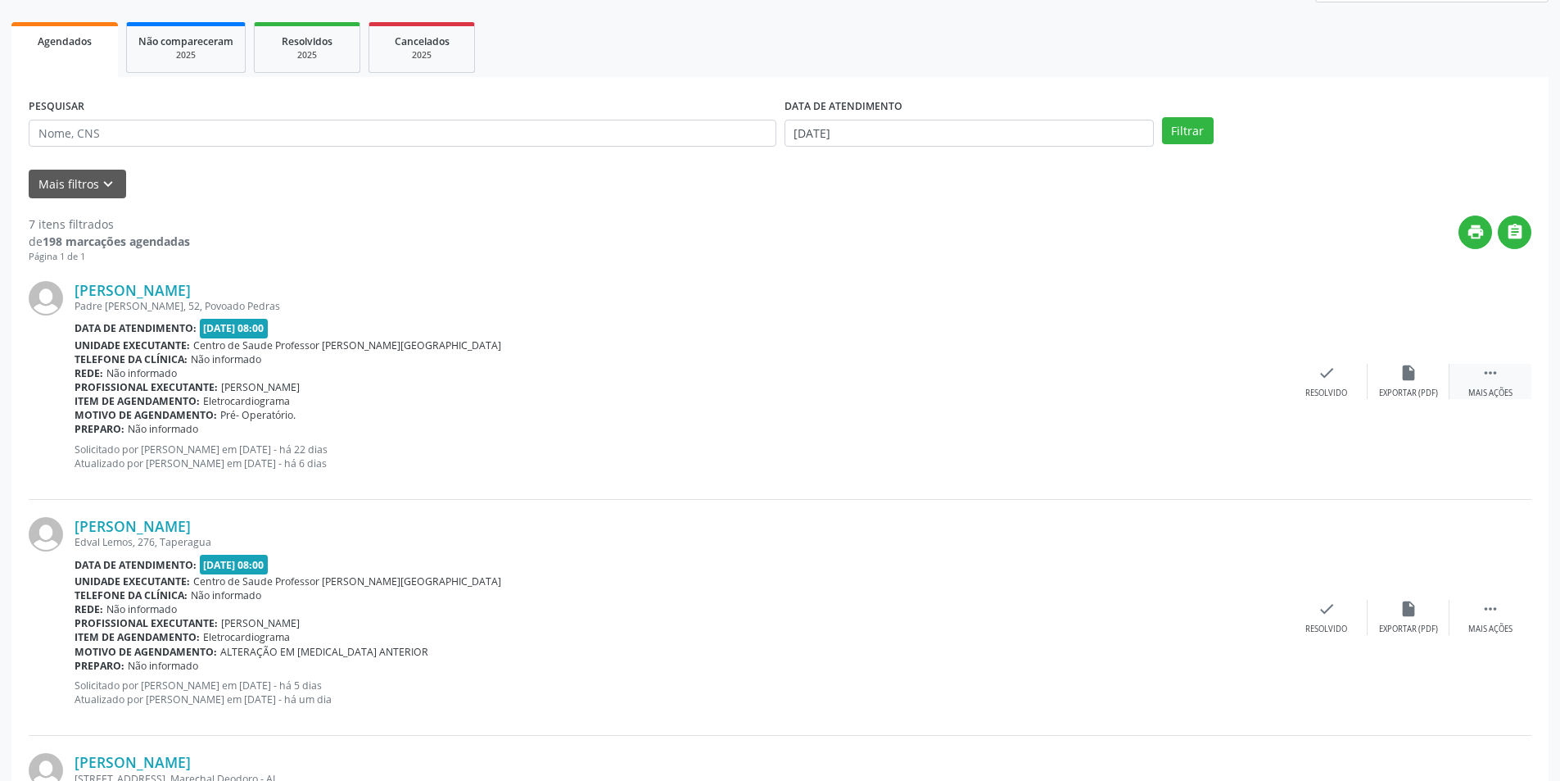
click at [1487, 393] on div "Mais ações" at bounding box center [1491, 392] width 44 height 11
click at [1424, 387] on div "Não compareceu" at bounding box center [1409, 392] width 70 height 11
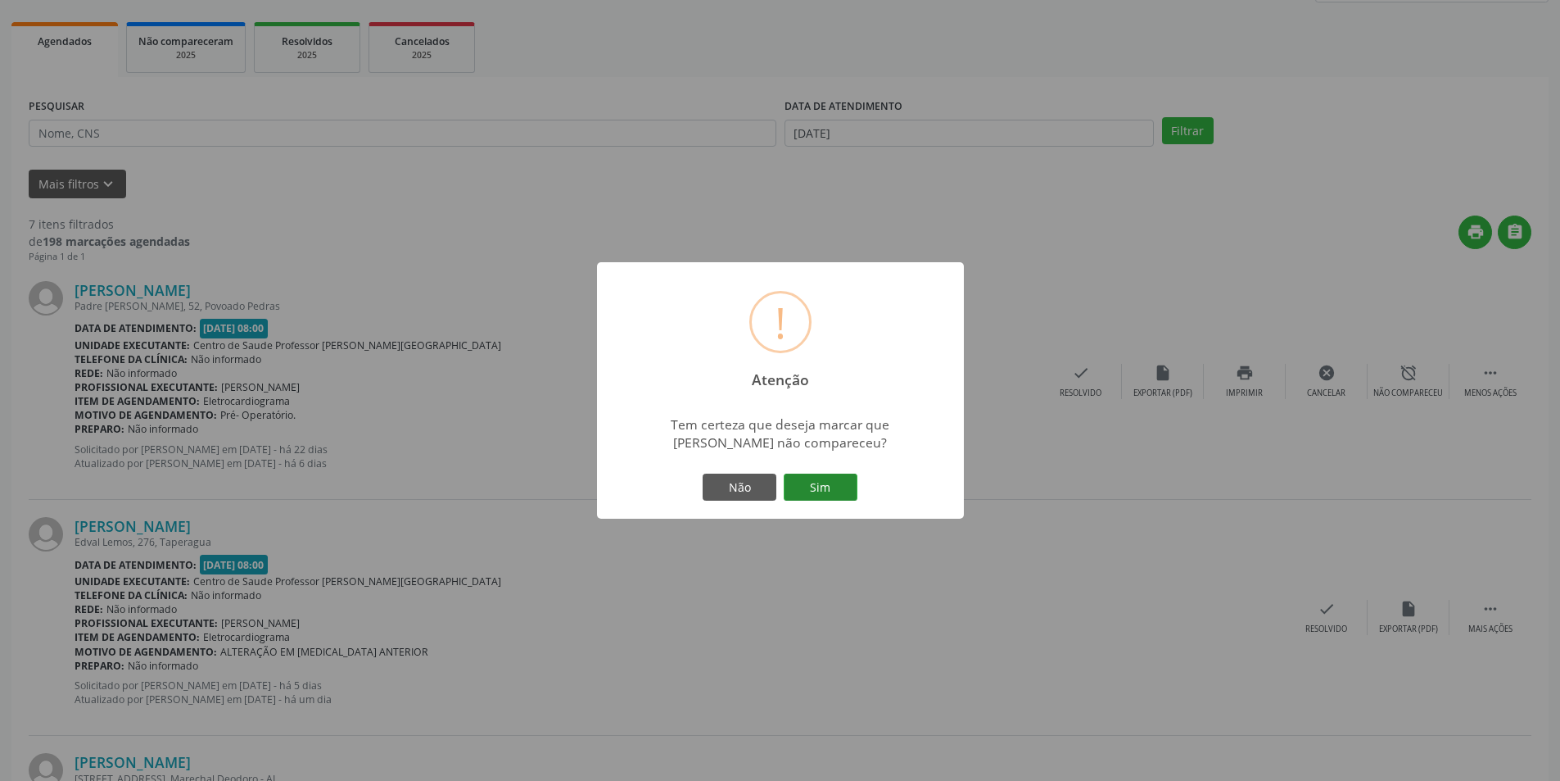
click at [822, 484] on button "Sim" at bounding box center [821, 487] width 74 height 28
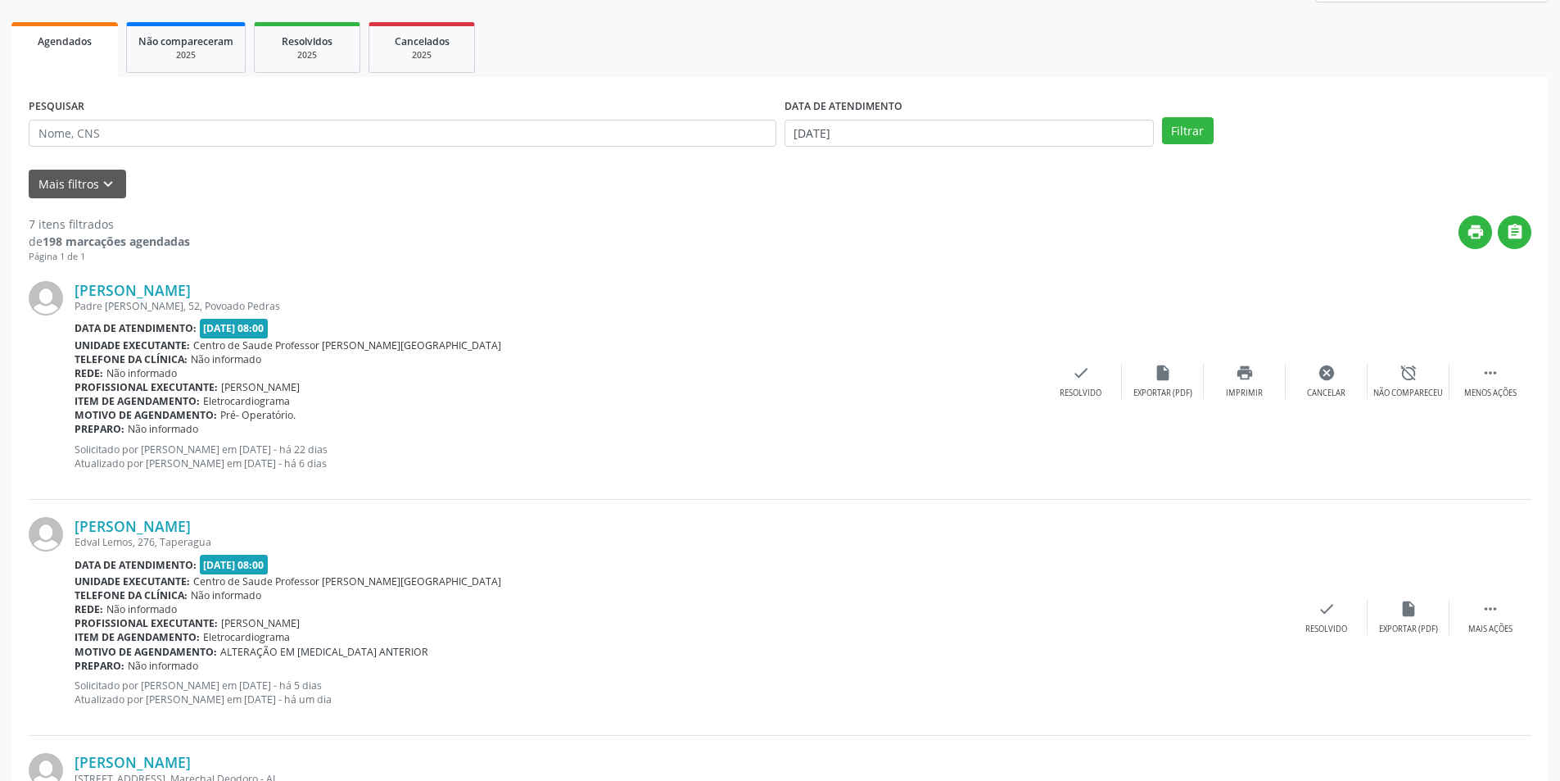
scroll to position [0, 0]
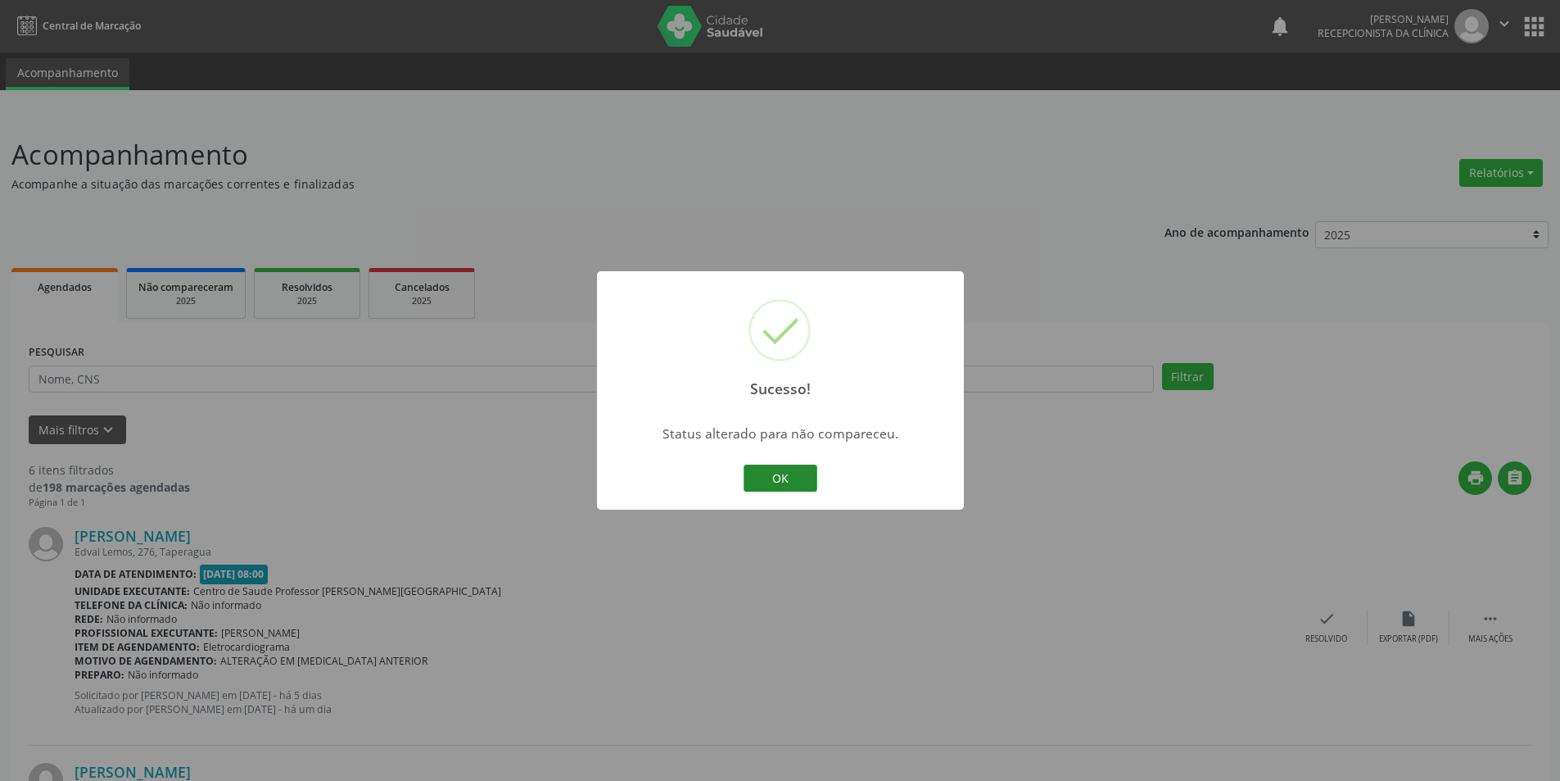
click at [796, 475] on button "OK" at bounding box center [781, 478] width 74 height 28
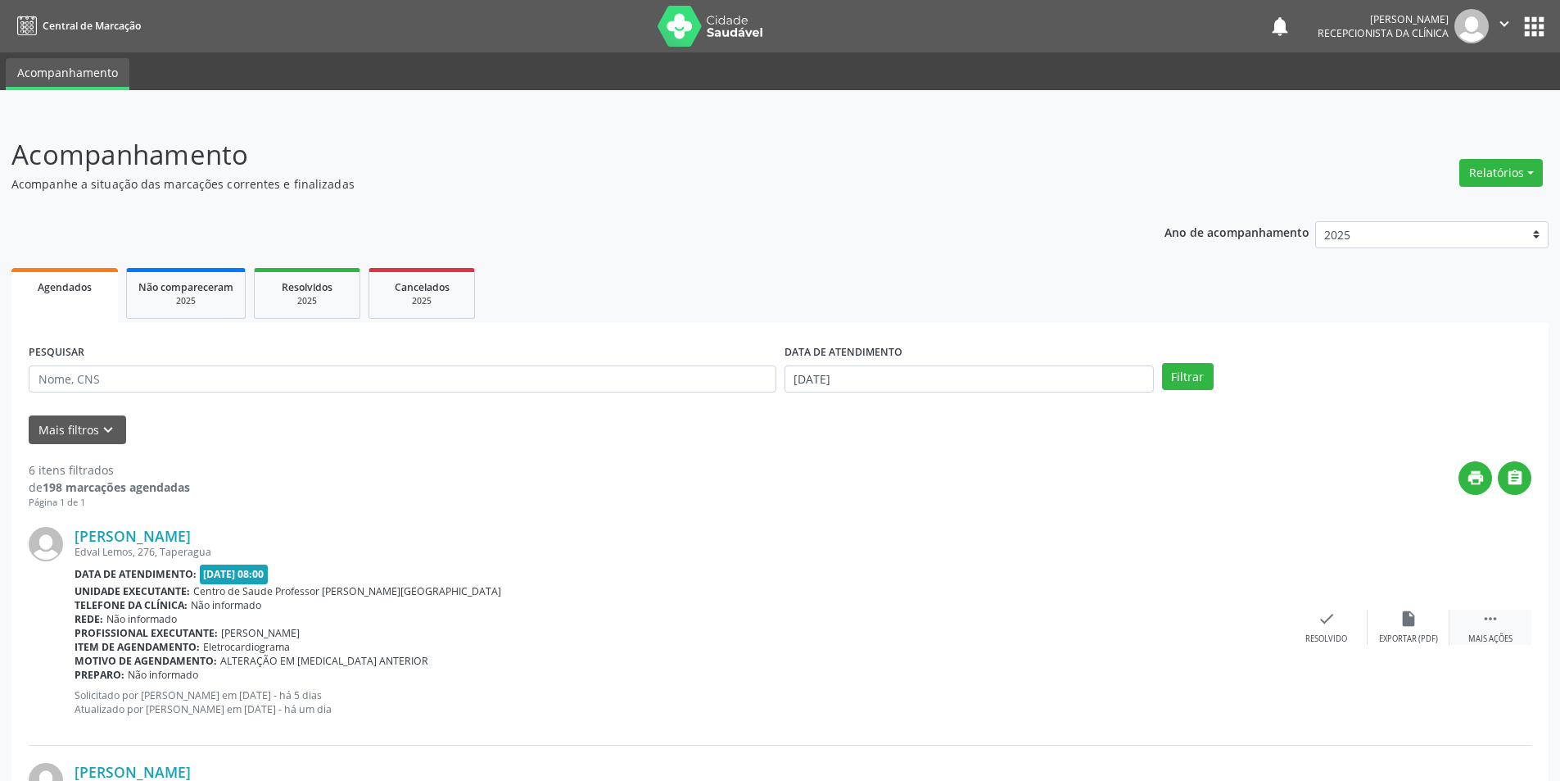
click at [1496, 636] on div "Mais ações" at bounding box center [1491, 638] width 44 height 11
click at [1410, 638] on div "Não compareceu" at bounding box center [1409, 638] width 70 height 11
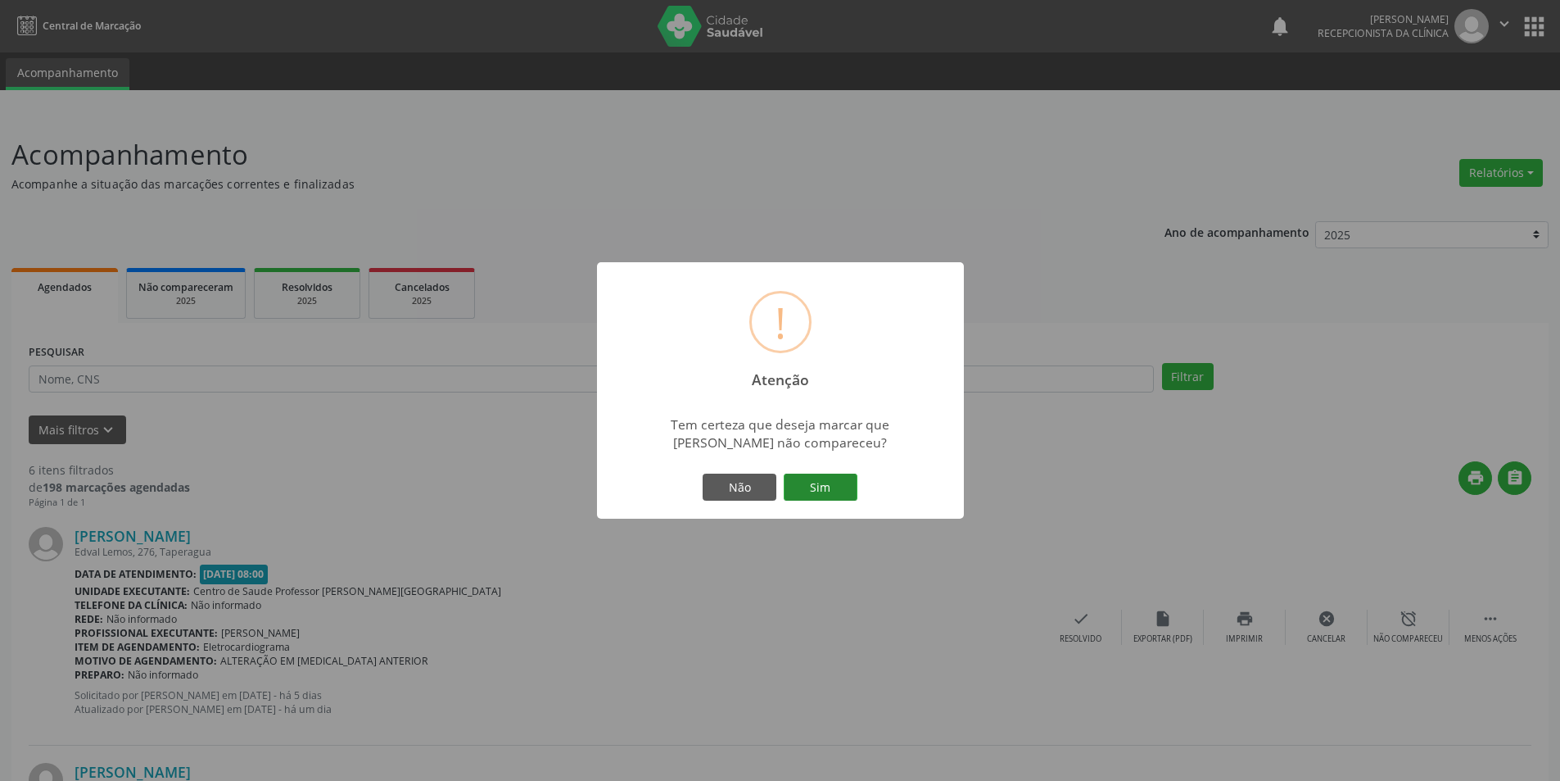
click at [799, 480] on button "Sim" at bounding box center [821, 487] width 74 height 28
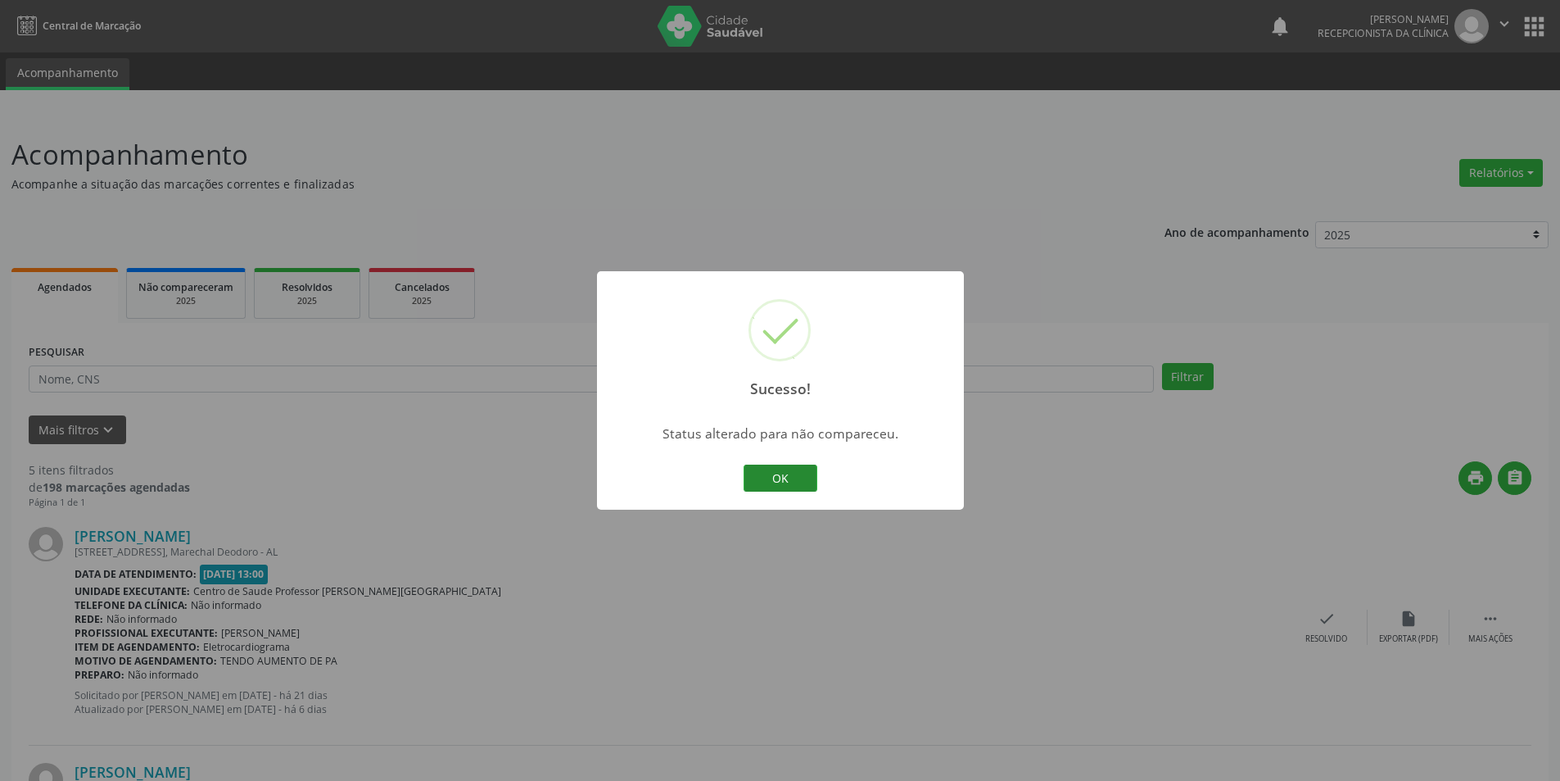
click at [777, 472] on button "OK" at bounding box center [781, 478] width 74 height 28
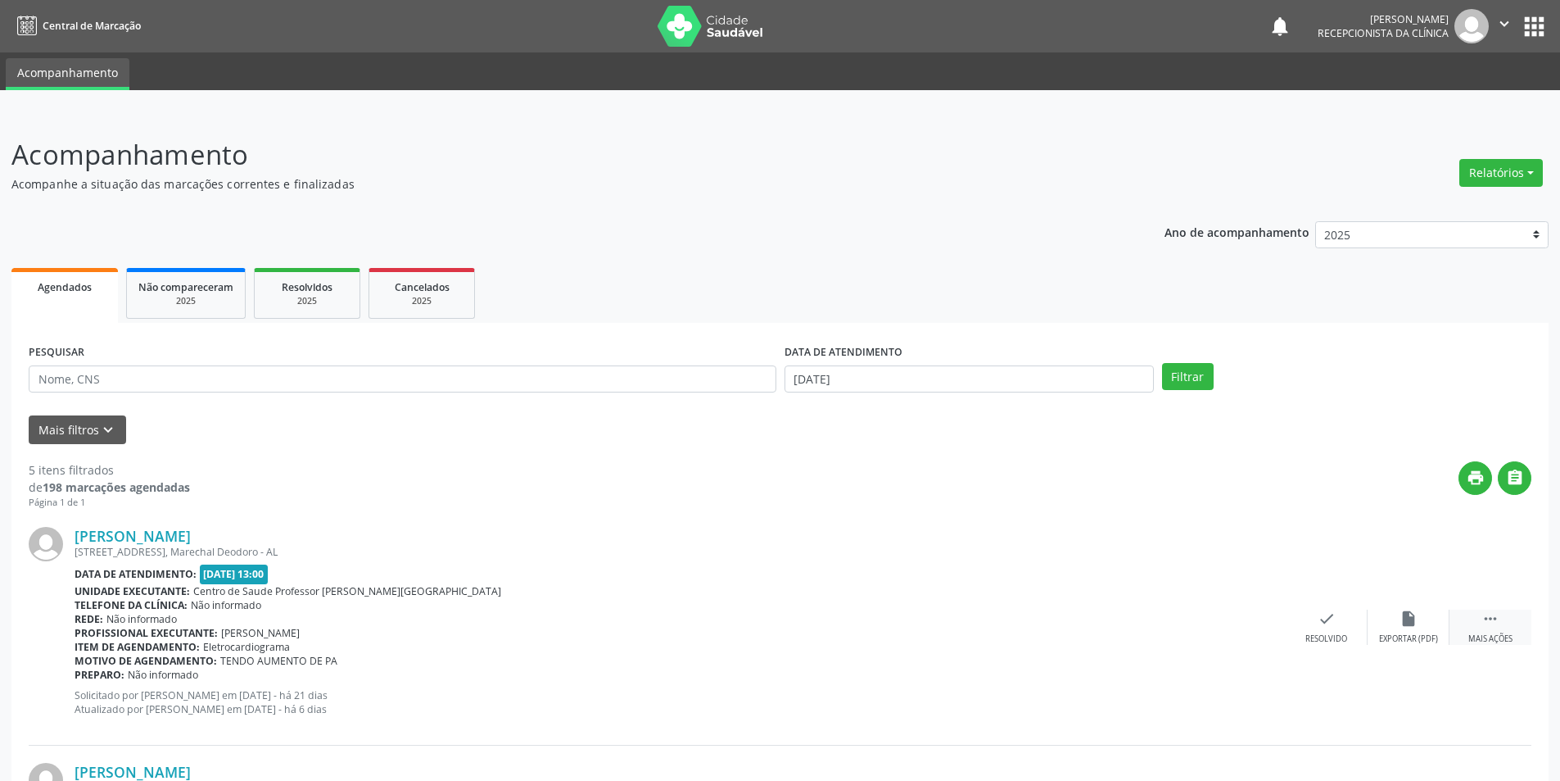
click at [1476, 633] on div "Mais ações" at bounding box center [1491, 638] width 44 height 11
click at [1404, 625] on icon "alarm_off" at bounding box center [1409, 618] width 18 height 18
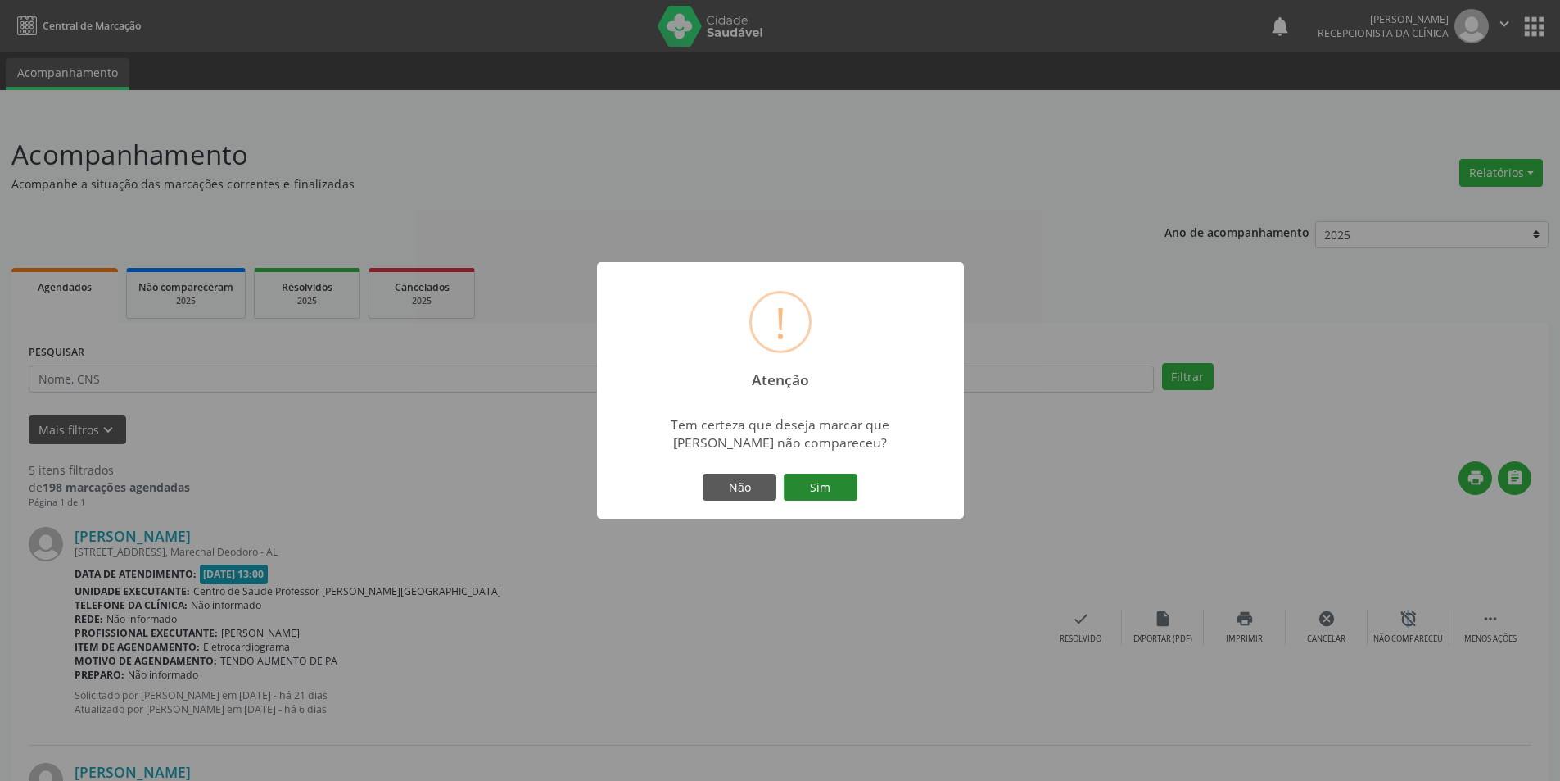
click at [835, 484] on button "Sim" at bounding box center [821, 487] width 74 height 28
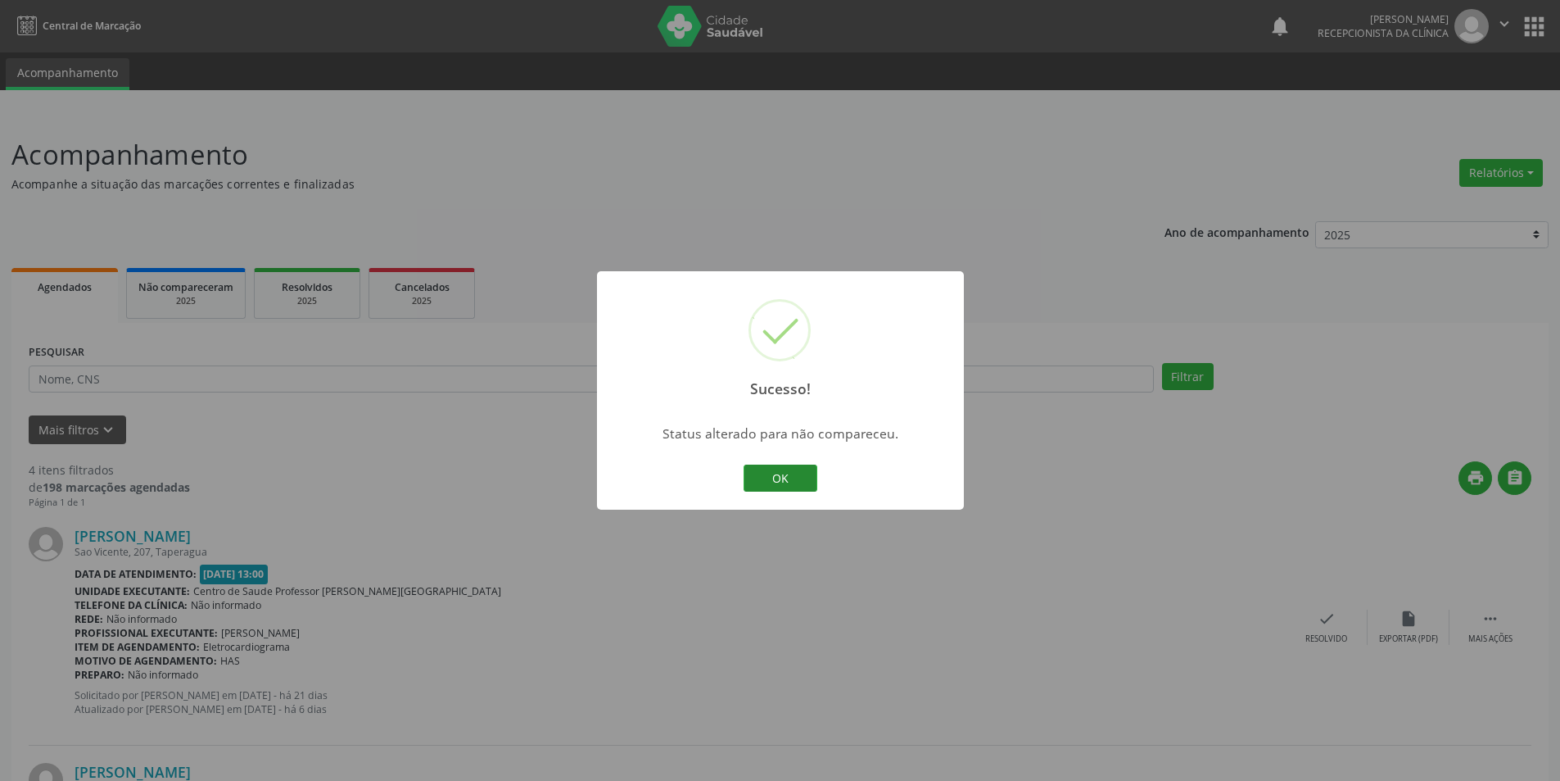
click at [822, 476] on div "Sucesso! × Status alterado para não compareceu. OK Cancel" at bounding box center [780, 390] width 367 height 239
click at [758, 469] on button "OK" at bounding box center [781, 478] width 74 height 28
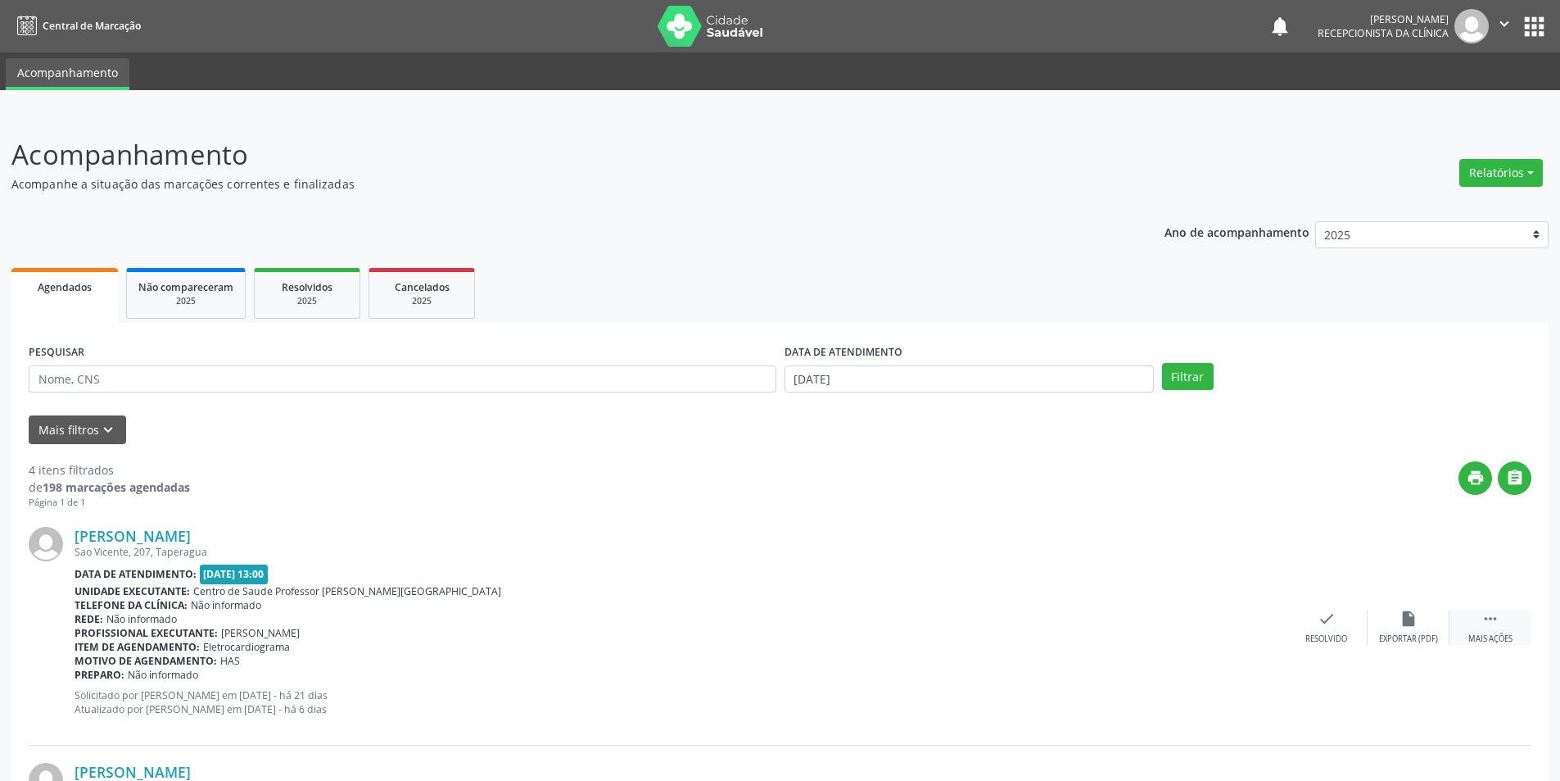
click at [1483, 636] on div "Mais ações" at bounding box center [1491, 638] width 44 height 11
click at [1410, 628] on div "alarm_off Não compareceu" at bounding box center [1409, 626] width 82 height 35
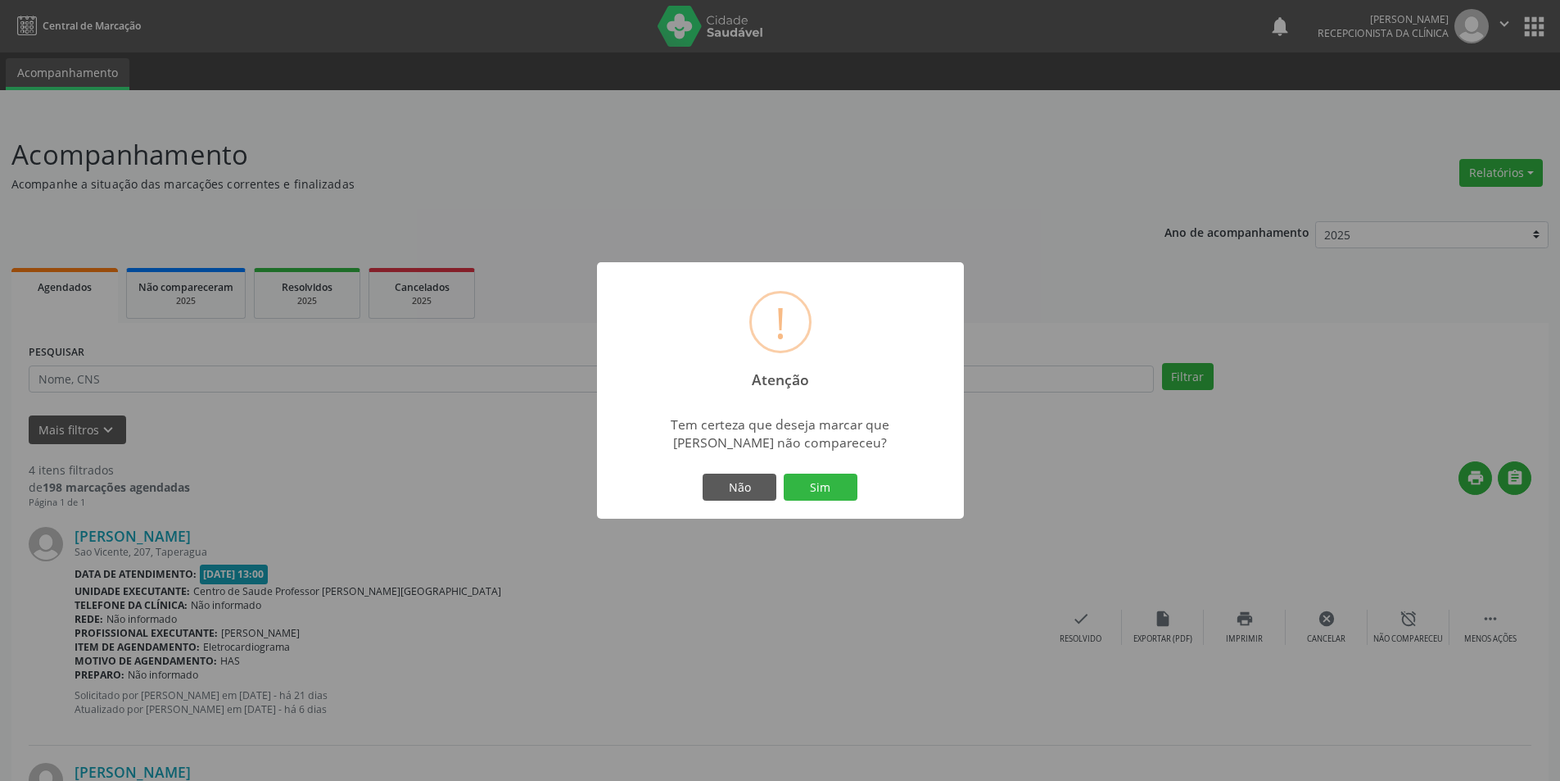
click at [808, 482] on button "Sim" at bounding box center [821, 487] width 74 height 28
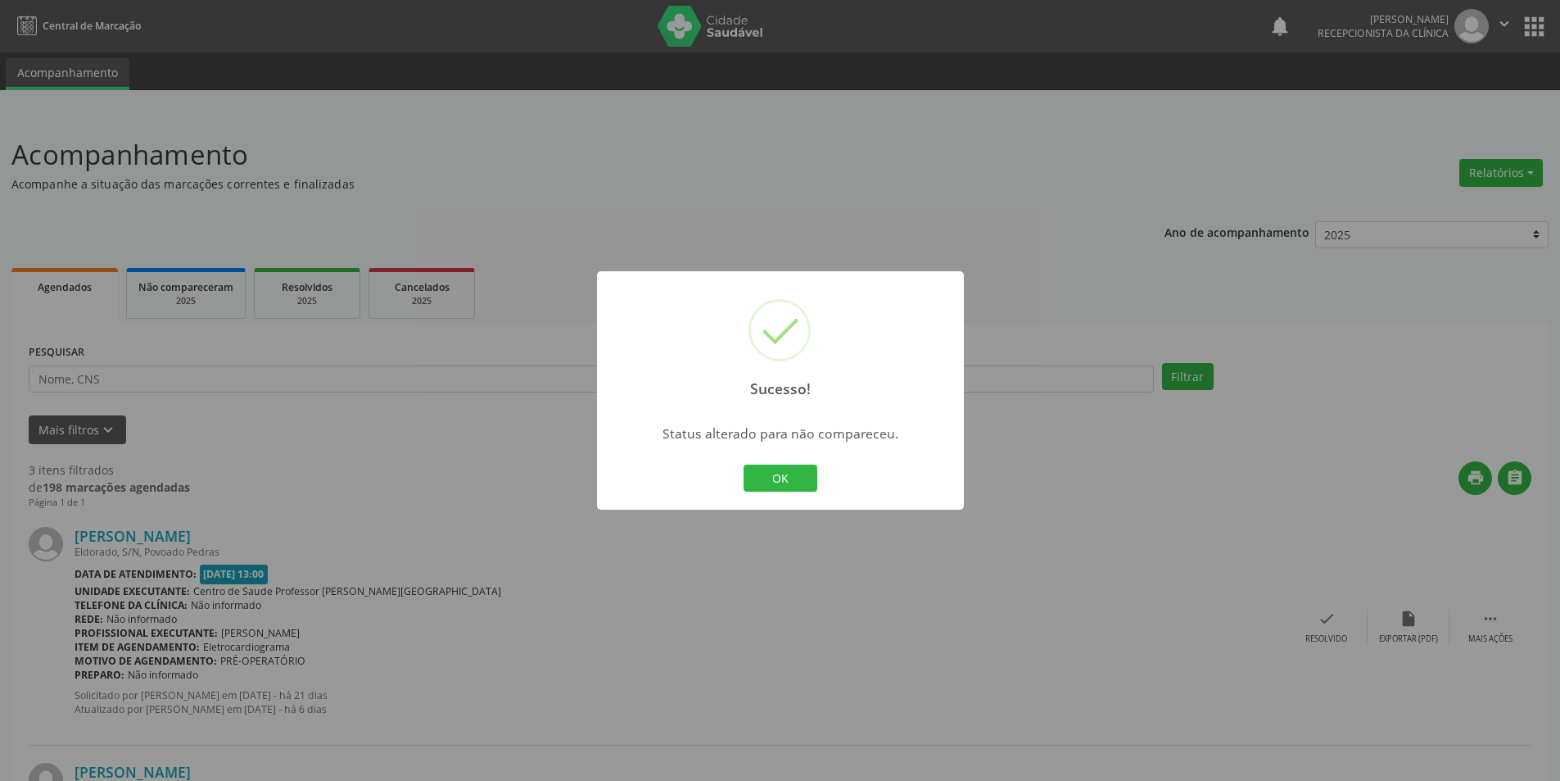
drag, startPoint x: 798, startPoint y: 482, endPoint x: 636, endPoint y: 354, distance: 206.3
click at [799, 482] on button "OK" at bounding box center [781, 478] width 74 height 28
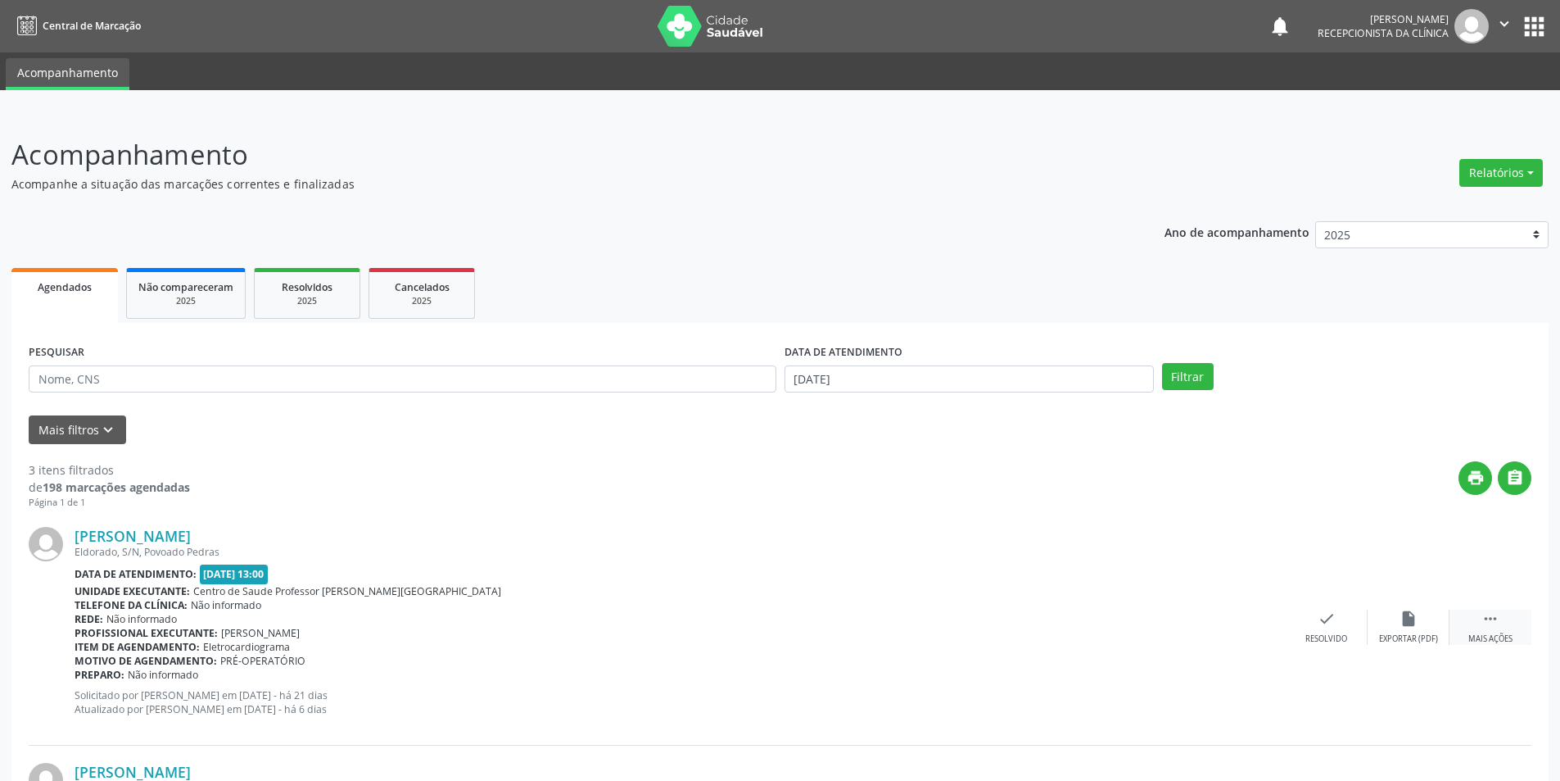
click at [1488, 643] on div "Mais ações" at bounding box center [1491, 638] width 44 height 11
click at [1405, 637] on div "Não compareceu" at bounding box center [1409, 638] width 70 height 11
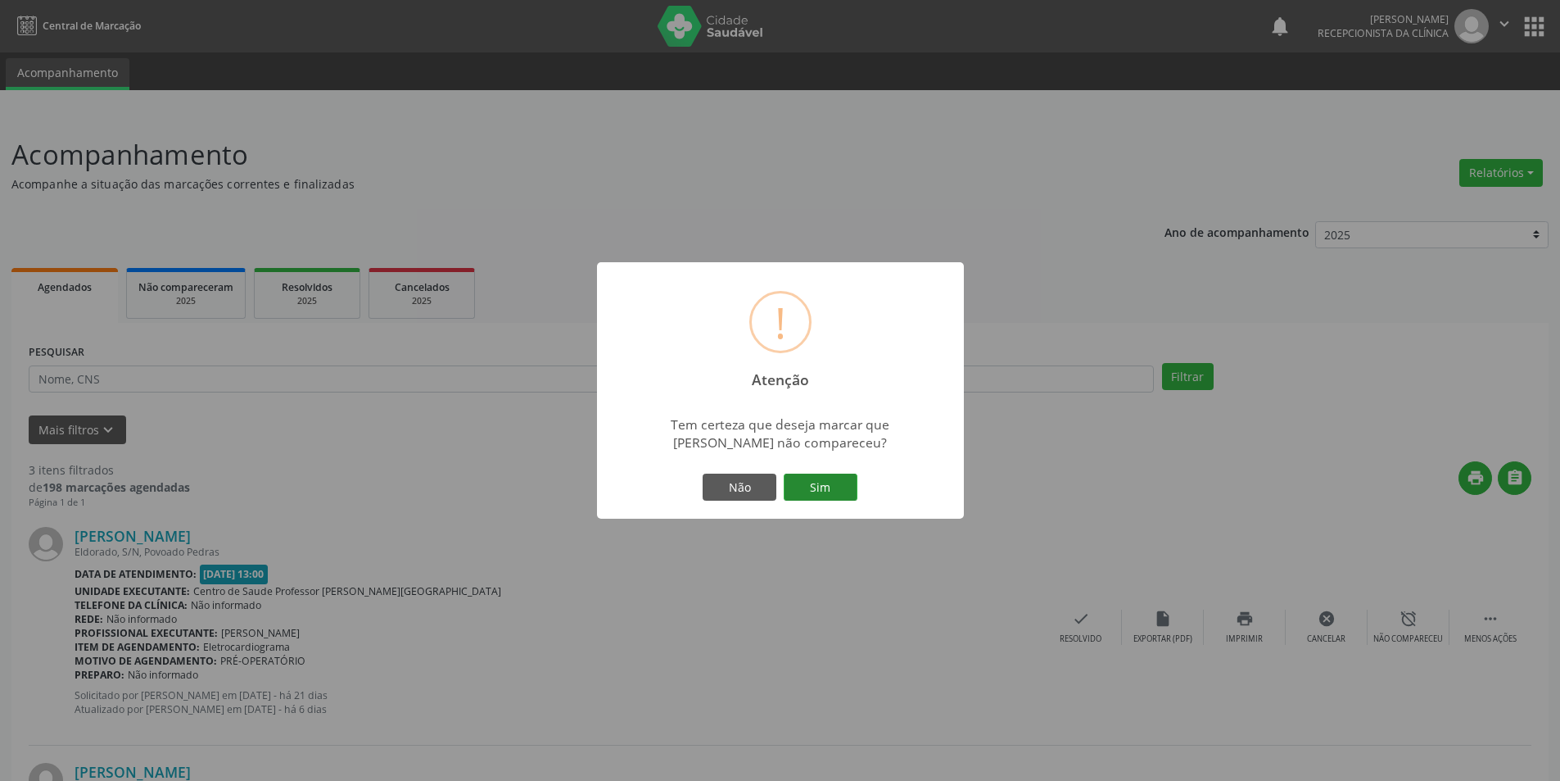
click at [797, 474] on button "Sim" at bounding box center [821, 487] width 74 height 28
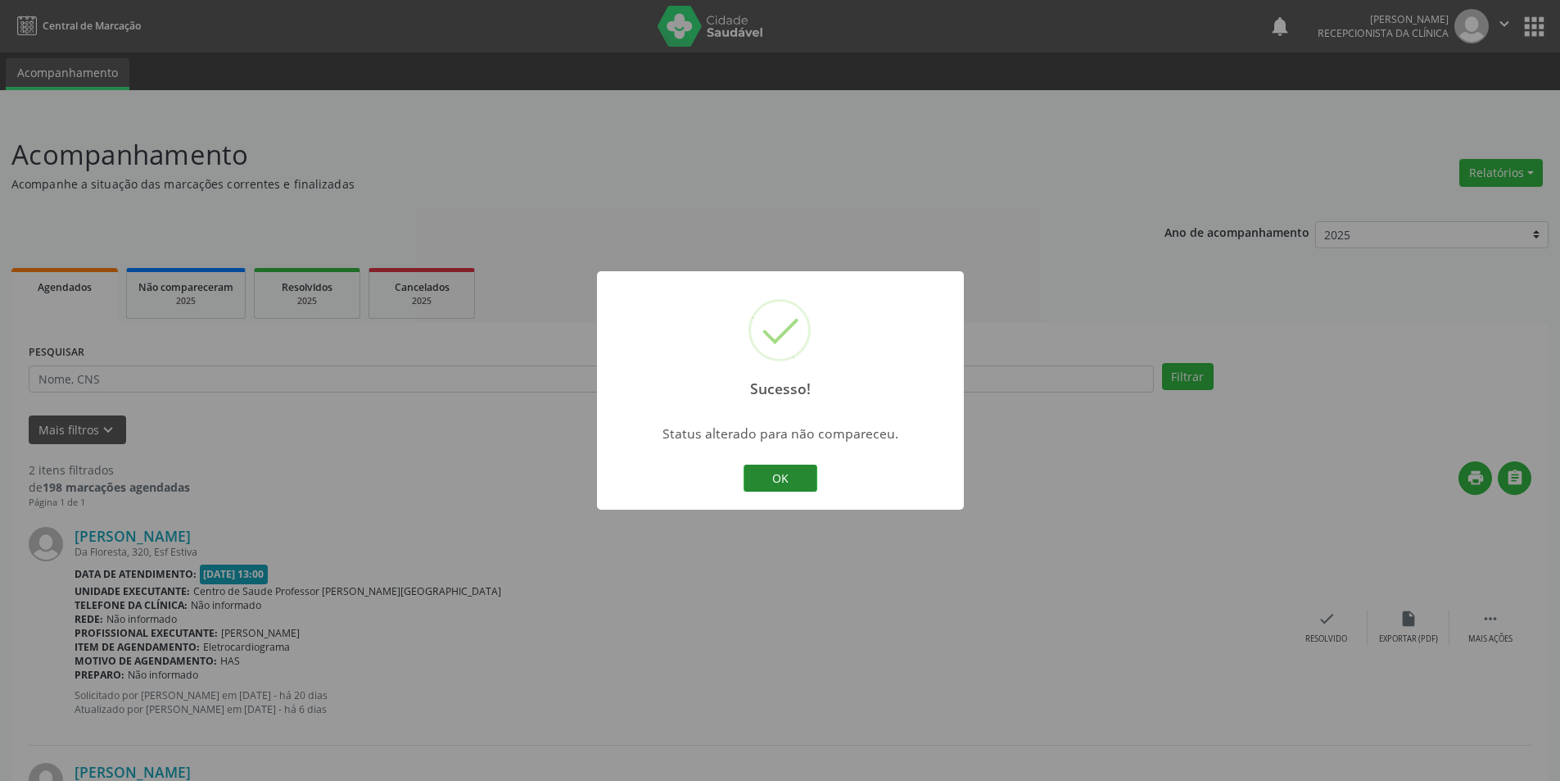
click at [786, 469] on button "OK" at bounding box center [781, 478] width 74 height 28
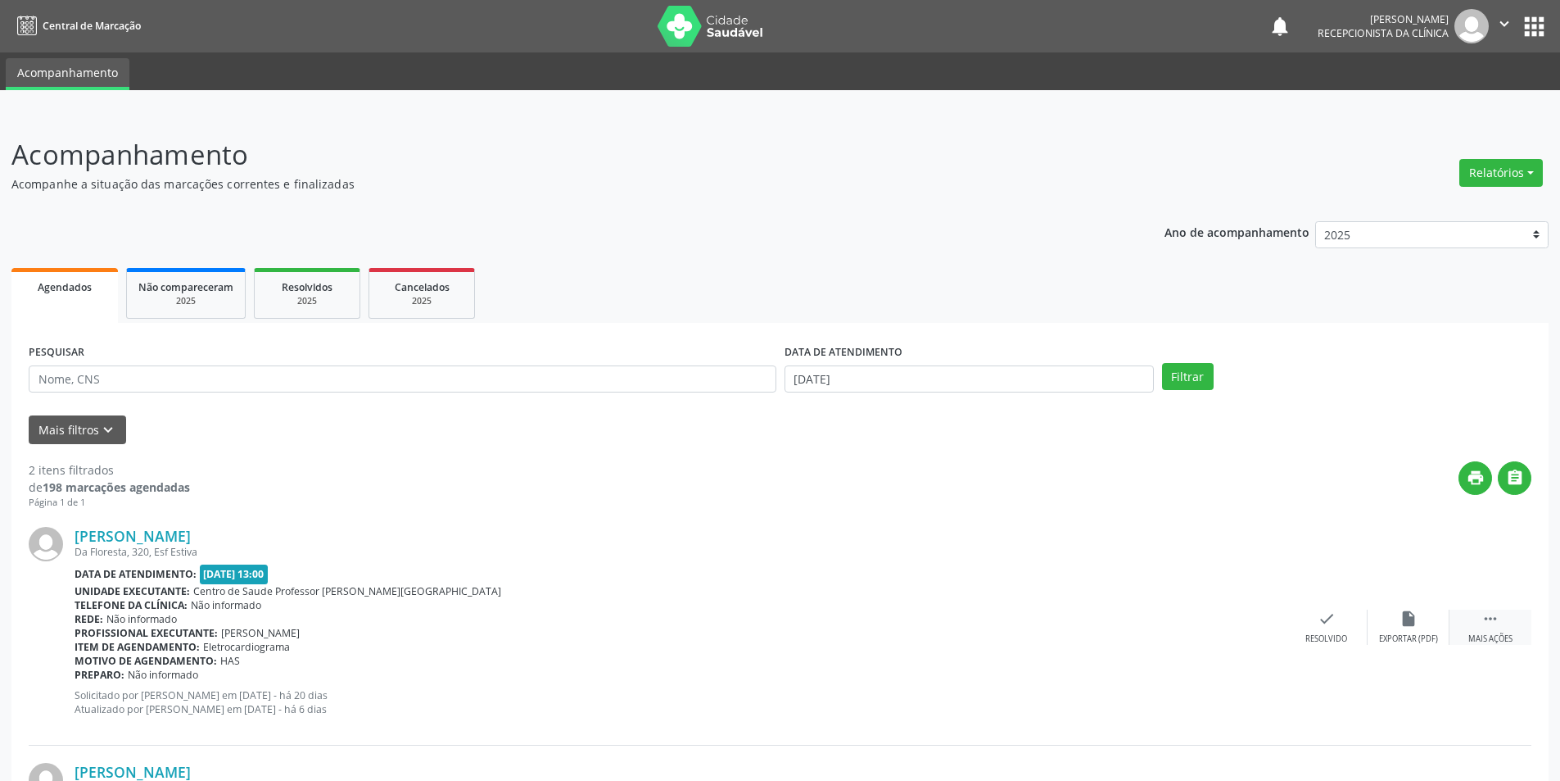
click at [1497, 642] on div "Mais ações" at bounding box center [1491, 638] width 44 height 11
click at [1493, 630] on div " Menos ações" at bounding box center [1491, 626] width 82 height 35
click at [1496, 629] on div " Mais ações" at bounding box center [1491, 626] width 82 height 35
click at [1421, 628] on div "alarm_off Não compareceu" at bounding box center [1409, 626] width 82 height 35
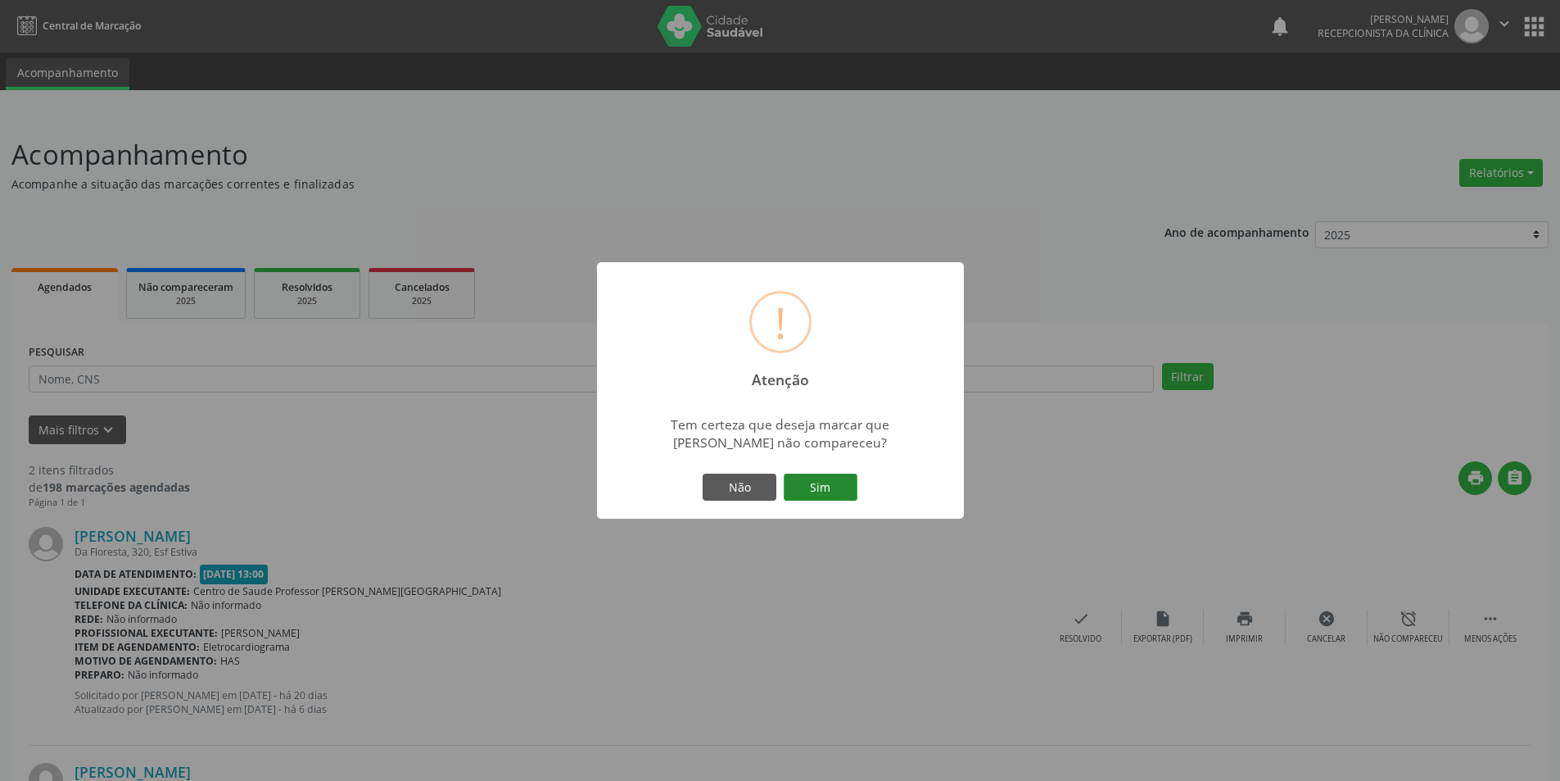
click at [840, 492] on button "Sim" at bounding box center [821, 487] width 74 height 28
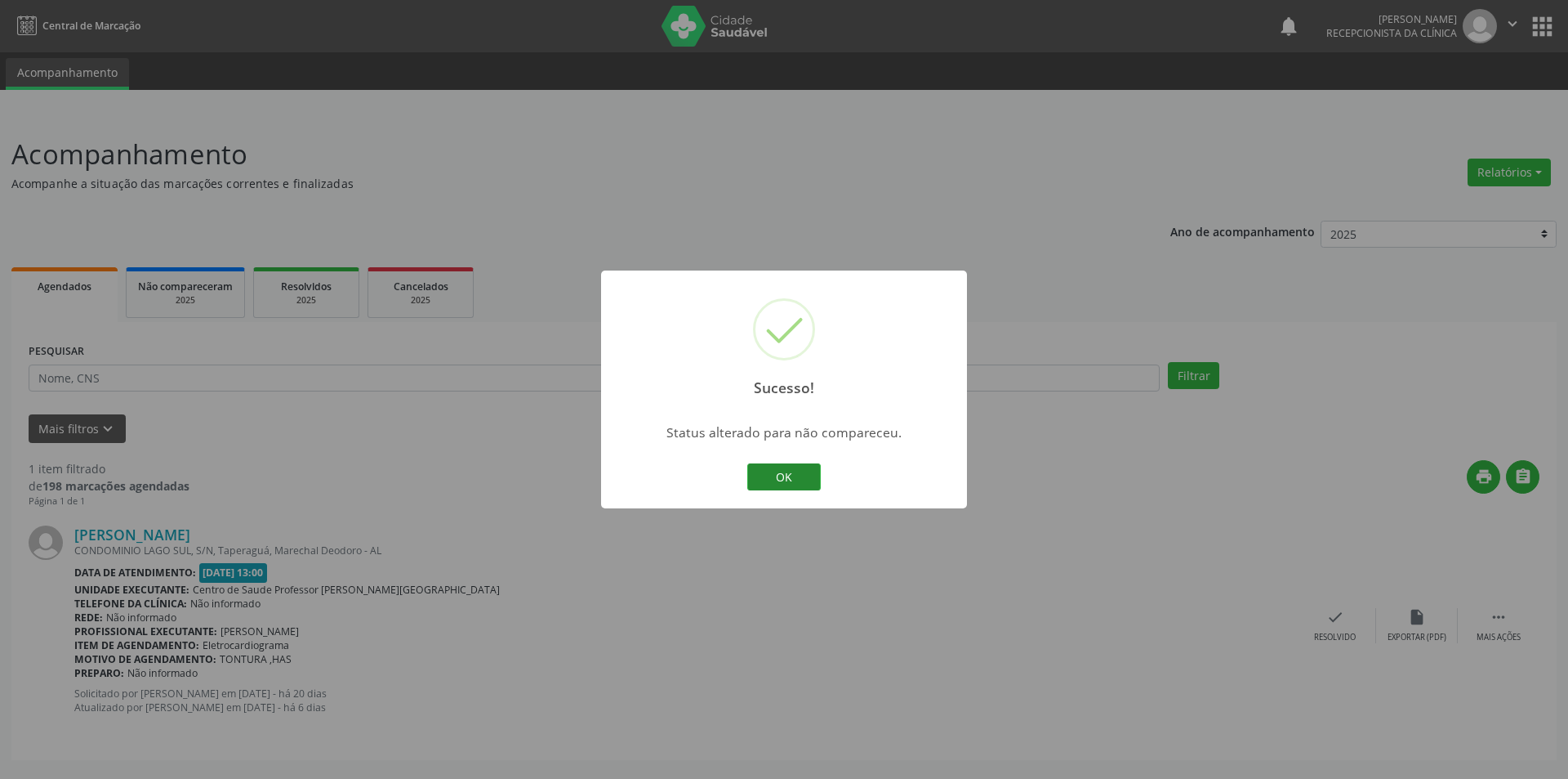
click at [788, 471] on button "OK" at bounding box center [784, 477] width 74 height 28
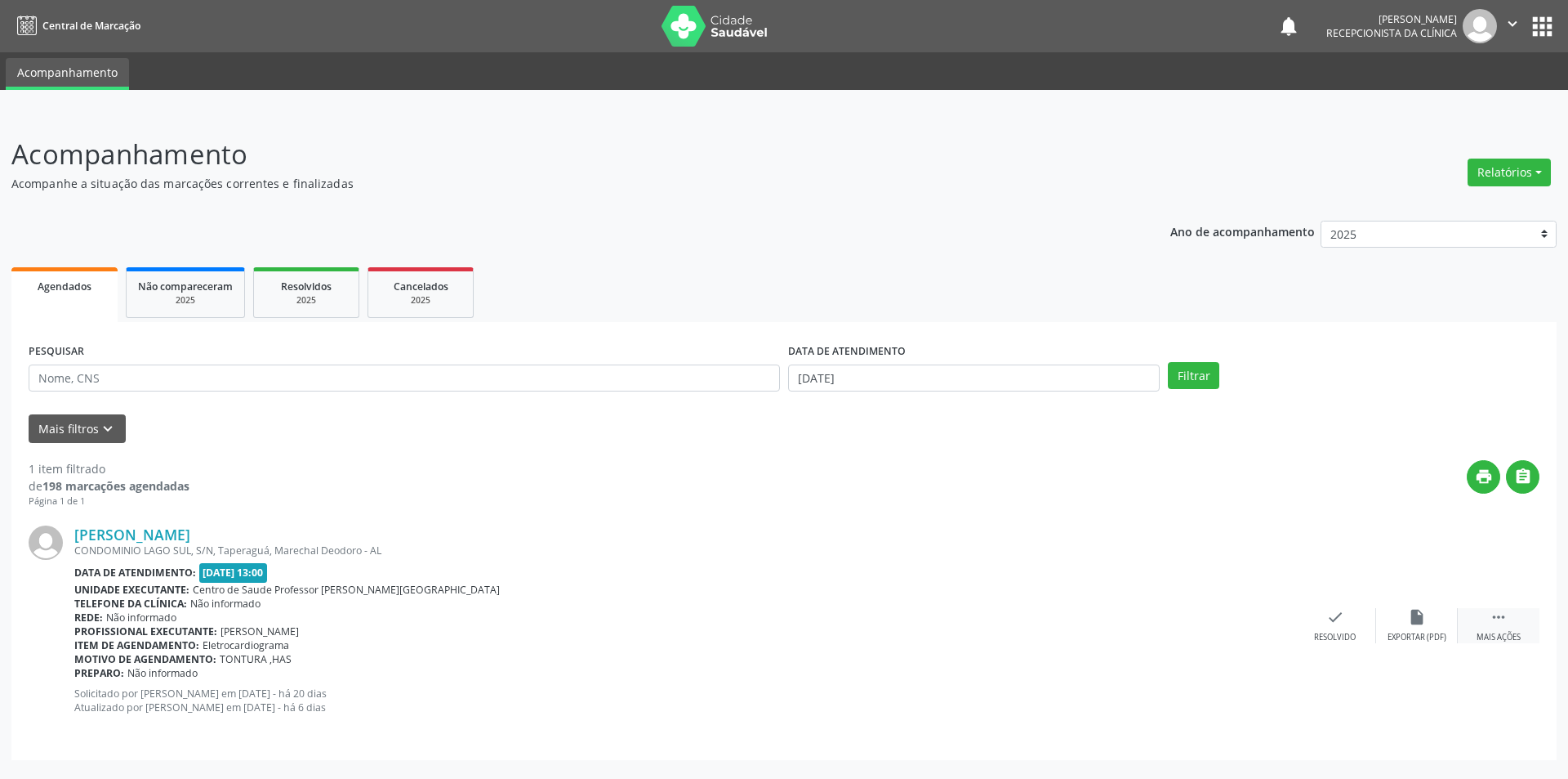
click at [1480, 620] on div " Mais ações" at bounding box center [1498, 624] width 82 height 35
click at [1419, 619] on icon "alarm_off" at bounding box center [1416, 616] width 18 height 18
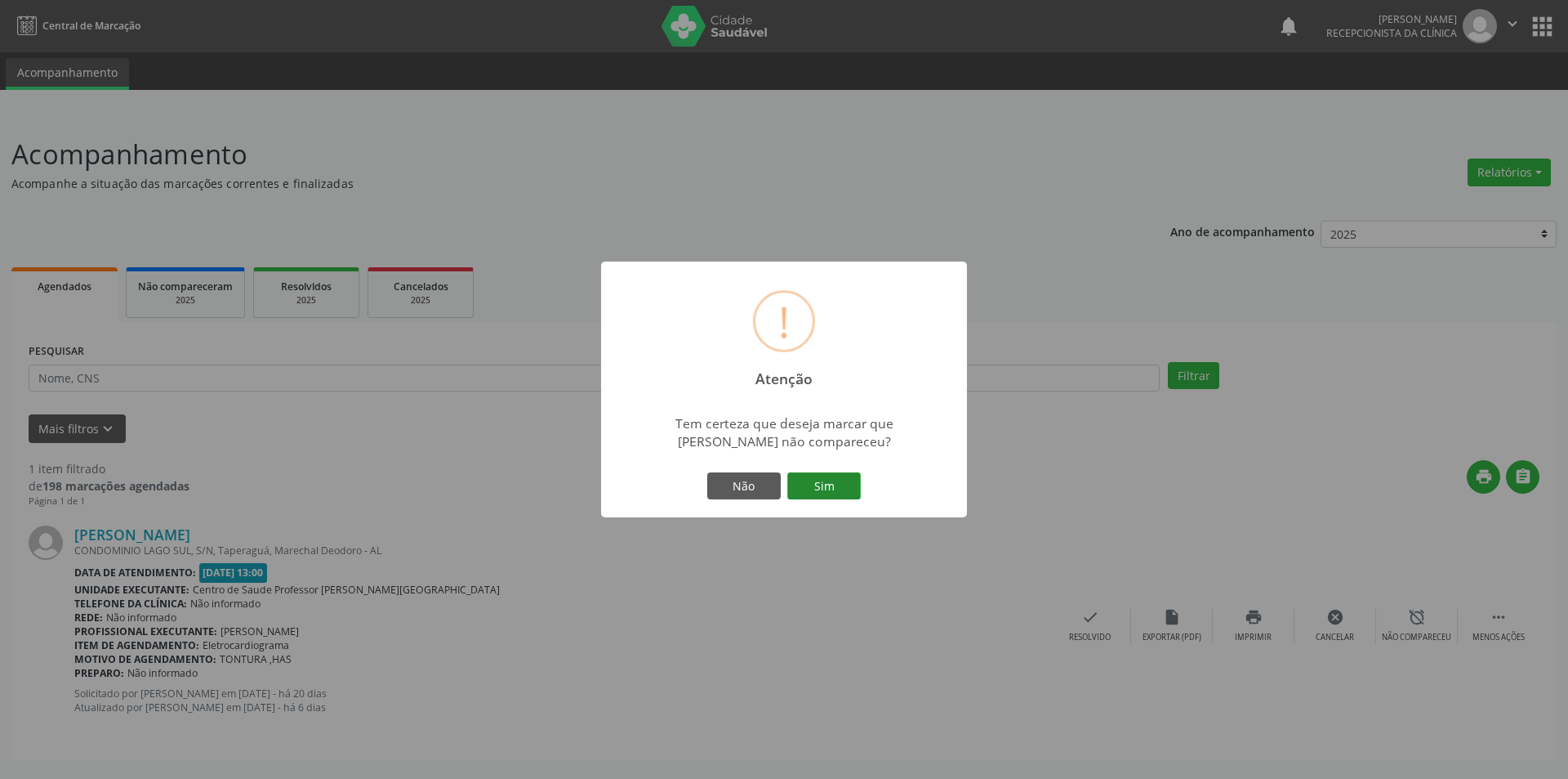
click at [847, 491] on button "Sim" at bounding box center [824, 486] width 74 height 28
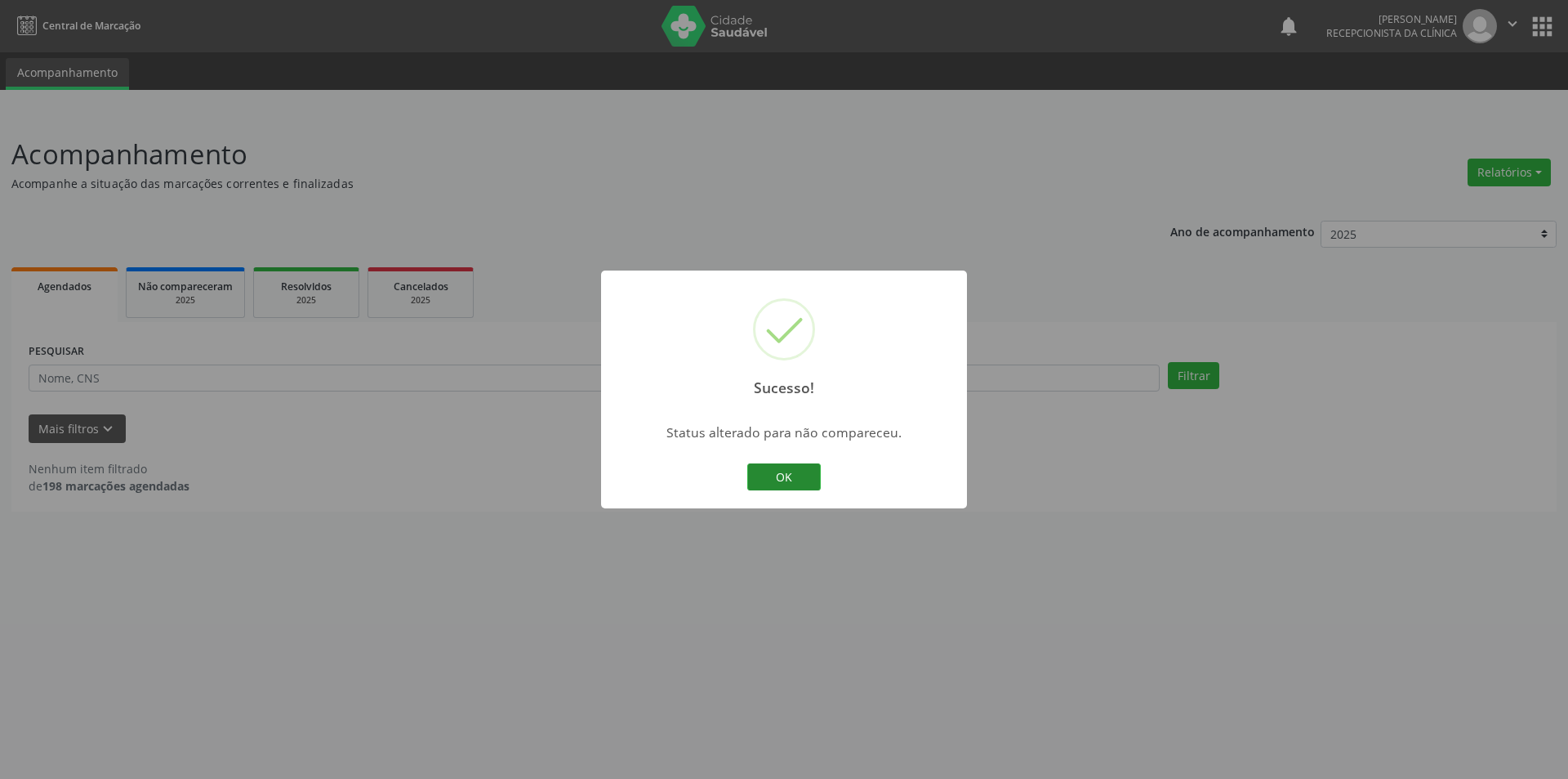
click at [796, 480] on button "OK" at bounding box center [784, 477] width 74 height 28
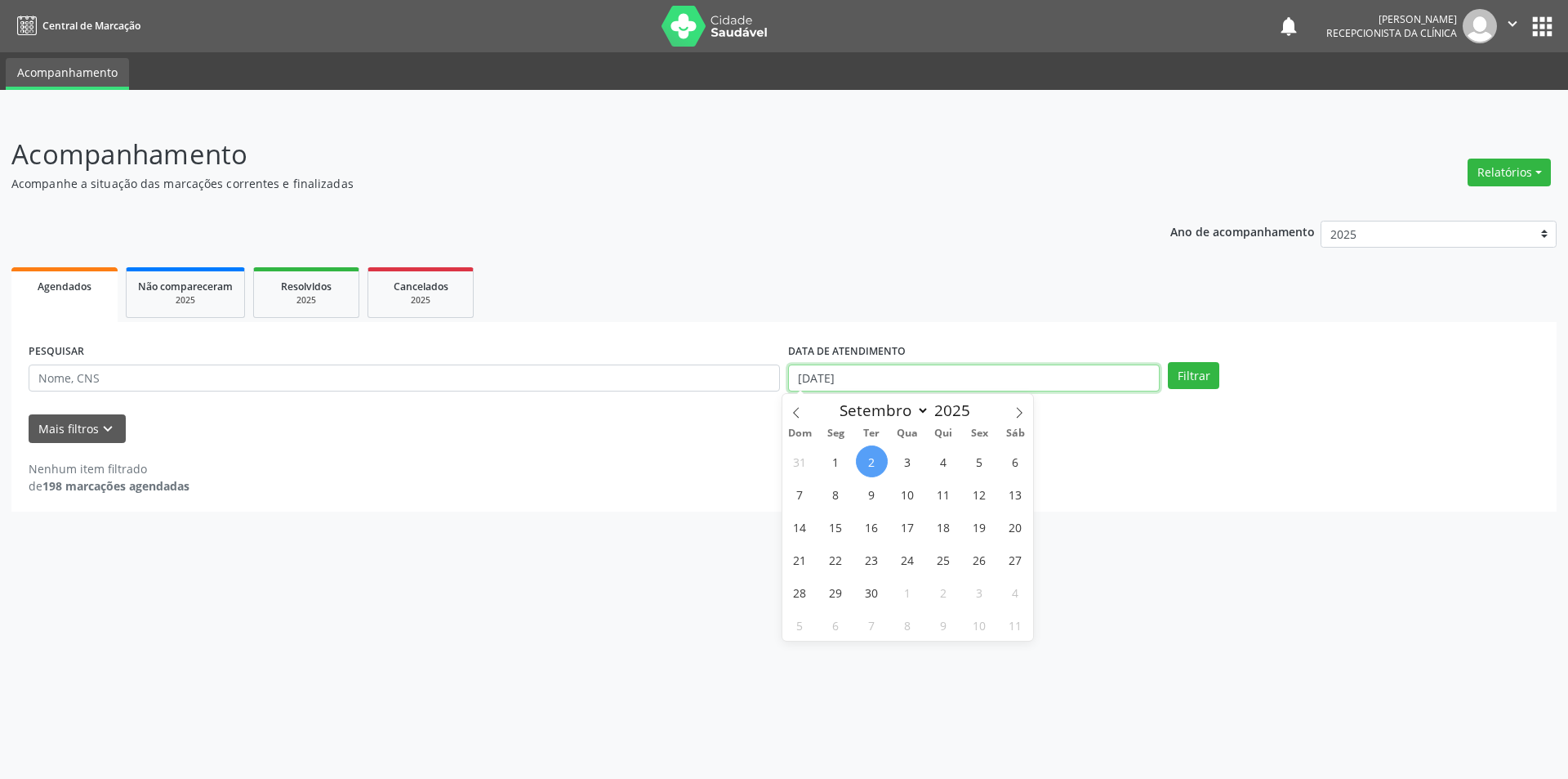
click at [1036, 373] on input "[DATE]" at bounding box center [973, 378] width 372 height 28
click at [911, 465] on span "3" at bounding box center [907, 461] width 32 height 32
type input "[DATE]"
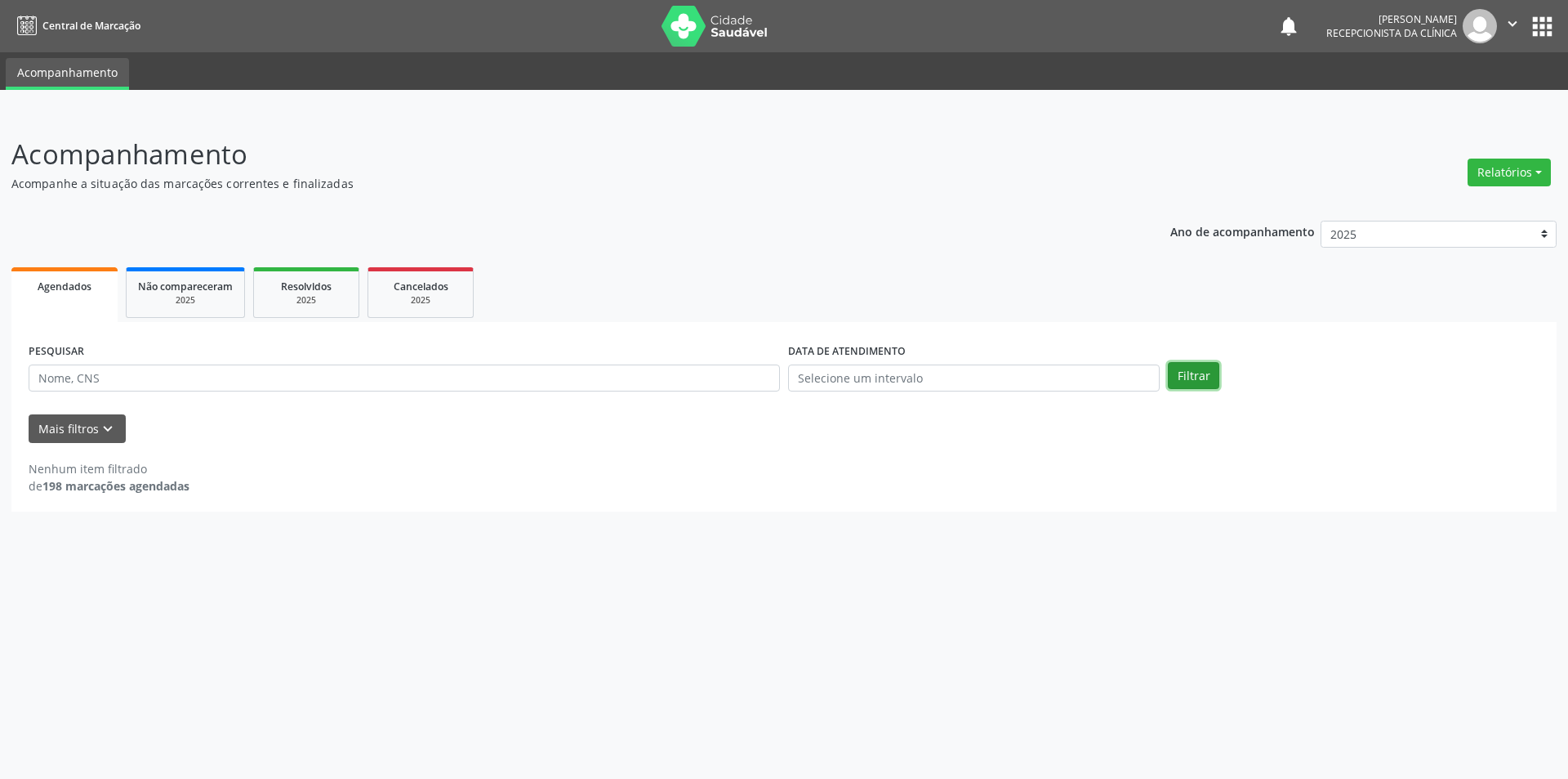
click at [1193, 377] on button "Filtrar" at bounding box center [1193, 376] width 52 height 28
